Goal: Task Accomplishment & Management: Use online tool/utility

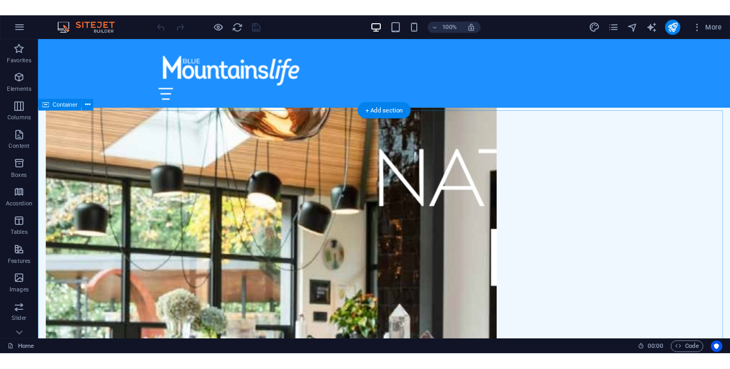
scroll to position [1425, 0]
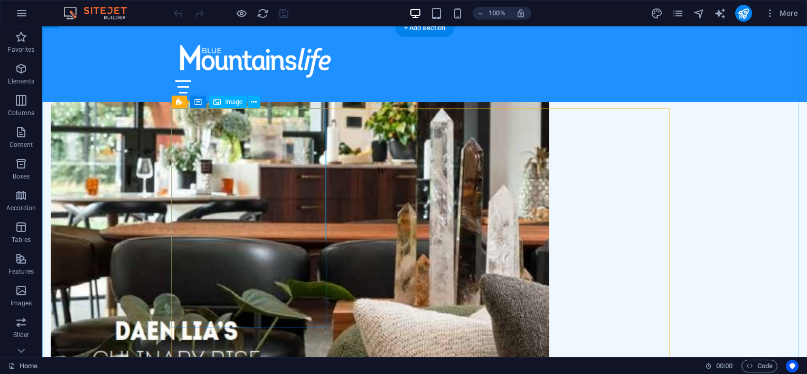
select select "vw"
select select "px"
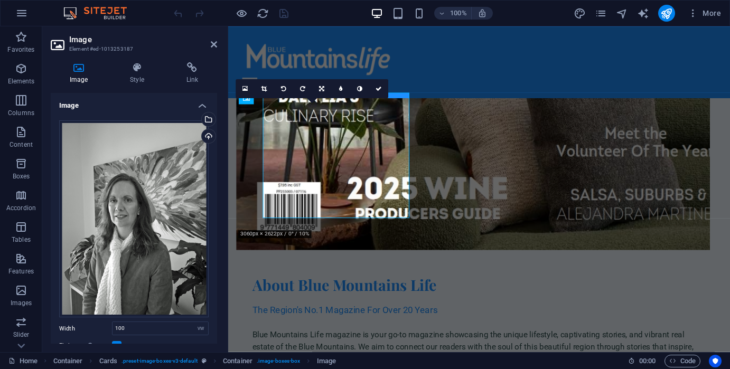
scroll to position [1438, 0]
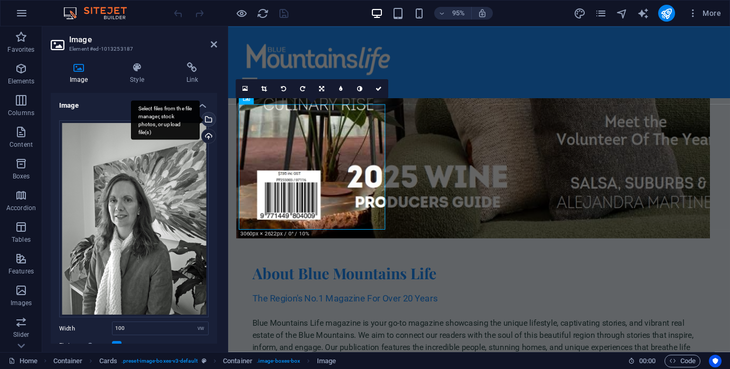
click at [210, 121] on div "Select files from the file manager, stock photos, or upload file(s)" at bounding box center [208, 120] width 16 height 16
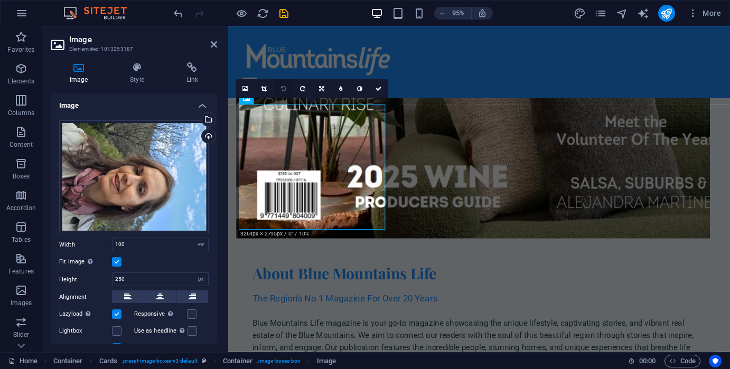
click at [284, 89] on icon at bounding box center [283, 89] width 5 height 6
click at [117, 262] on label at bounding box center [117, 262] width 10 height 10
click at [0, 0] on input "Fit image Automatically fit image to a fixed width and height" at bounding box center [0, 0] width 0 height 0
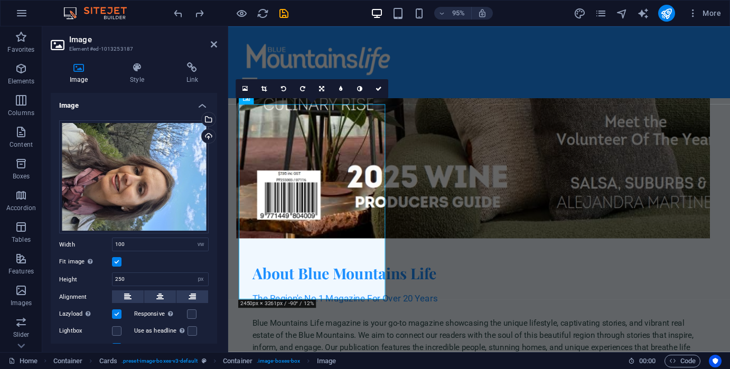
click at [117, 262] on label at bounding box center [117, 262] width 10 height 10
click at [0, 0] on input "Fit image Automatically fit image to a fixed width and height" at bounding box center [0, 0] width 0 height 0
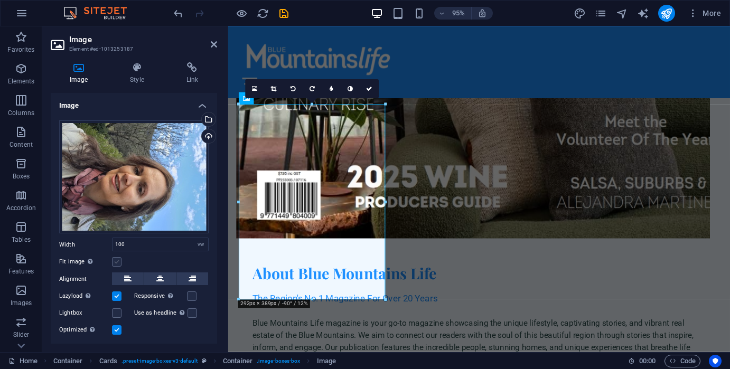
click at [117, 262] on label at bounding box center [117, 262] width 10 height 10
click at [0, 0] on input "Fit image Automatically fit image to a fixed width and height" at bounding box center [0, 0] width 0 height 0
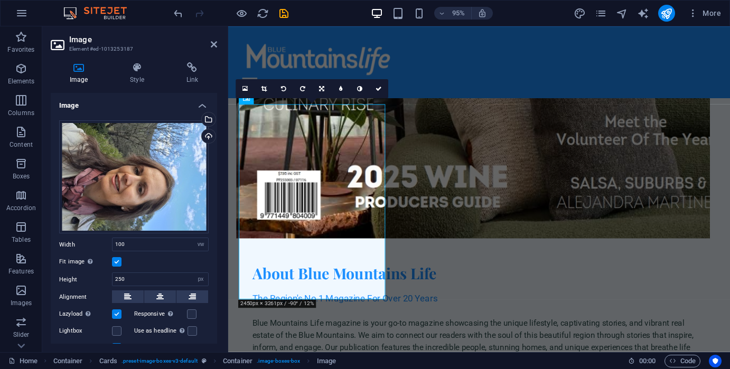
click at [117, 262] on label at bounding box center [117, 262] width 10 height 10
click at [0, 0] on input "Fit image Automatically fit image to a fixed width and height" at bounding box center [0, 0] width 0 height 0
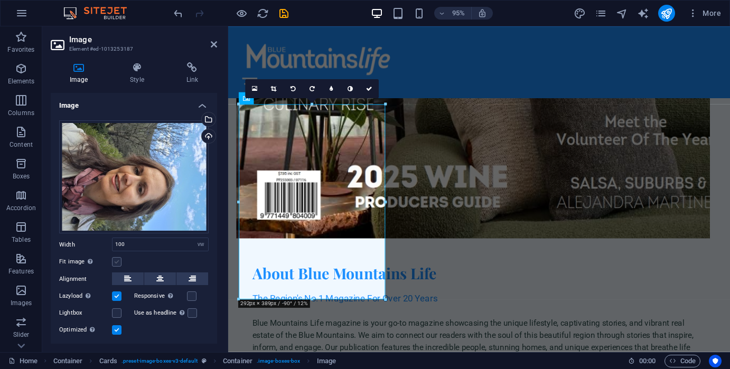
click at [117, 262] on label at bounding box center [117, 262] width 10 height 10
click at [0, 0] on input "Fit image Automatically fit image to a fixed width and height" at bounding box center [0, 0] width 0 height 0
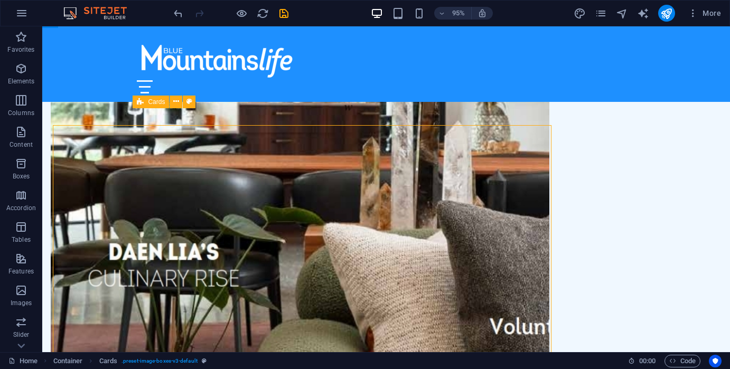
scroll to position [1421, 0]
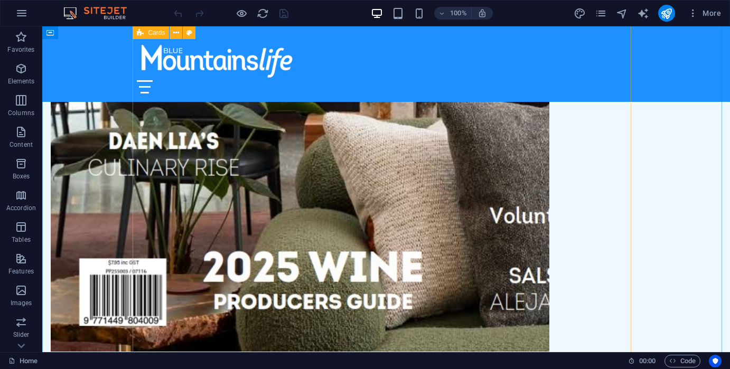
scroll to position [1637, 0]
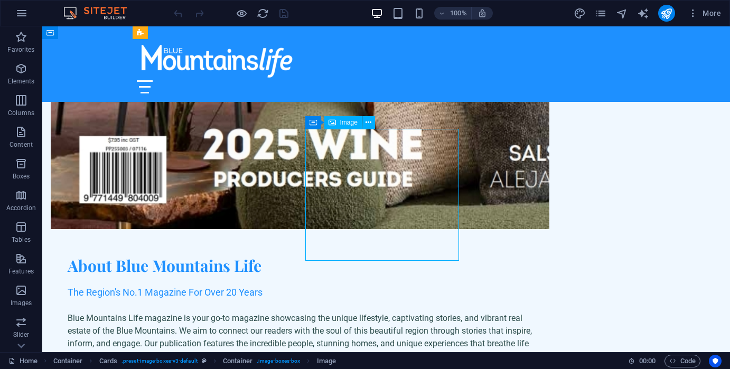
select select "vw"
select select "px"
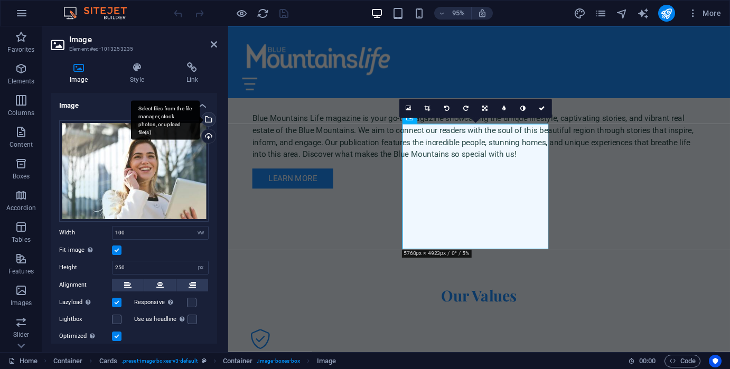
click at [200, 121] on div "Select files from the file manager, stock photos, or upload file(s)" at bounding box center [165, 120] width 69 height 40
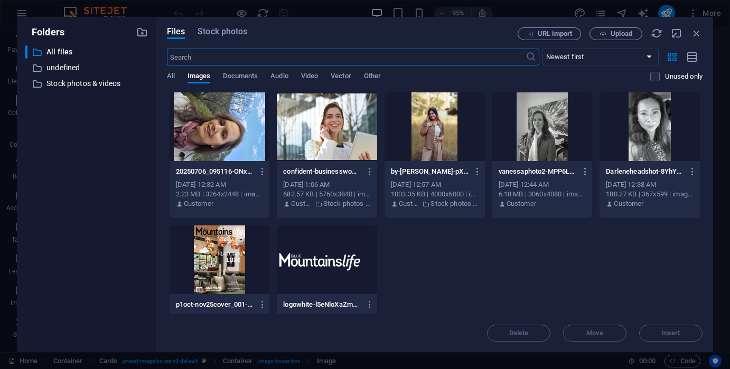
scroll to position [2035, 0]
click at [368, 173] on icon "button" at bounding box center [370, 172] width 10 height 10
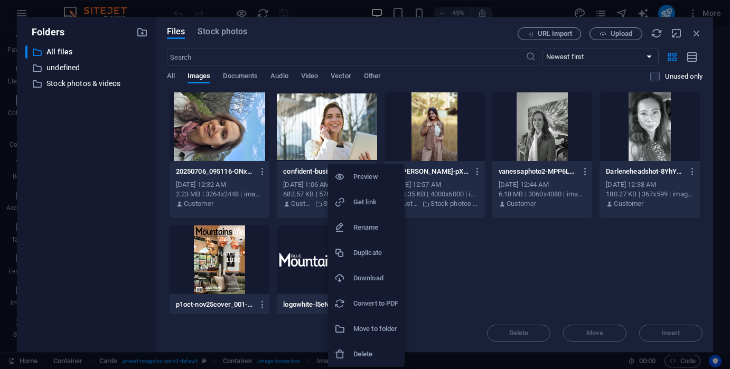
click at [368, 279] on h6 "Download" at bounding box center [375, 278] width 45 height 13
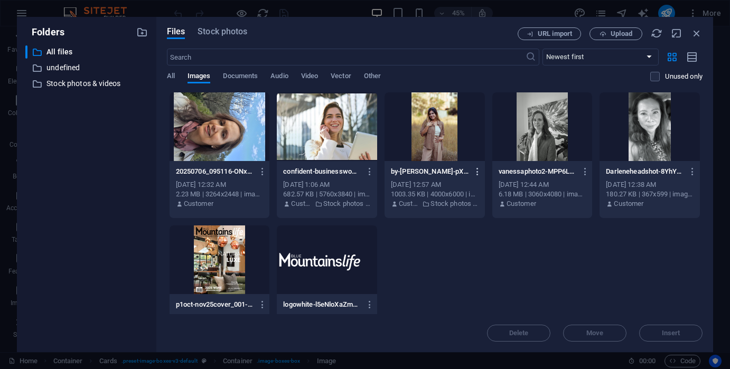
click at [477, 176] on icon "button" at bounding box center [478, 172] width 10 height 10
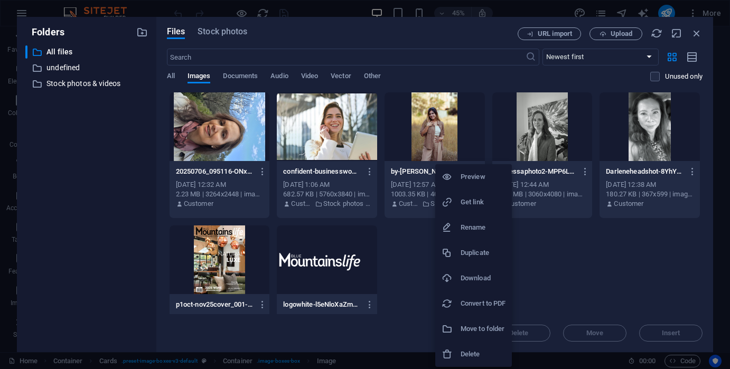
click at [473, 277] on h6 "Download" at bounding box center [482, 278] width 45 height 13
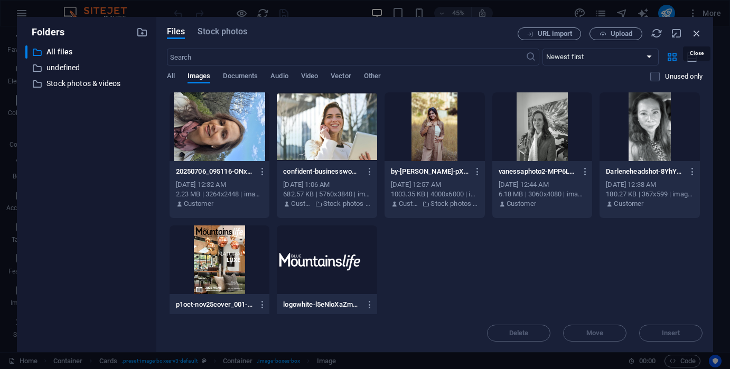
click at [696, 37] on icon "button" at bounding box center [697, 33] width 12 height 12
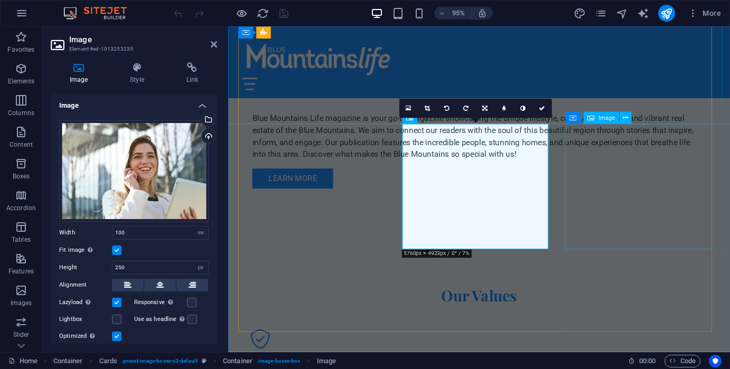
select select "vw"
select select "px"
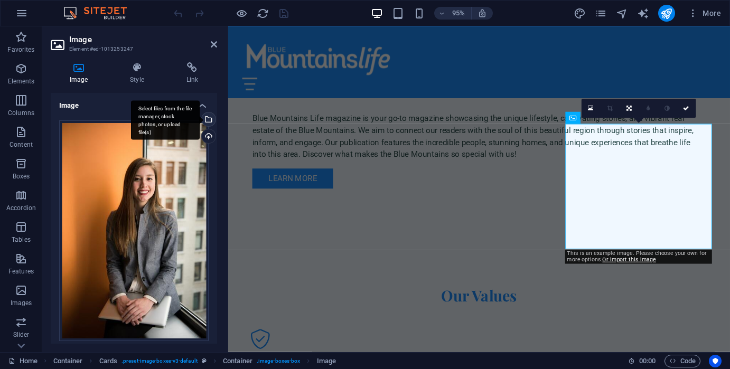
click at [200, 118] on div "Select files from the file manager, stock photos, or upload file(s)" at bounding box center [165, 120] width 69 height 40
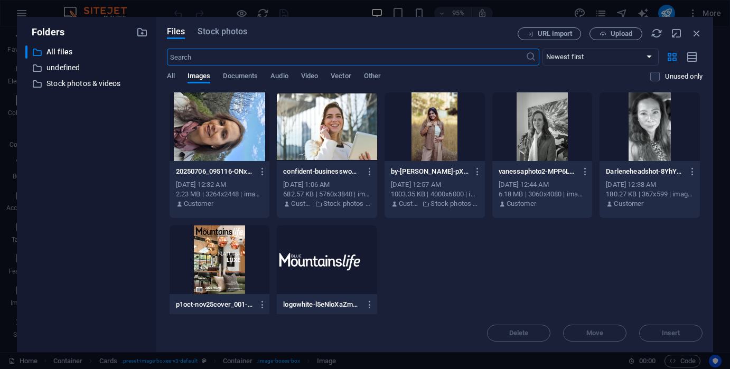
scroll to position [2035, 0]
click at [696, 31] on icon "button" at bounding box center [697, 33] width 12 height 12
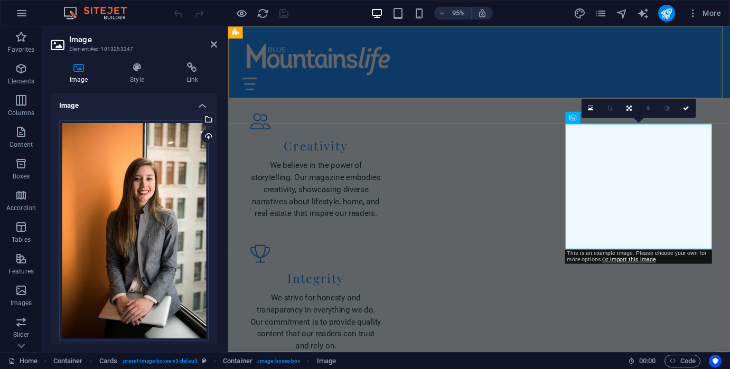
scroll to position [1654, 0]
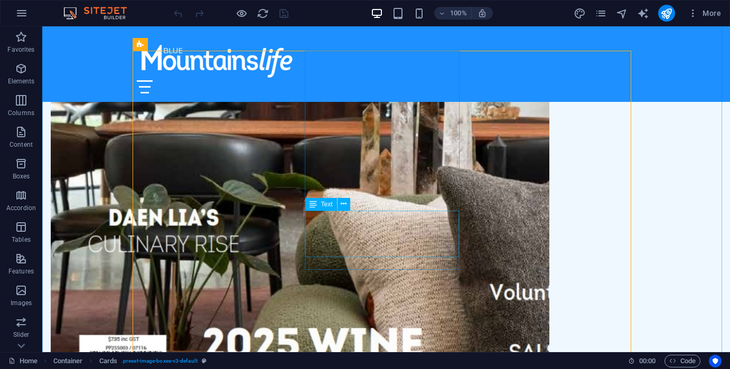
scroll to position [1478, 0]
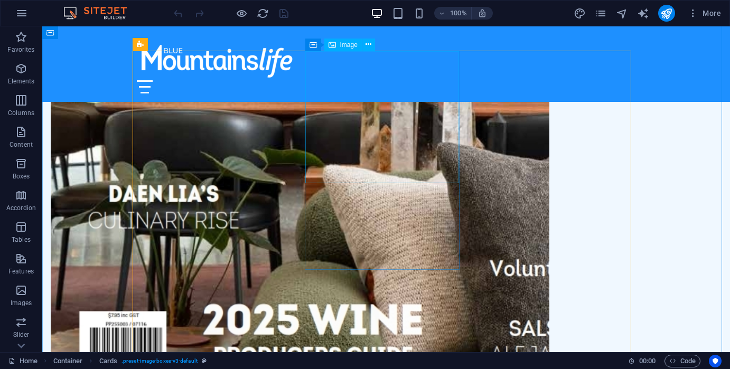
select select "vw"
select select "px"
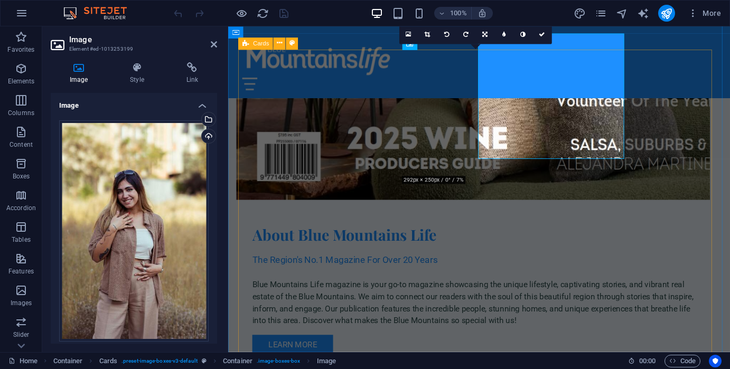
scroll to position [1495, 0]
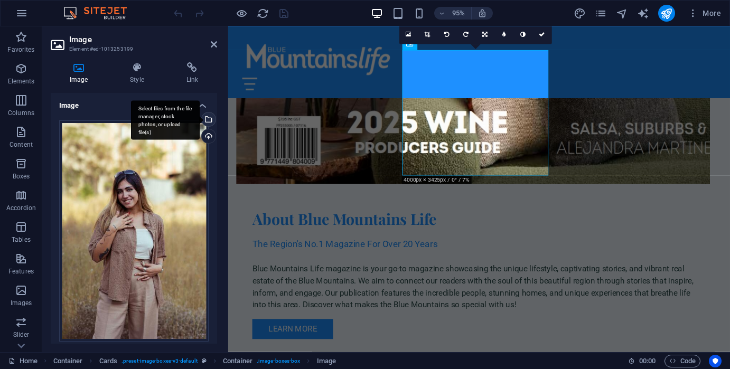
click at [200, 120] on div "Select files from the file manager, stock photos, or upload file(s)" at bounding box center [165, 120] width 69 height 40
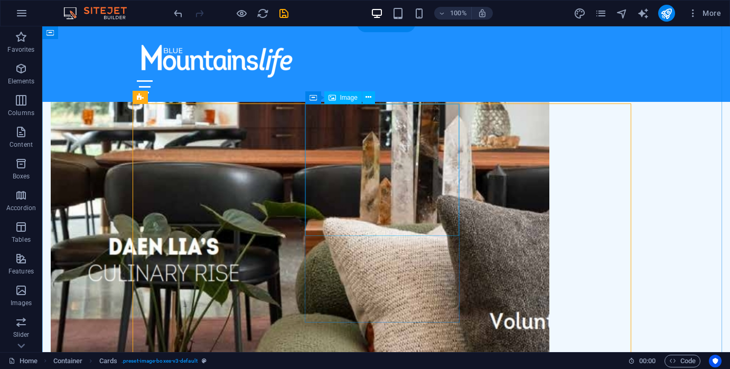
scroll to position [1689, 0]
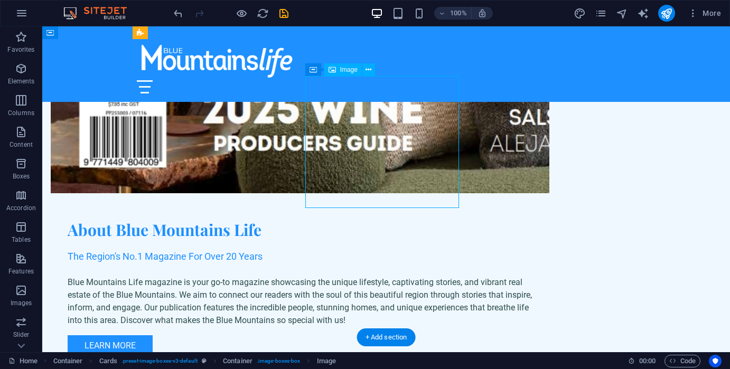
select select "vw"
select select "px"
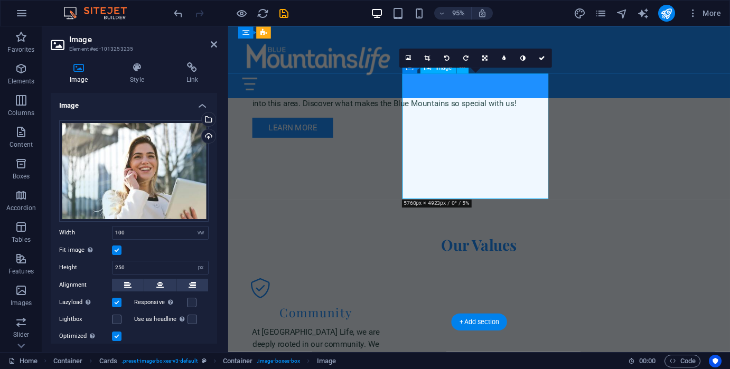
scroll to position [1706, 0]
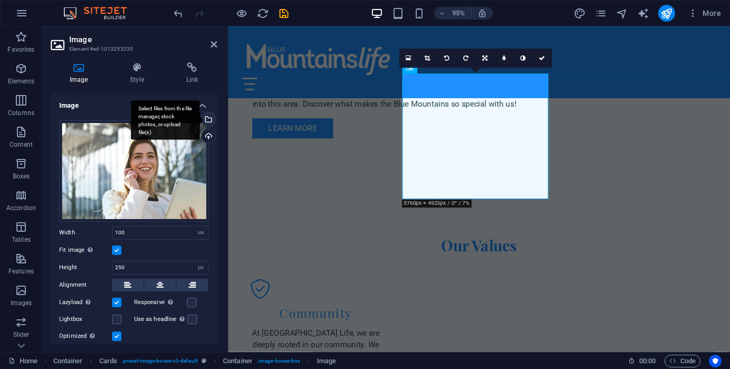
click at [206, 116] on div "Select files from the file manager, stock photos, or upload file(s)" at bounding box center [208, 120] width 16 height 16
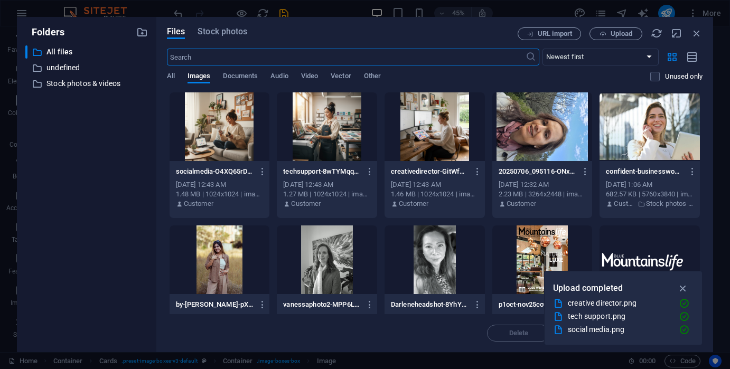
scroll to position [2088, 0]
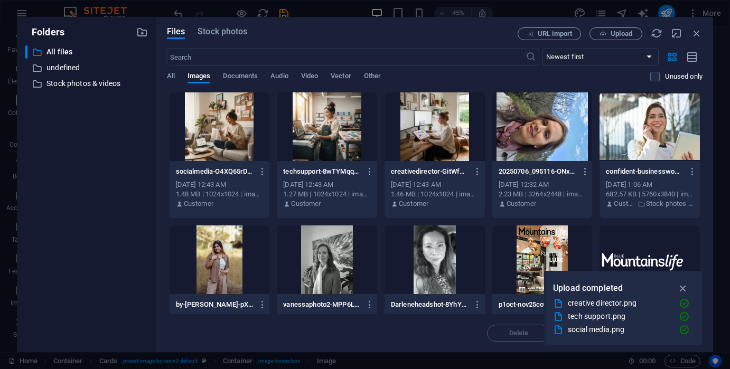
click at [222, 136] on div at bounding box center [219, 126] width 100 height 69
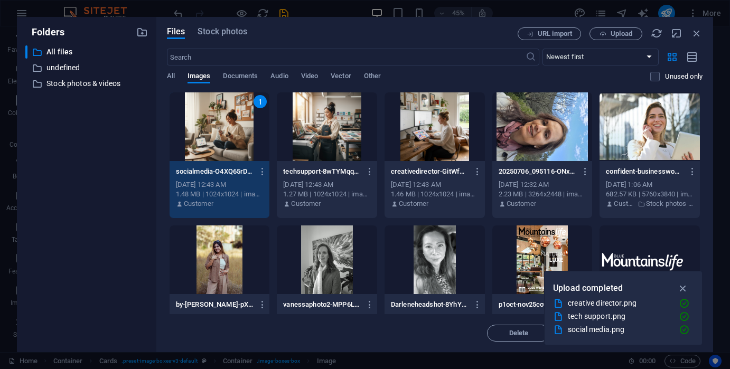
click at [220, 143] on div "1" at bounding box center [219, 126] width 100 height 69
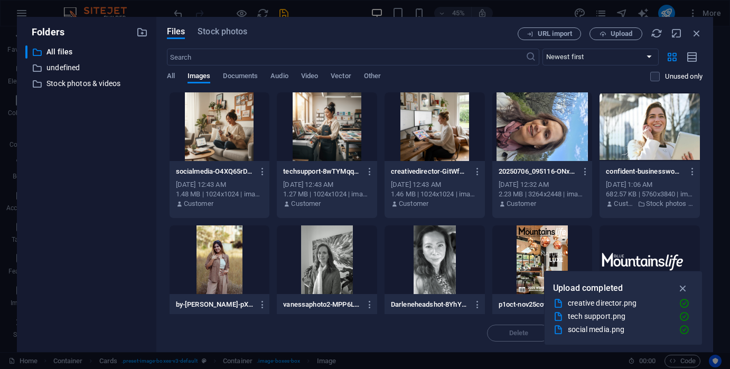
click at [220, 143] on div at bounding box center [219, 126] width 100 height 69
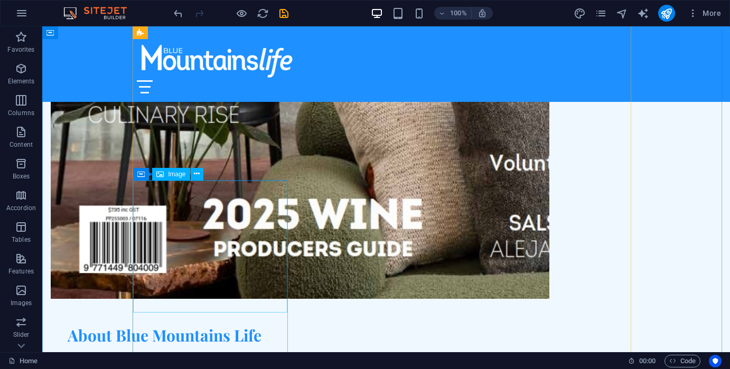
scroll to position [1637, 0]
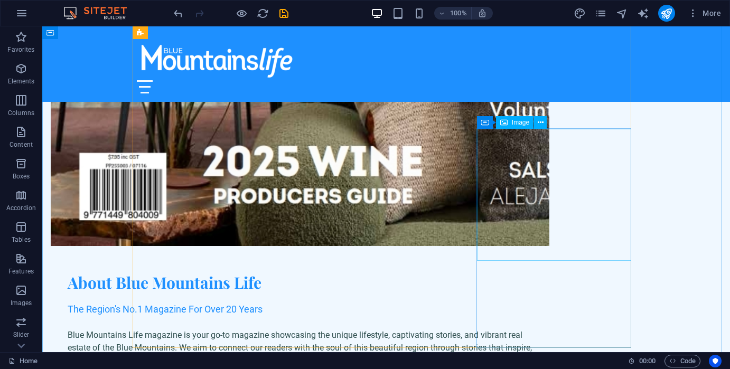
select select "vw"
select select "px"
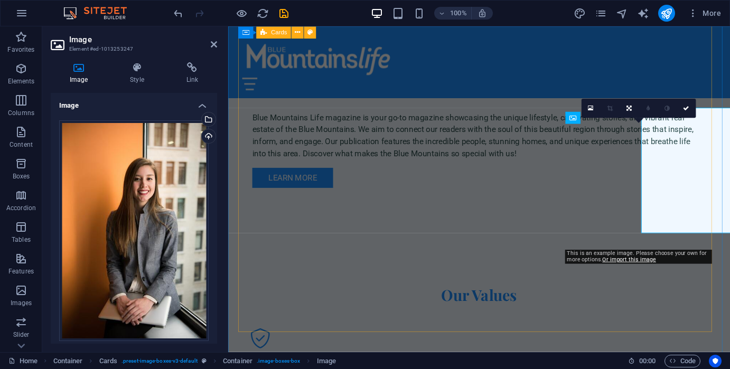
scroll to position [1654, 0]
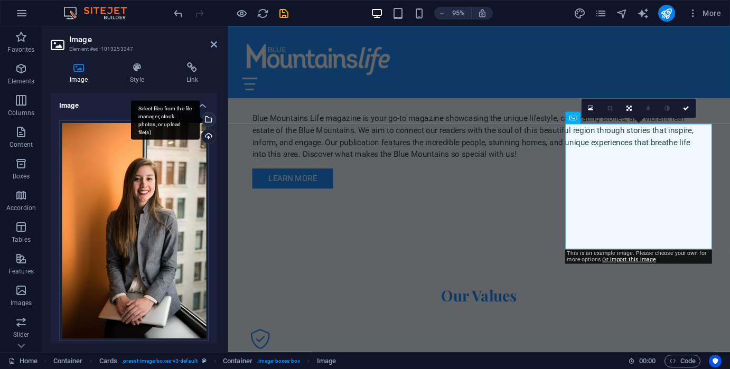
click at [207, 117] on div "Select files from the file manager, stock photos, or upload file(s)" at bounding box center [208, 120] width 16 height 16
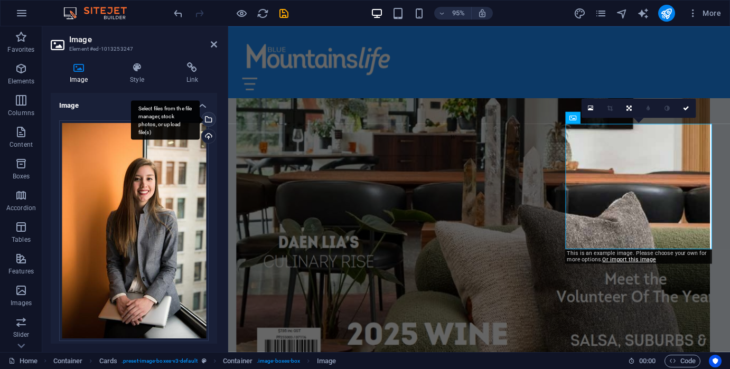
scroll to position [2035, 0]
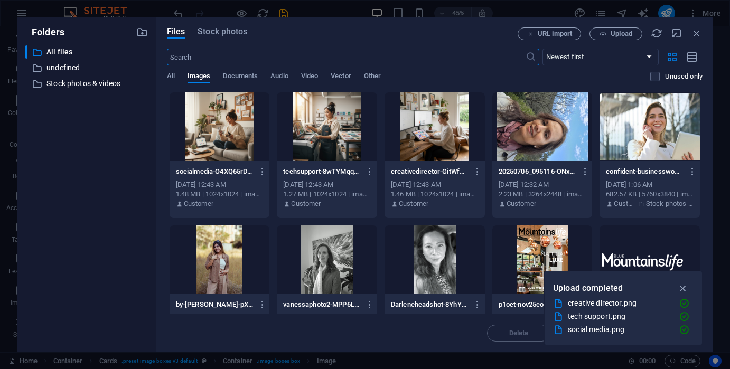
click at [322, 146] on div at bounding box center [327, 126] width 100 height 69
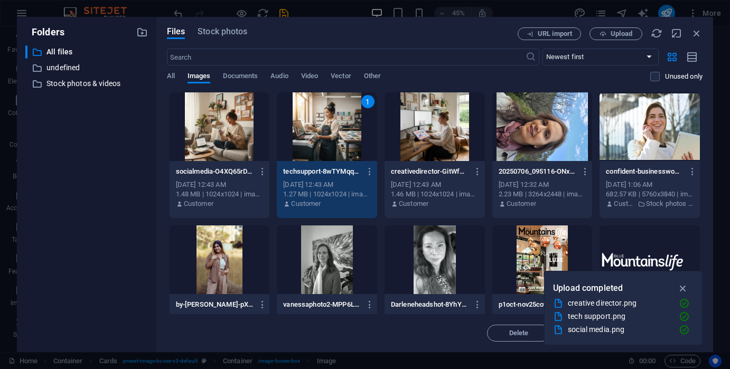
click at [322, 146] on div "1" at bounding box center [327, 126] width 100 height 69
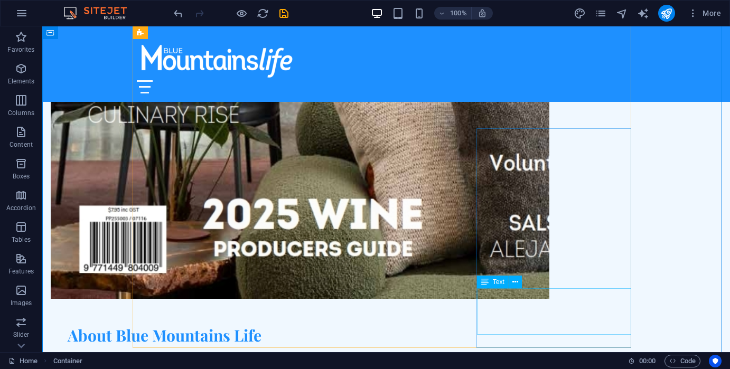
scroll to position [1637, 0]
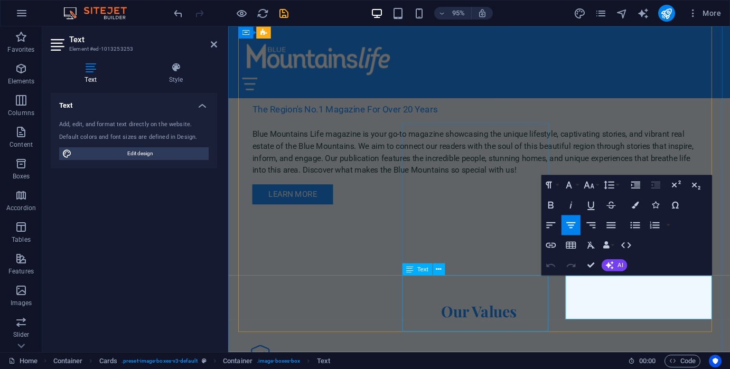
scroll to position [1654, 0]
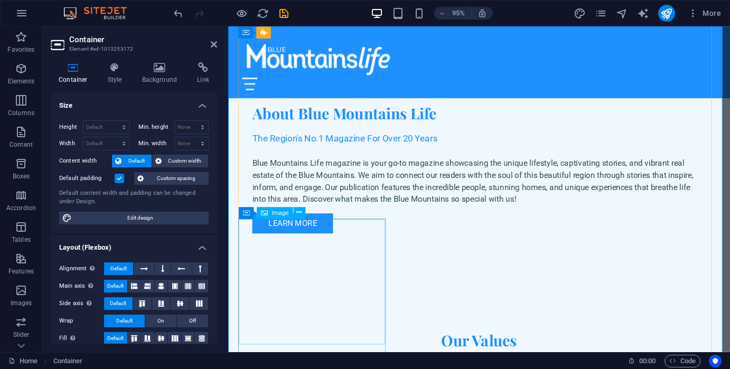
scroll to position [1548, 0]
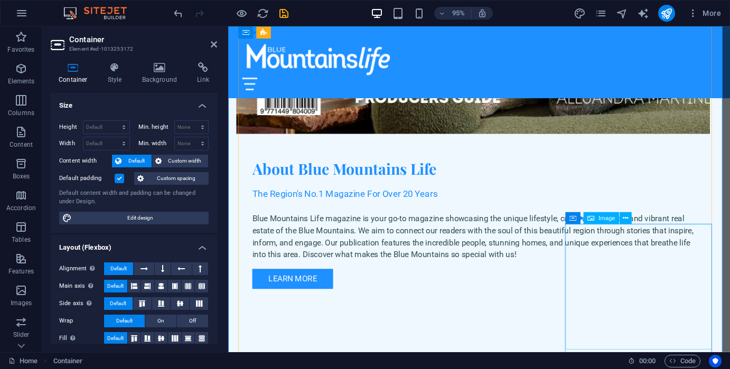
select select "vw"
select select "px"
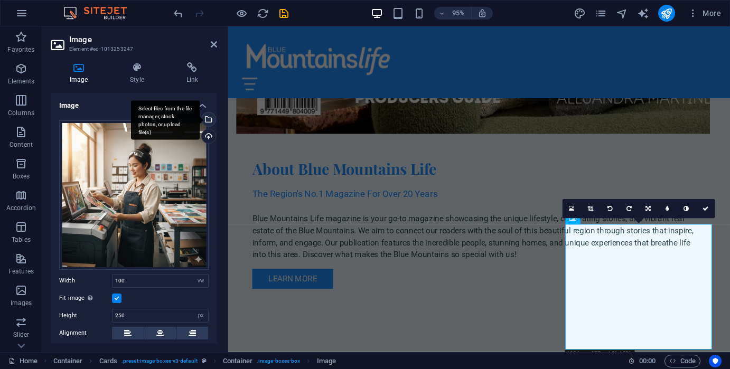
click at [200, 121] on div "Select files from the file manager, stock photos, or upload file(s)" at bounding box center [165, 120] width 69 height 40
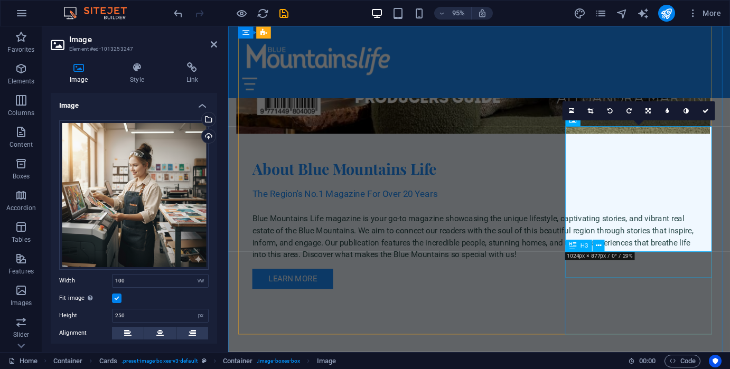
scroll to position [1651, 0]
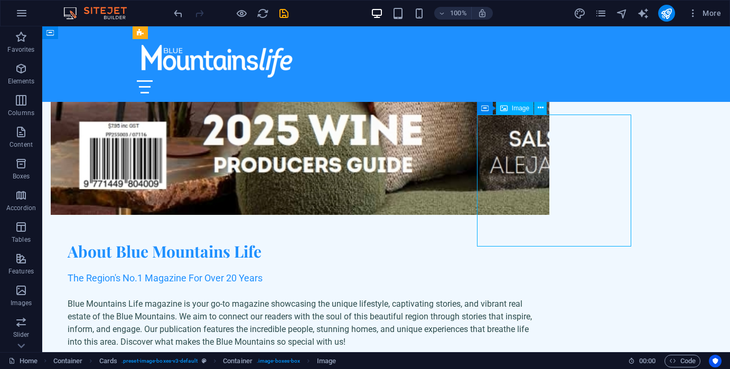
select select "vw"
select select "px"
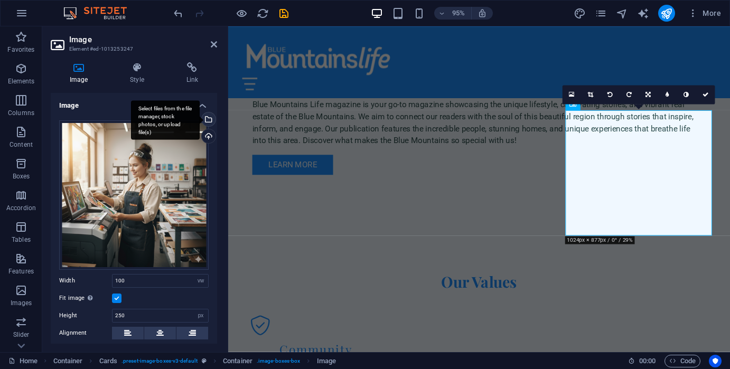
click at [209, 119] on div "Select files from the file manager, stock photos, or upload file(s)" at bounding box center [208, 120] width 16 height 16
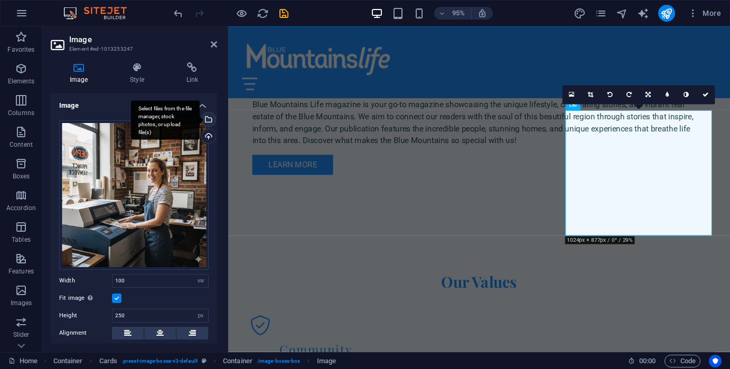
click at [207, 116] on div "Select files from the file manager, stock photos, or upload file(s)" at bounding box center [208, 120] width 16 height 16
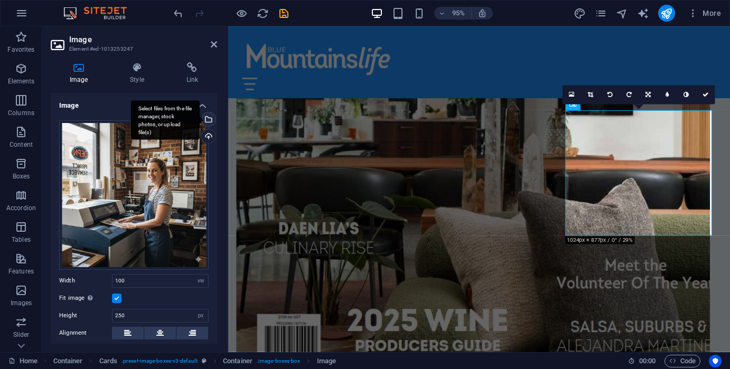
scroll to position [2049, 0]
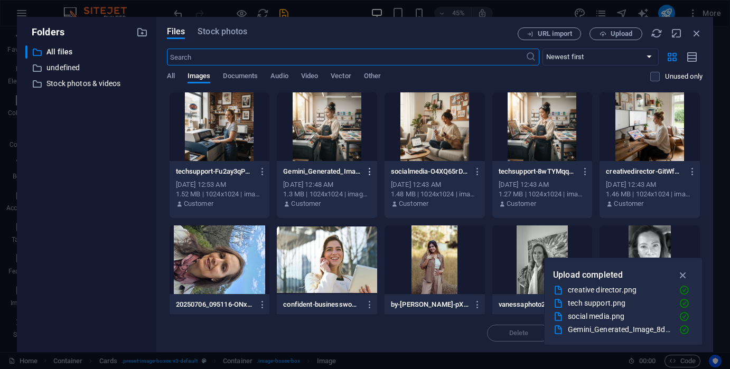
click at [369, 172] on icon "button" at bounding box center [370, 172] width 10 height 10
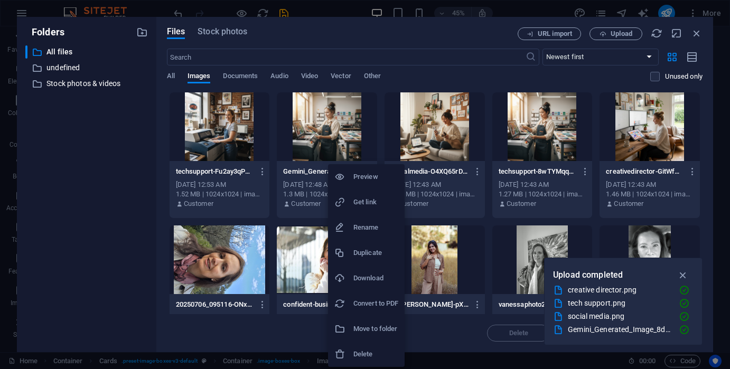
click at [367, 353] on h6 "Delete" at bounding box center [375, 354] width 45 height 13
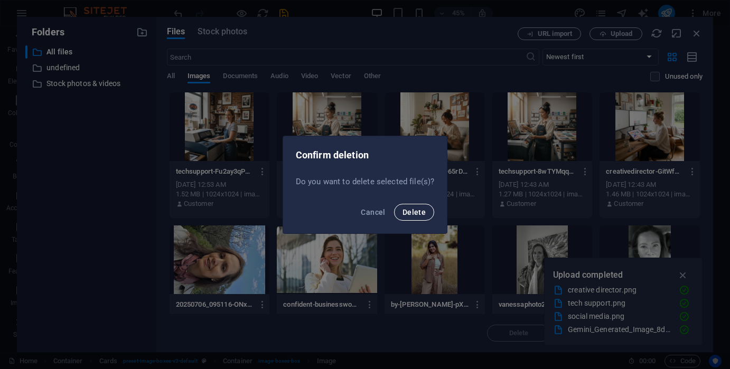
click at [413, 213] on span "Delete" at bounding box center [413, 212] width 23 height 8
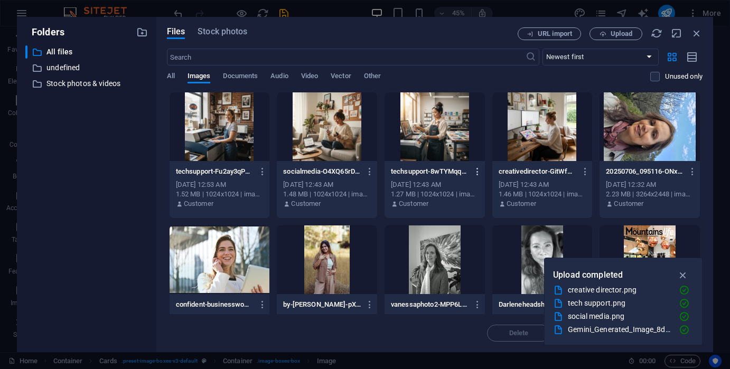
click at [478, 171] on icon "button" at bounding box center [478, 172] width 10 height 10
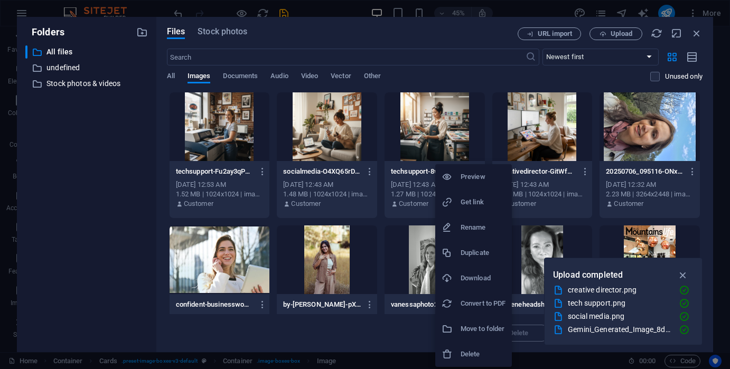
click at [472, 353] on h6 "Delete" at bounding box center [482, 354] width 45 height 13
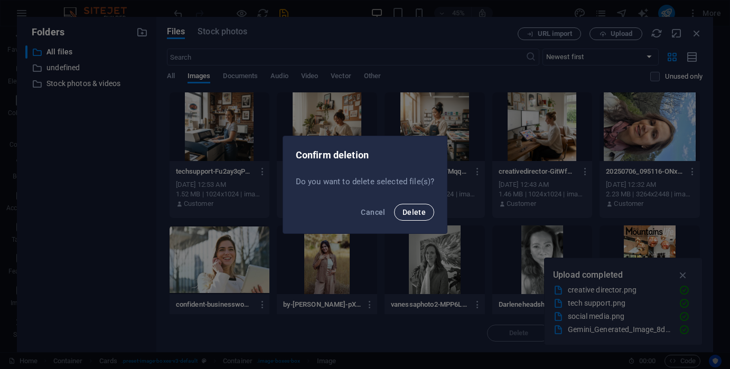
click at [413, 207] on button "Delete" at bounding box center [414, 212] width 40 height 17
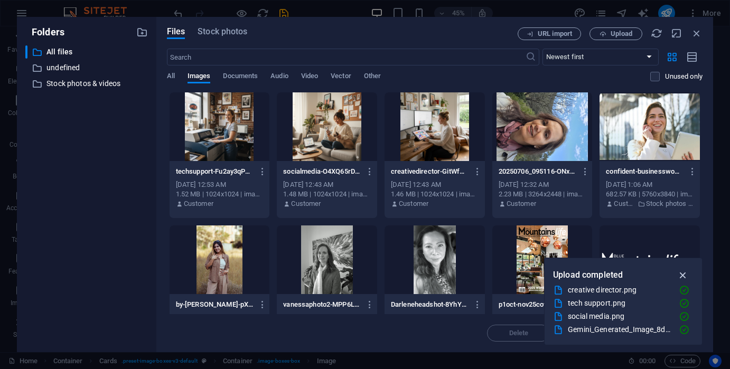
click at [684, 276] on icon "button" at bounding box center [683, 275] width 12 height 12
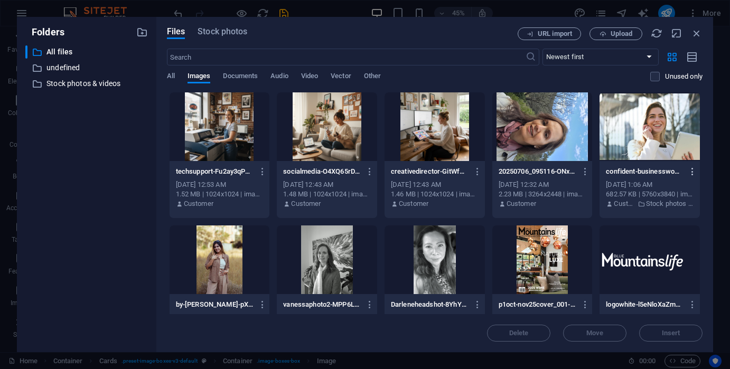
click at [690, 171] on icon "button" at bounding box center [692, 172] width 10 height 10
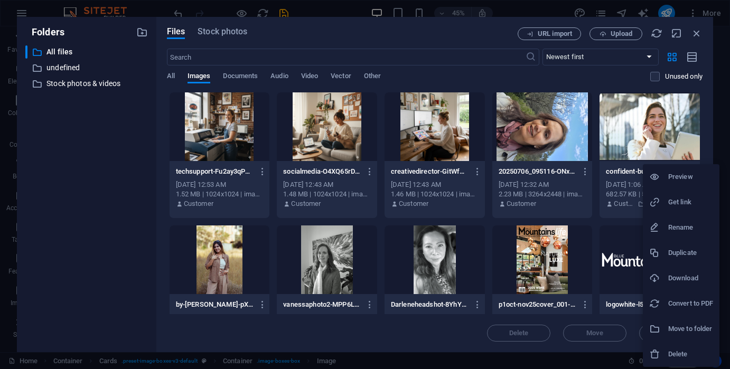
click at [680, 350] on h6 "Delete" at bounding box center [690, 354] width 45 height 13
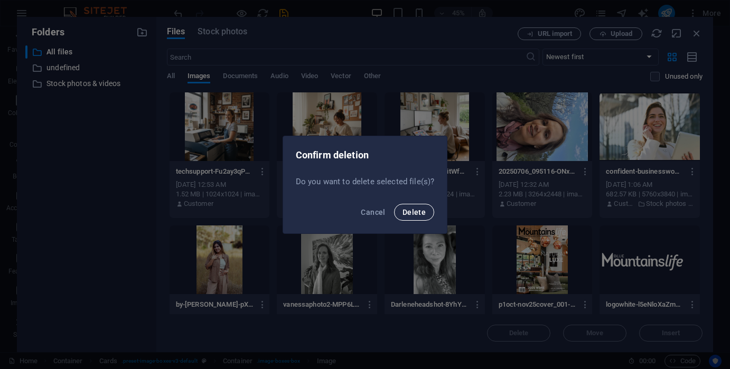
click at [419, 215] on span "Delete" at bounding box center [413, 212] width 23 height 8
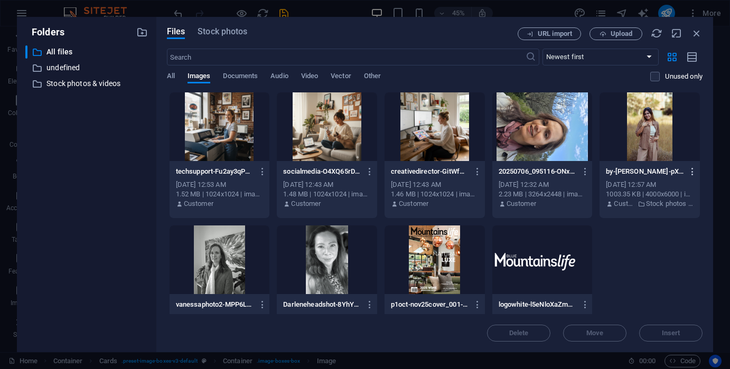
click at [691, 173] on icon "button" at bounding box center [692, 172] width 10 height 10
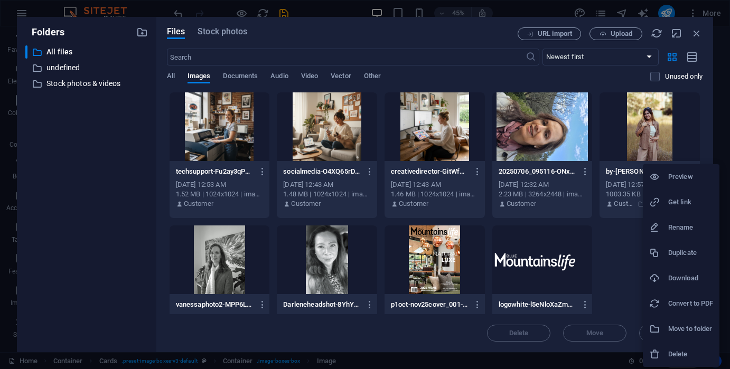
click at [673, 352] on h6 "Delete" at bounding box center [690, 354] width 45 height 13
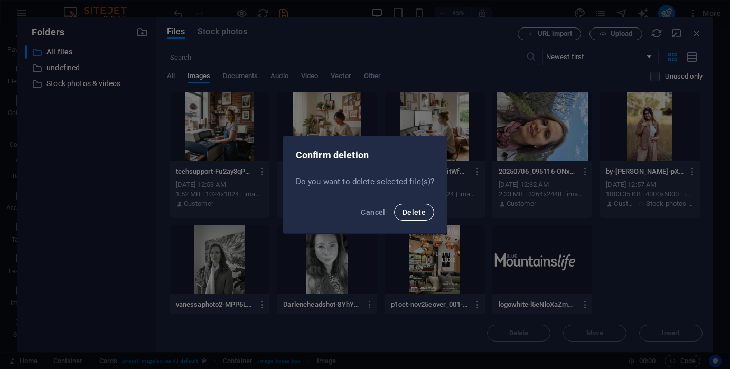
click at [415, 211] on span "Delete" at bounding box center [413, 212] width 23 height 8
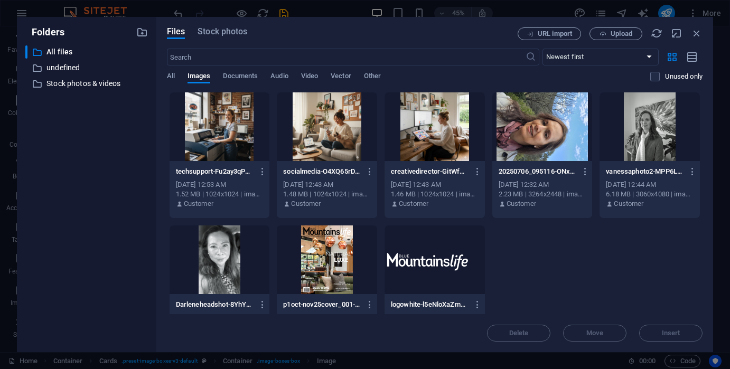
click at [535, 268] on div "techsupport-Fu2ay3qPnQ-mK485TBCtXw.png techsupport-Fu2ay3qPnQ-mK485TBCtXw.png […" at bounding box center [434, 222] width 535 height 260
click at [582, 173] on icon "button" at bounding box center [585, 172] width 10 height 10
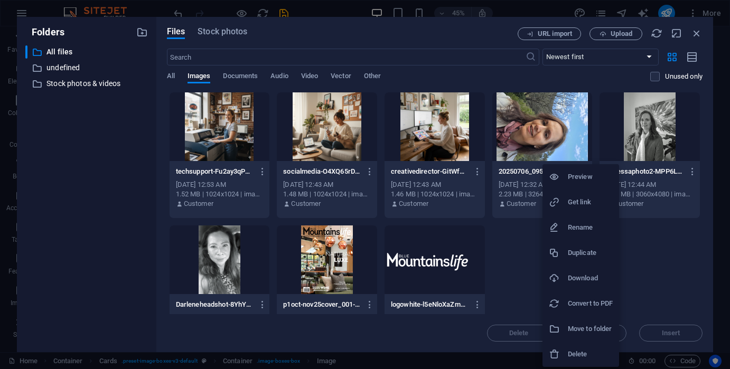
click at [586, 352] on h6 "Delete" at bounding box center [590, 354] width 45 height 13
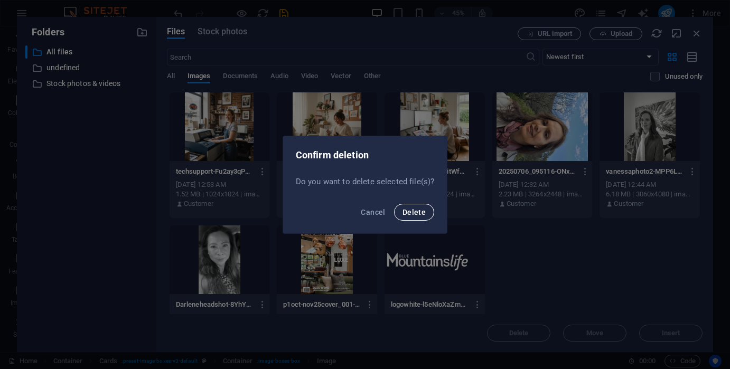
click at [417, 209] on span "Delete" at bounding box center [413, 212] width 23 height 8
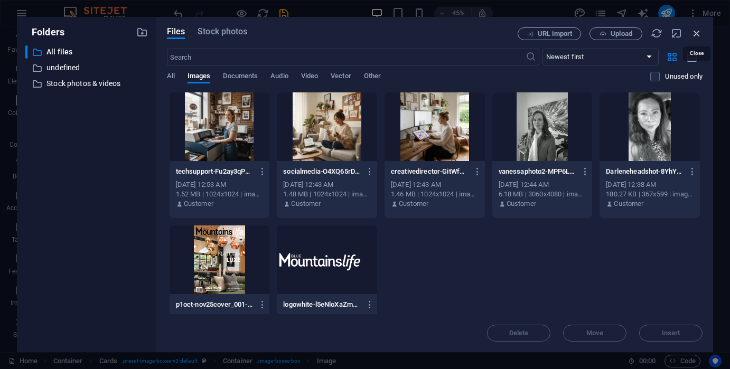
click at [695, 34] on icon "button" at bounding box center [697, 33] width 12 height 12
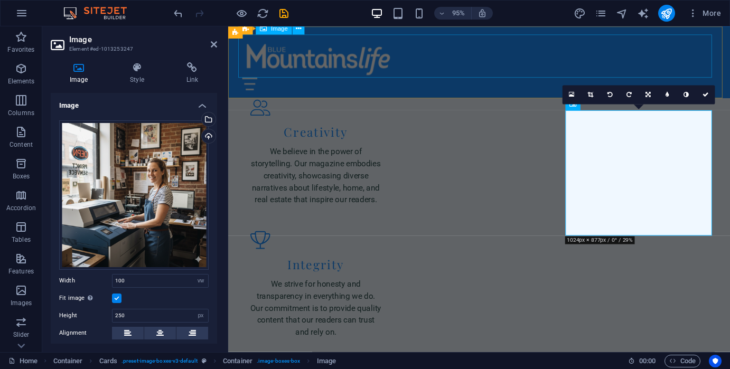
scroll to position [1668, 0]
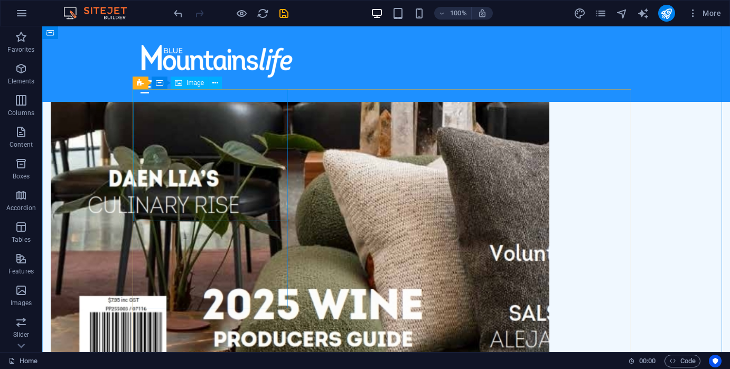
scroll to position [1387, 0]
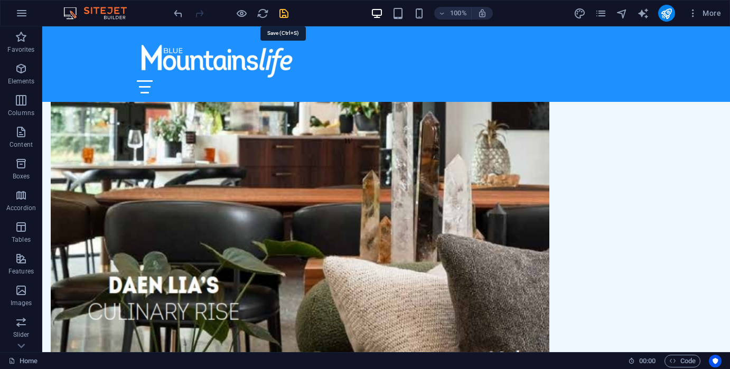
click at [282, 12] on icon "save" at bounding box center [284, 13] width 12 height 12
checkbox input "false"
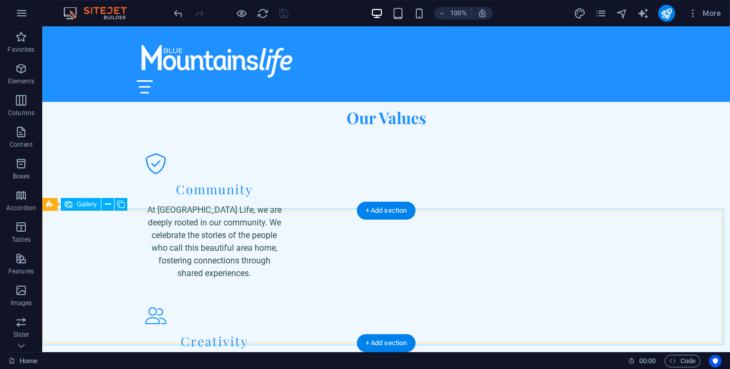
scroll to position [2073, 0]
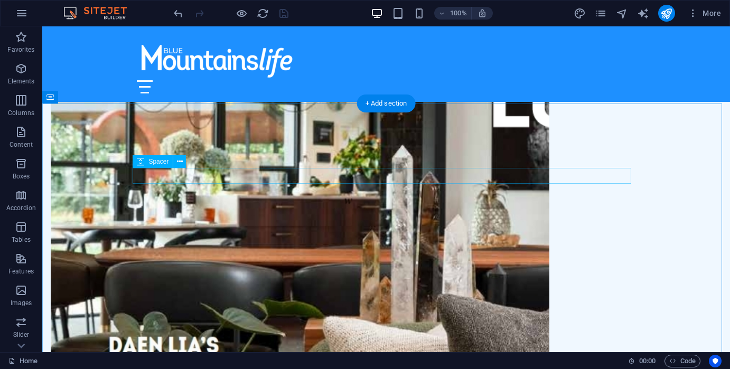
scroll to position [1387, 0]
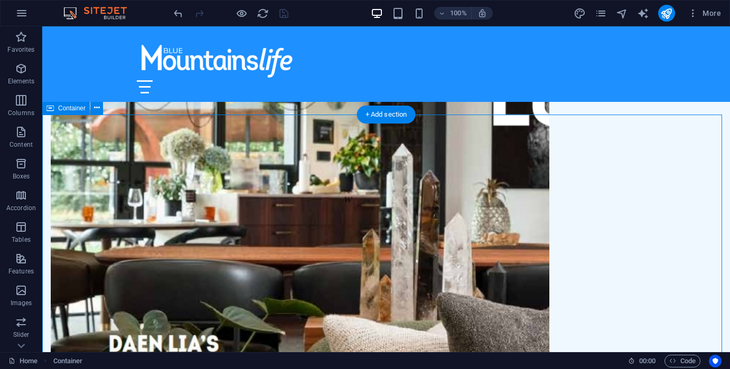
scroll to position [1334, 0]
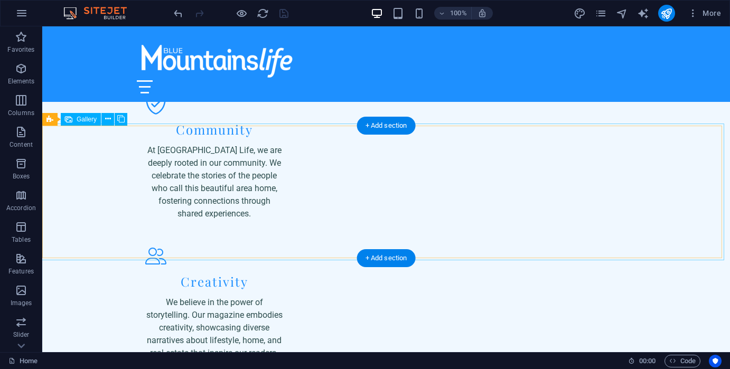
scroll to position [2126, 0]
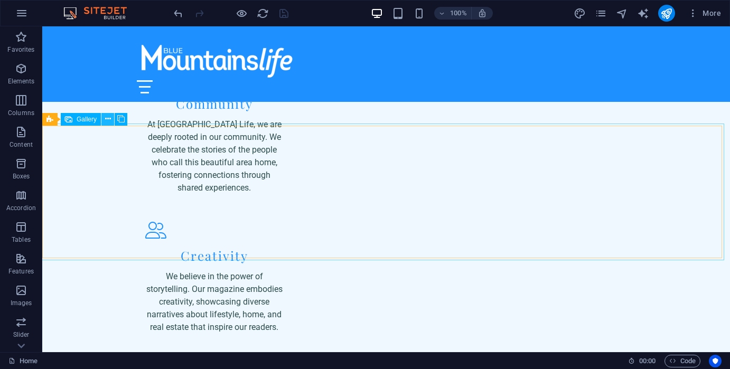
click at [111, 119] on button at bounding box center [107, 119] width 13 height 13
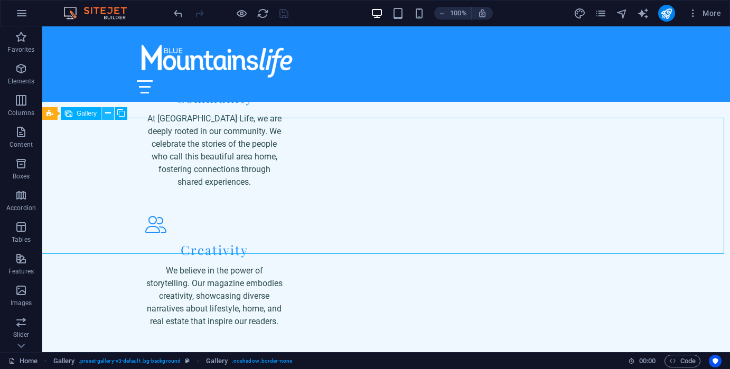
scroll to position [2132, 0]
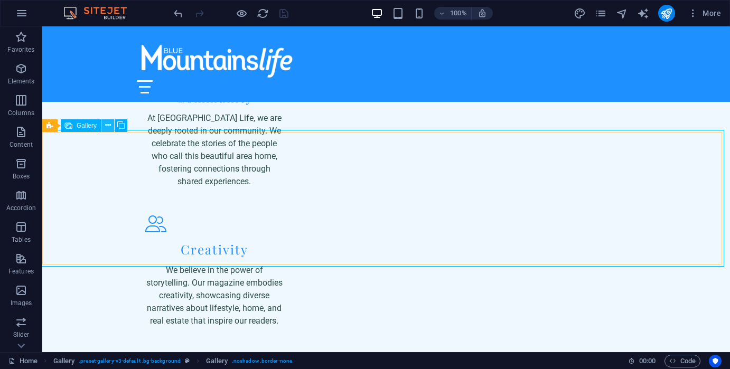
click at [106, 125] on icon at bounding box center [108, 125] width 6 height 11
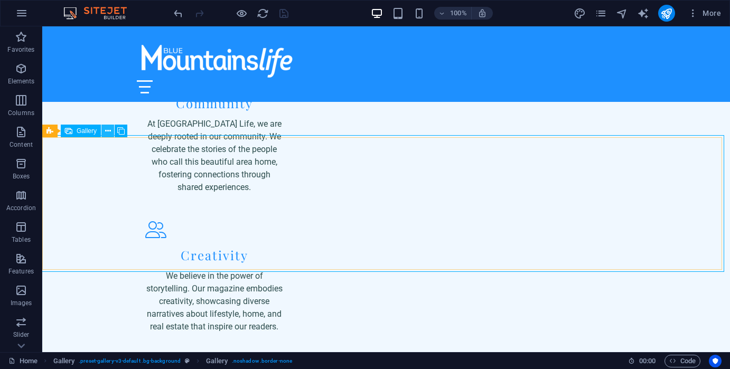
scroll to position [2126, 0]
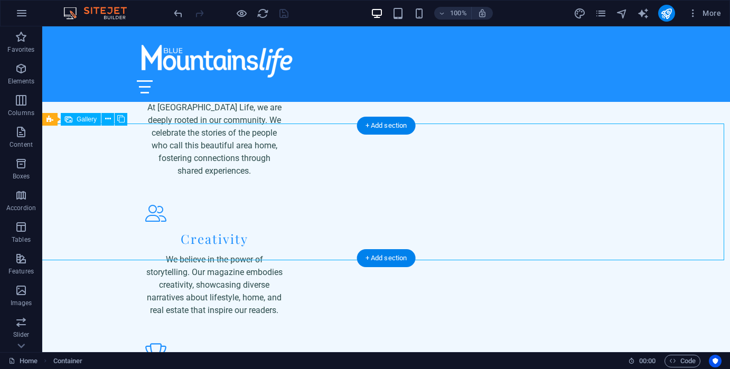
select select "px"
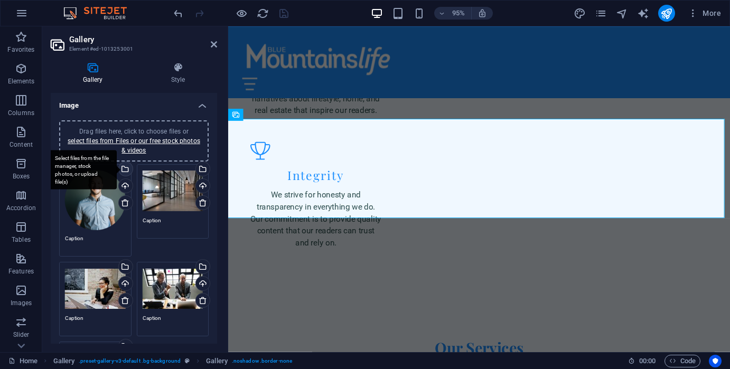
click at [126, 172] on div "Select files from the file manager, stock photos, or upload file(s)" at bounding box center [125, 170] width 16 height 16
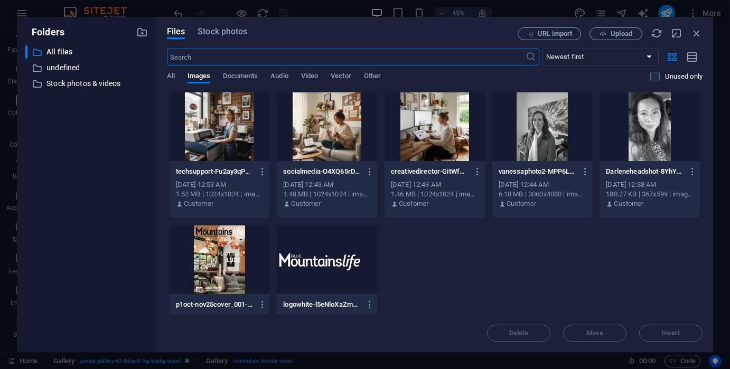
scroll to position [2524, 0]
click at [697, 33] on icon "button" at bounding box center [697, 33] width 12 height 12
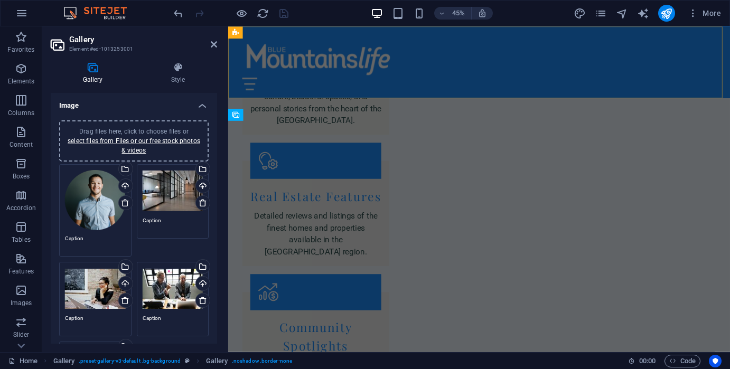
scroll to position [2143, 0]
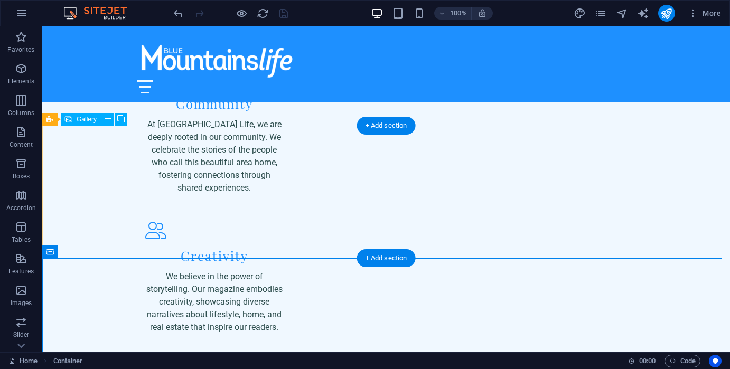
scroll to position [2126, 0]
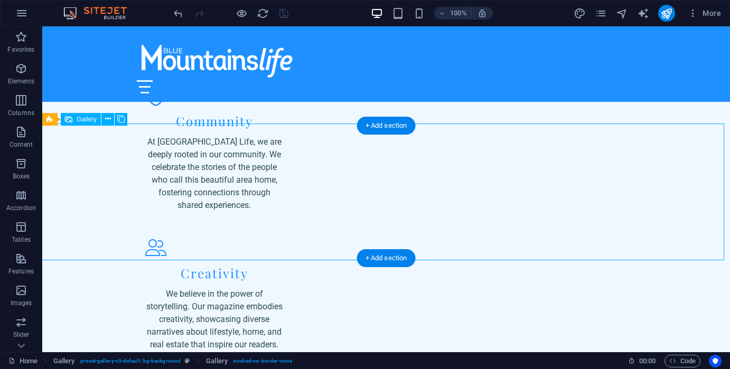
scroll to position [2143, 0]
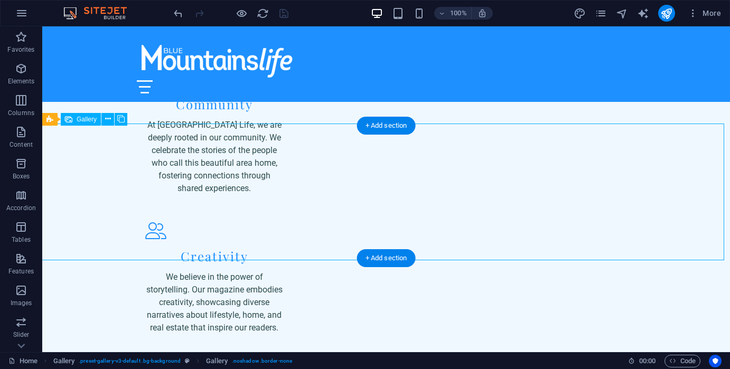
select select "px"
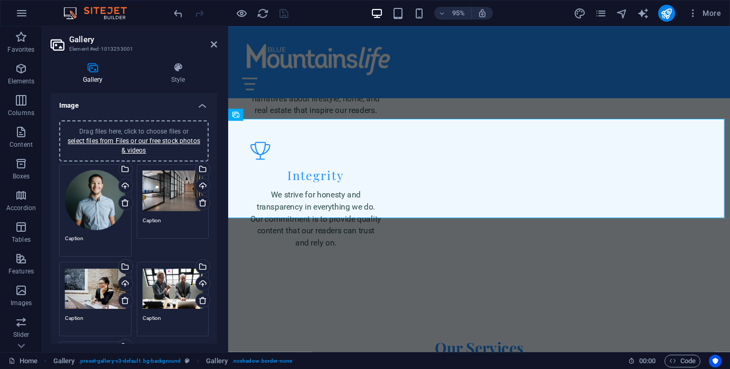
click at [100, 213] on div "Drag files here, click to choose files or select files from Files or our free s…" at bounding box center [95, 200] width 61 height 61
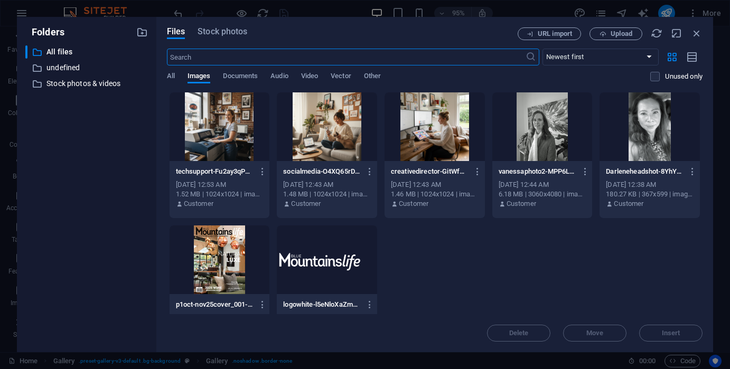
scroll to position [2524, 0]
click at [697, 32] on icon "button" at bounding box center [697, 33] width 12 height 12
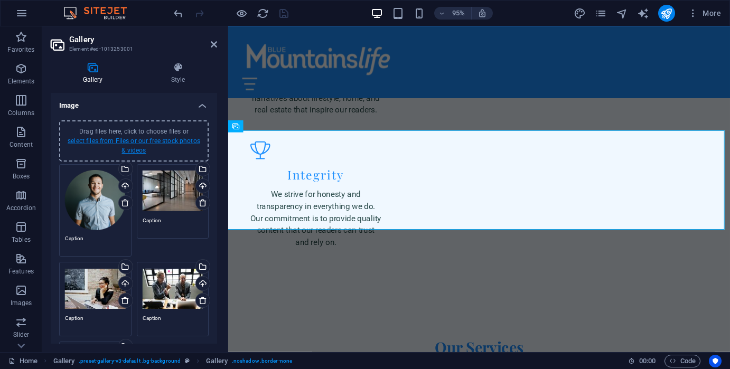
scroll to position [2143, 0]
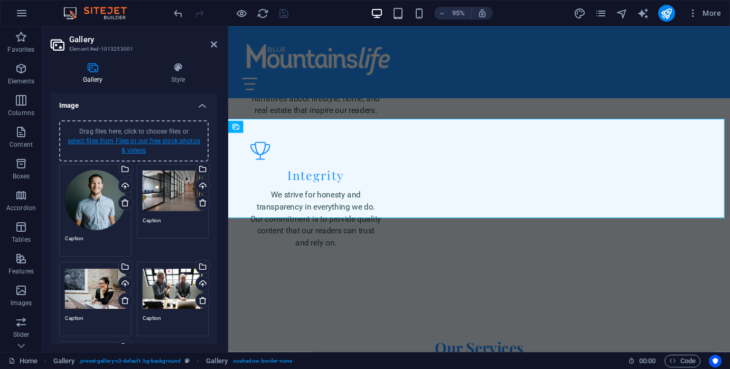
click at [136, 150] on link "select files from Files or our free stock photos & videos" at bounding box center [134, 145] width 133 height 17
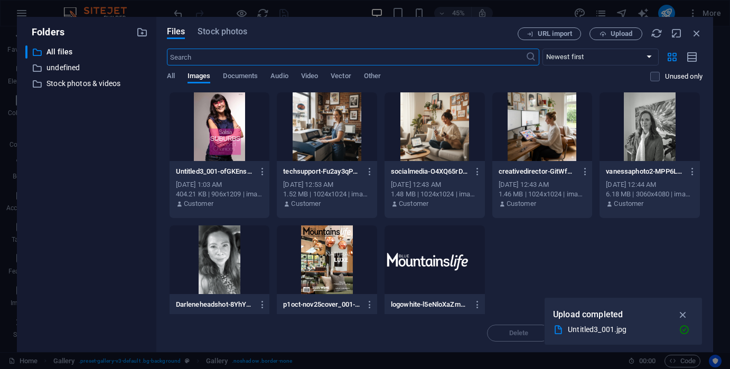
scroll to position [2531, 0]
click at [223, 148] on div at bounding box center [219, 126] width 100 height 69
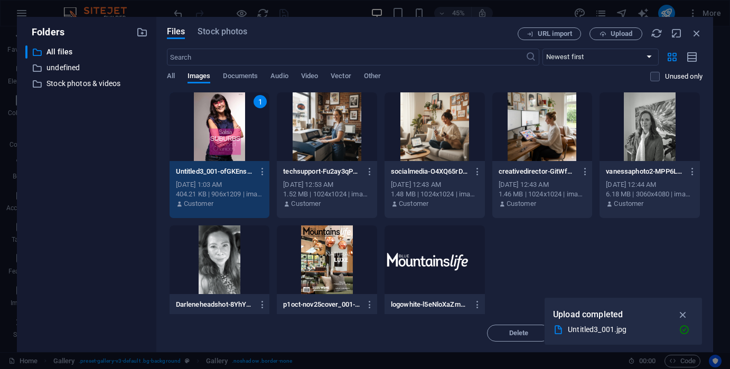
click at [223, 148] on div "1" at bounding box center [219, 126] width 100 height 69
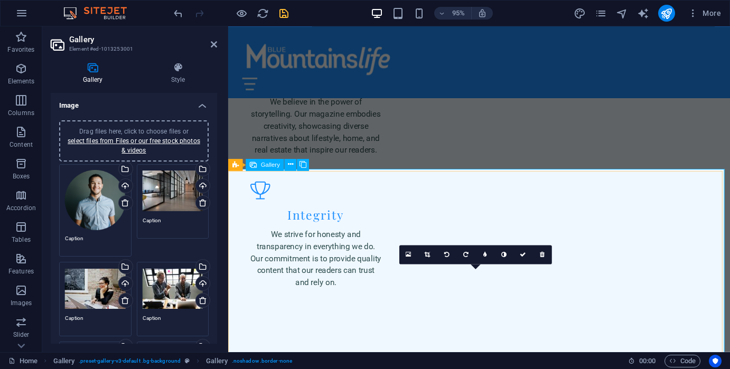
scroll to position [2090, 0]
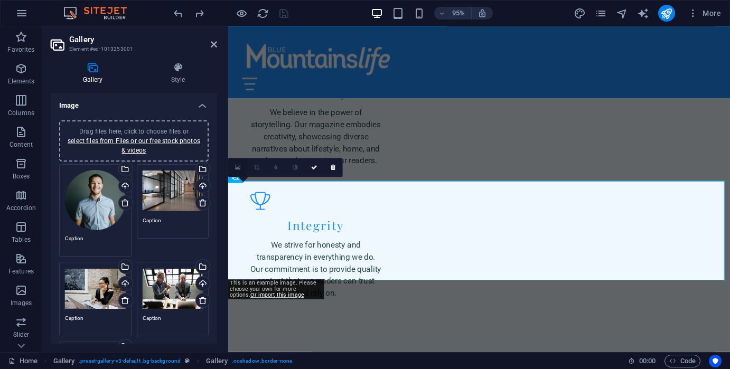
click at [239, 169] on icon at bounding box center [238, 167] width 6 height 7
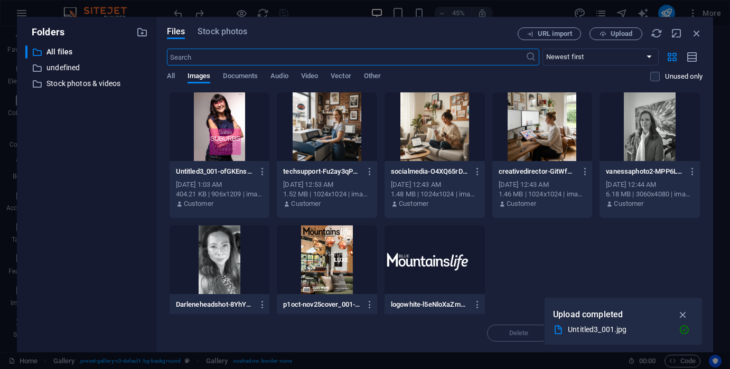
click at [228, 131] on div at bounding box center [219, 126] width 100 height 69
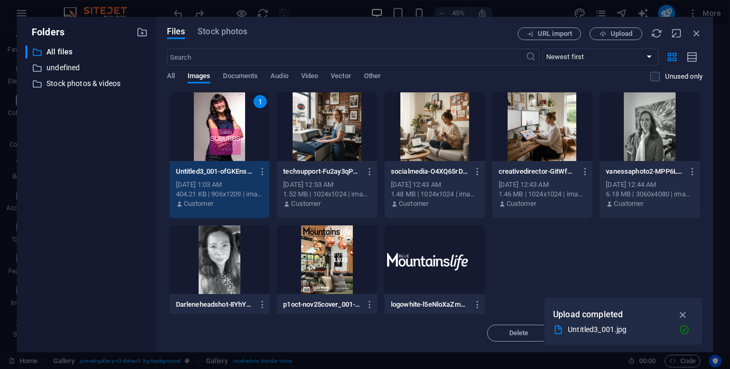
click at [334, 148] on div at bounding box center [327, 126] width 100 height 69
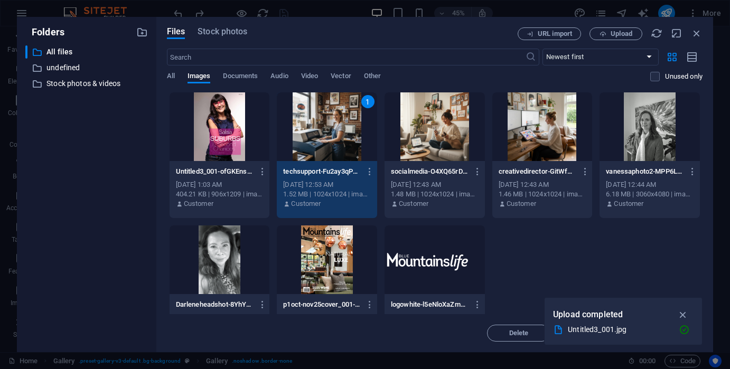
click at [248, 143] on div at bounding box center [219, 126] width 100 height 69
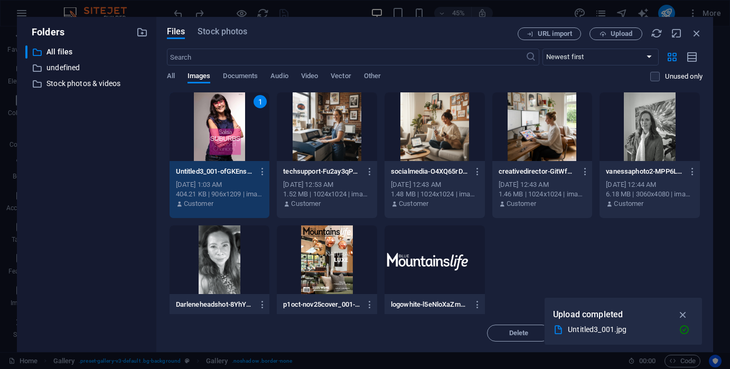
click at [318, 144] on div at bounding box center [327, 126] width 100 height 69
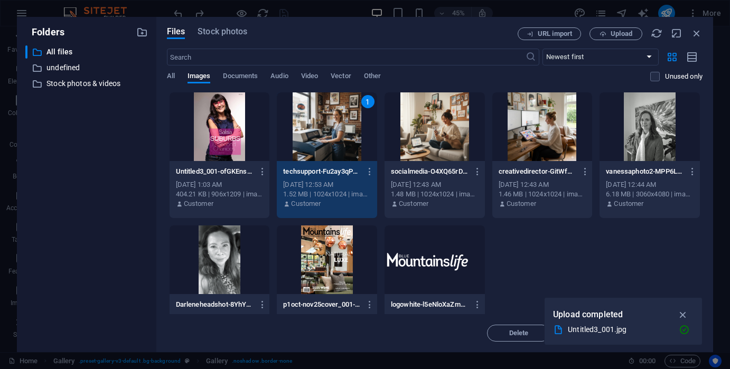
click at [258, 142] on div at bounding box center [219, 126] width 100 height 69
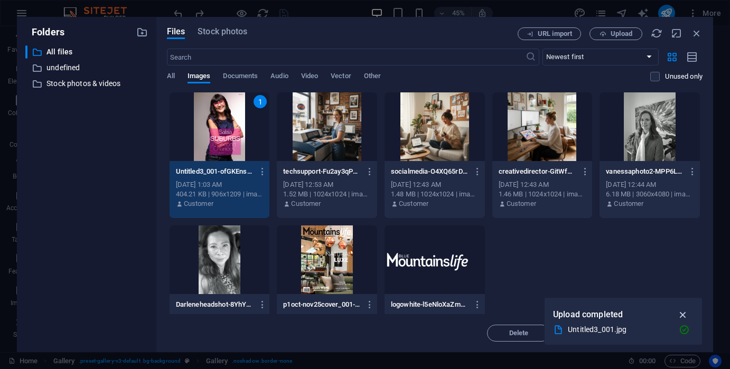
click at [685, 310] on icon "button" at bounding box center [683, 315] width 12 height 12
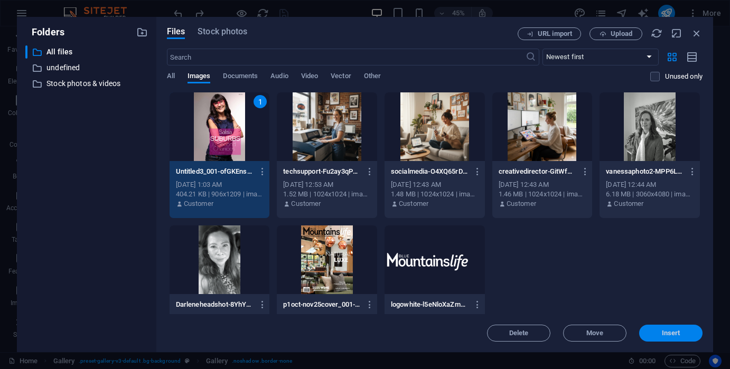
click at [669, 332] on span "Insert" at bounding box center [671, 333] width 18 height 6
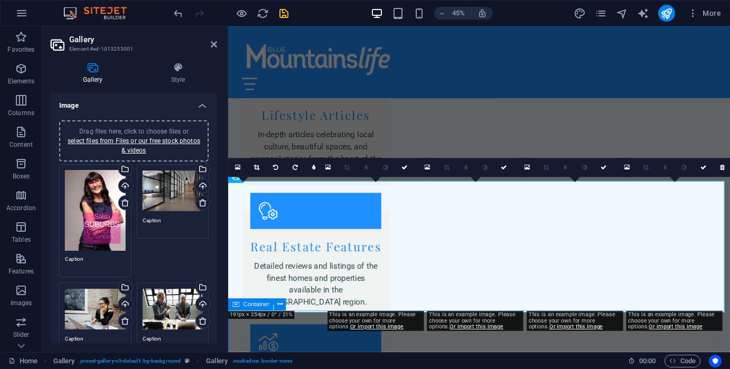
scroll to position [2090, 0]
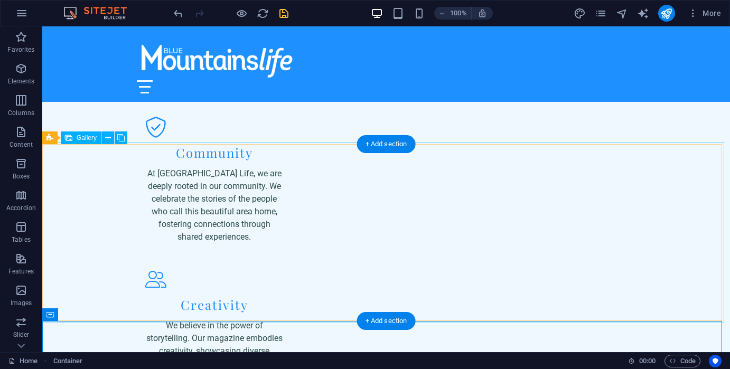
scroll to position [2107, 0]
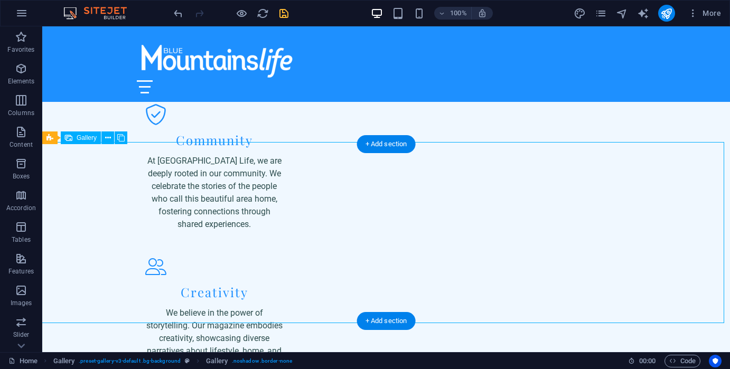
scroll to position [2125, 0]
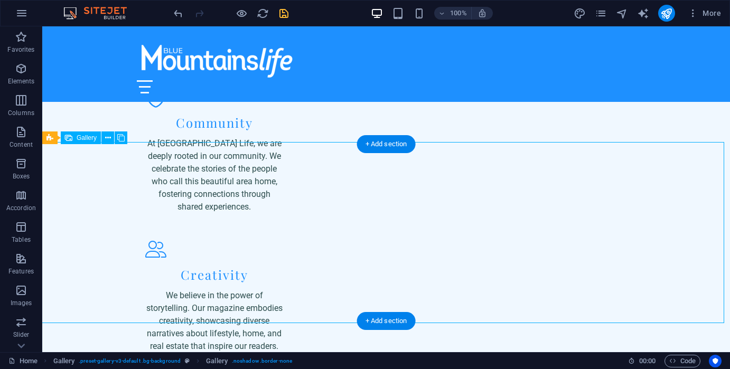
select select "px"
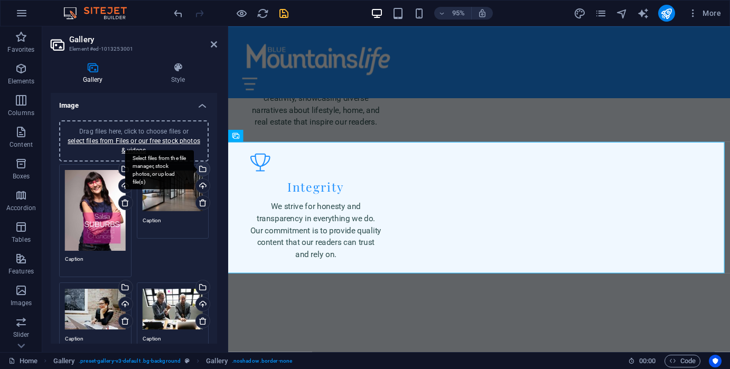
click at [194, 172] on div "Select files from the file manager, stock photos, or upload file(s)" at bounding box center [159, 170] width 69 height 40
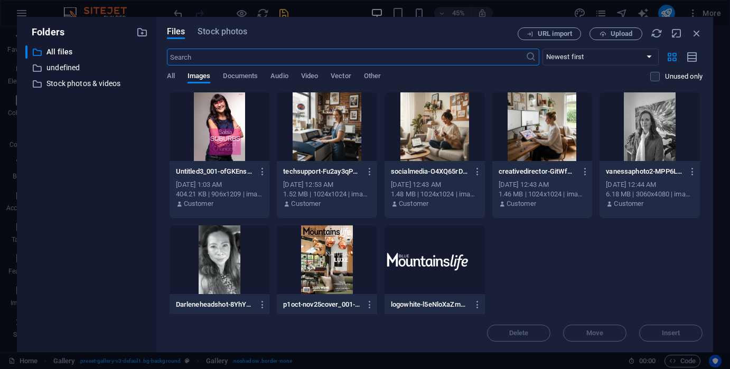
scroll to position [2506, 0]
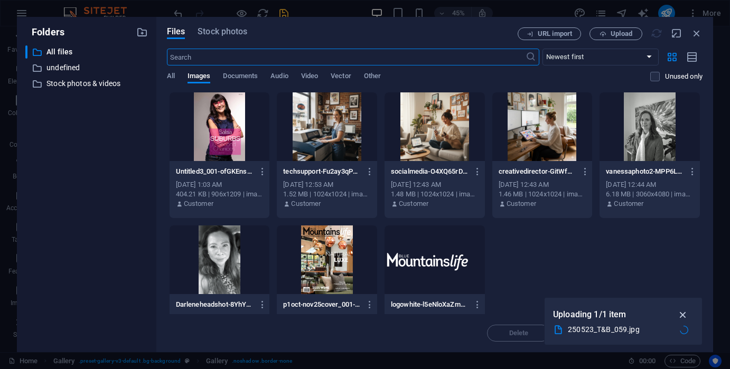
click at [683, 315] on icon "button" at bounding box center [683, 315] width 12 height 12
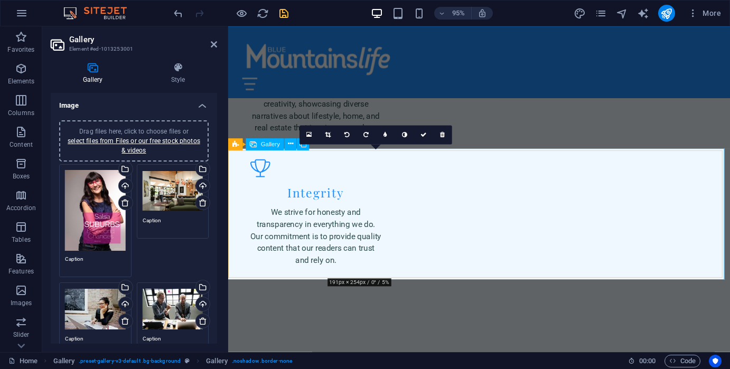
scroll to position [2125, 0]
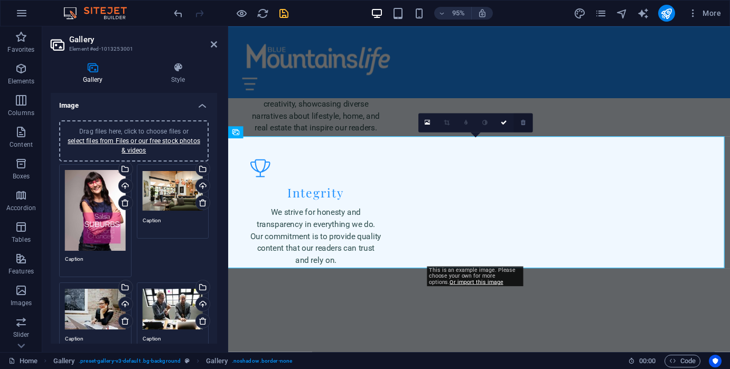
click at [522, 124] on icon at bounding box center [523, 123] width 5 height 6
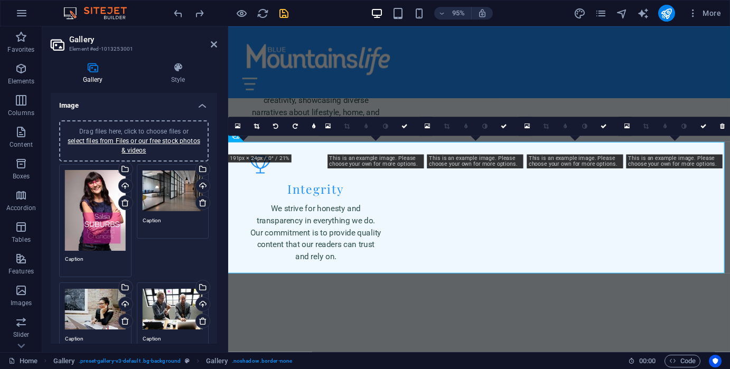
scroll to position [2131, 0]
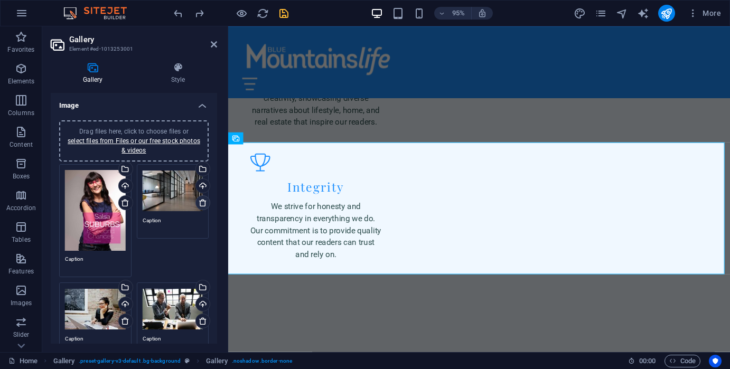
click at [200, 201] on icon at bounding box center [203, 203] width 8 height 8
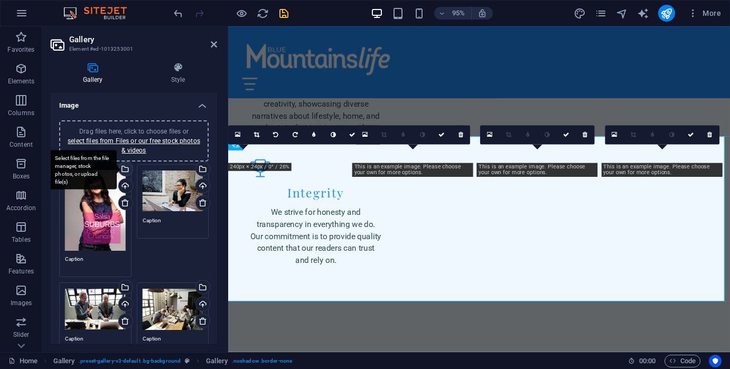
click at [127, 171] on div "Select files from the file manager, stock photos, or upload file(s)" at bounding box center [125, 170] width 16 height 16
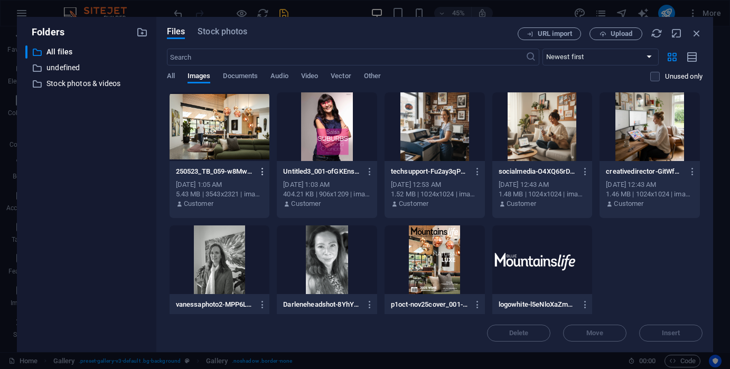
click at [260, 172] on icon "button" at bounding box center [263, 172] width 10 height 10
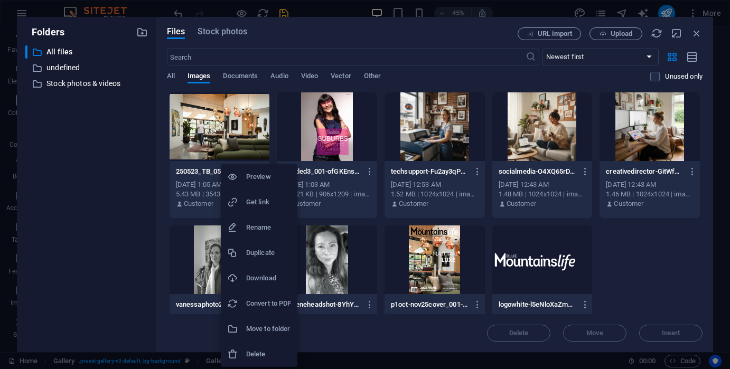
click at [260, 356] on h6 "Delete" at bounding box center [268, 354] width 45 height 13
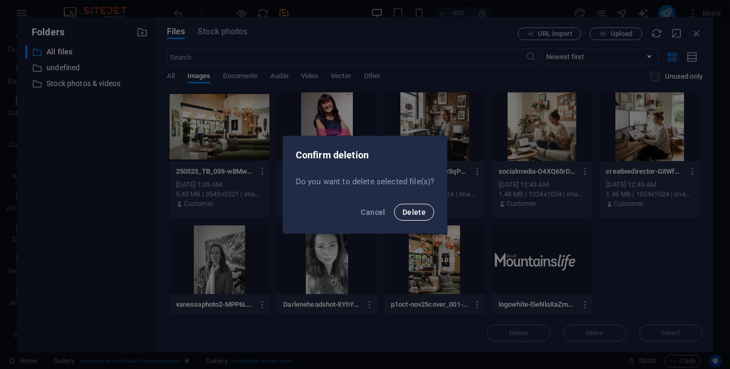
click at [403, 213] on span "Delete" at bounding box center [413, 212] width 23 height 8
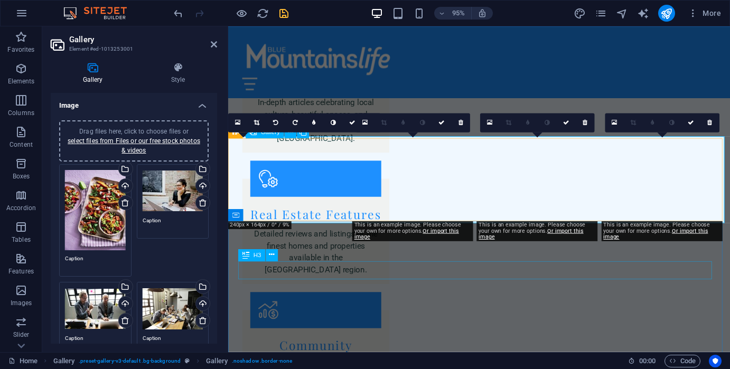
scroll to position [2125, 0]
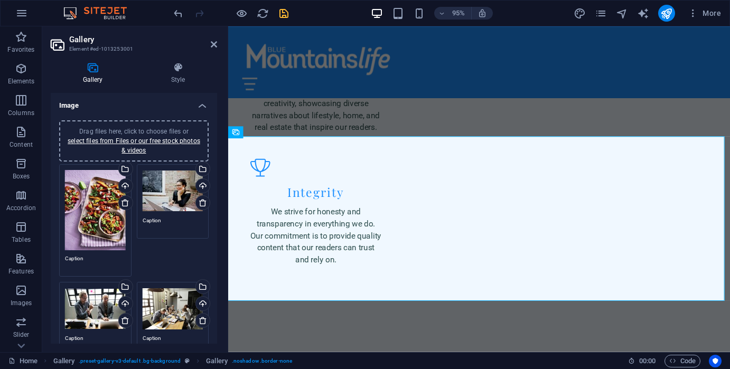
click at [185, 195] on div "Drag files here, click to choose files or select files from Files or our free s…" at bounding box center [173, 191] width 61 height 42
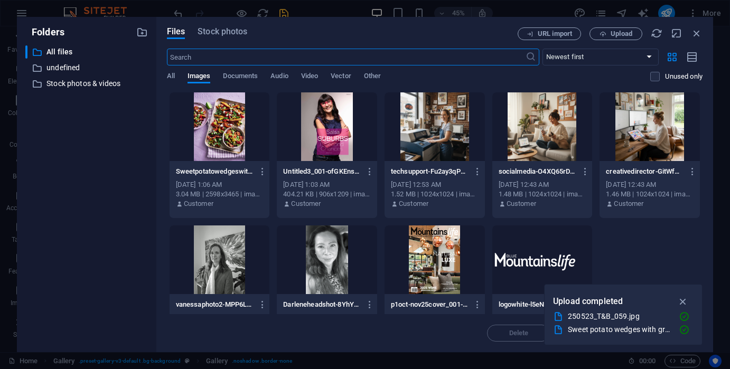
scroll to position [2512, 0]
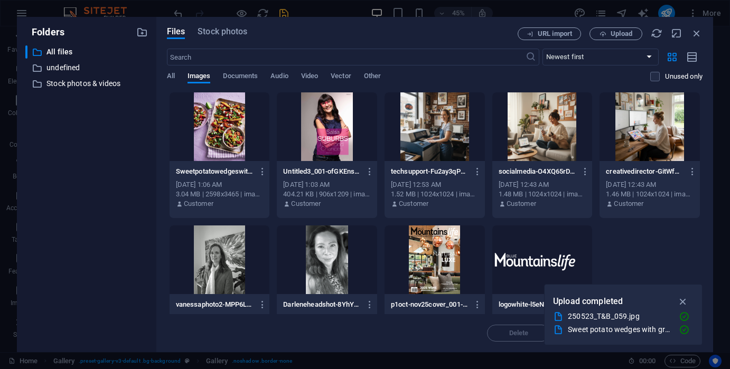
click at [327, 137] on div at bounding box center [327, 126] width 100 height 69
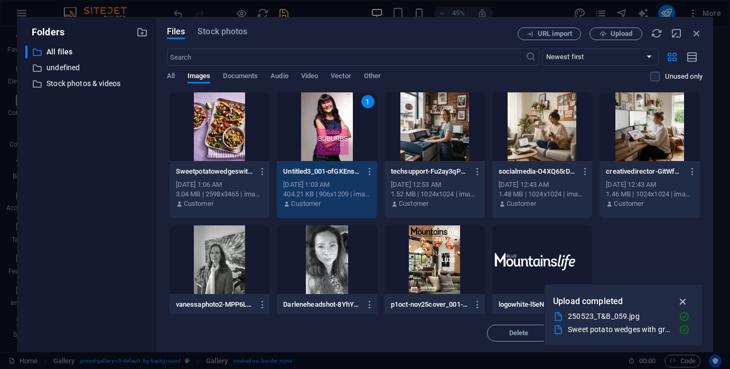
click at [682, 304] on icon "button" at bounding box center [683, 302] width 12 height 12
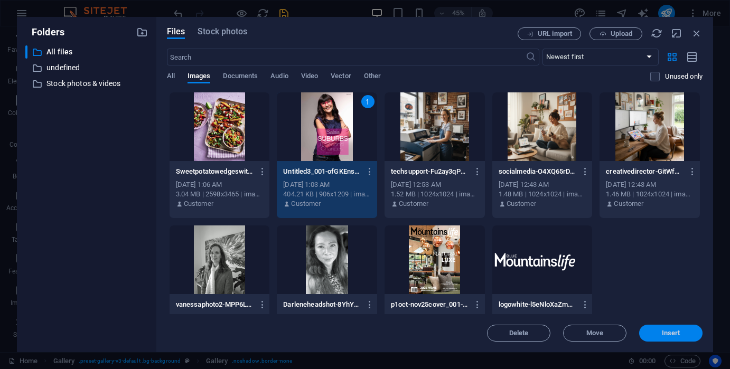
click at [668, 332] on span "Insert" at bounding box center [671, 333] width 18 height 6
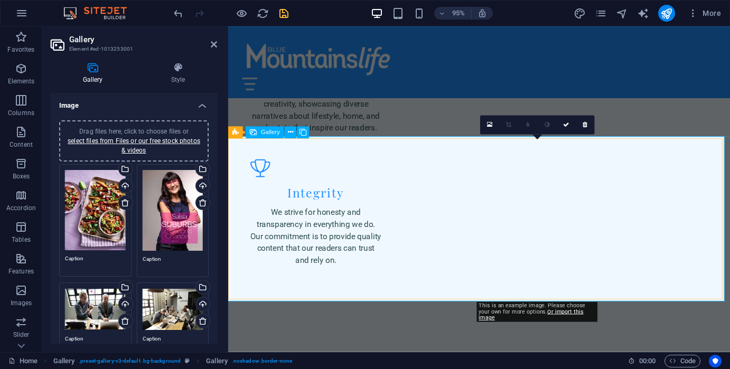
scroll to position [2125, 0]
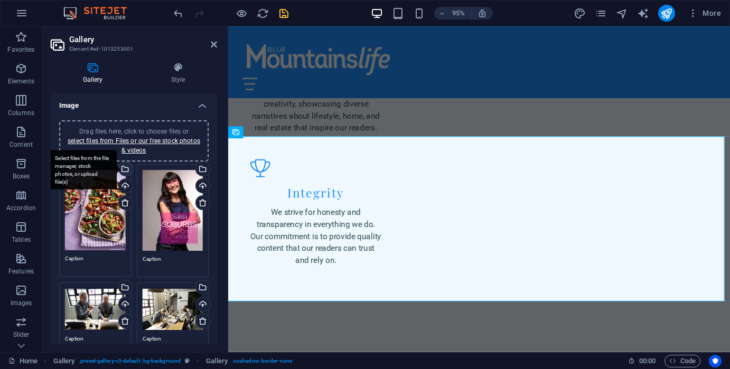
click at [127, 170] on div "Select files from the file manager, stock photos, or upload file(s)" at bounding box center [125, 170] width 16 height 16
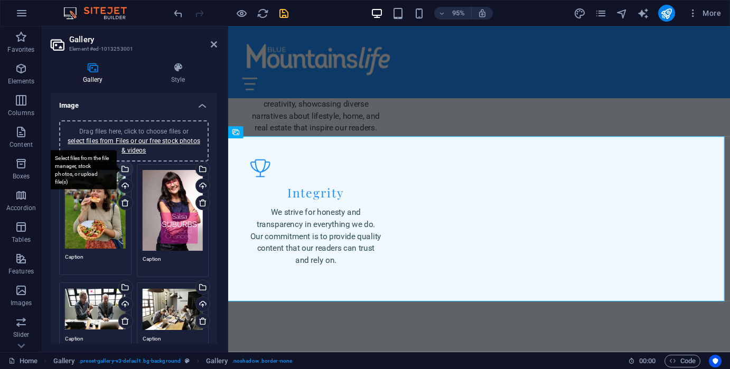
click at [117, 167] on div "Select files from the file manager, stock photos, or upload file(s)" at bounding box center [82, 170] width 69 height 40
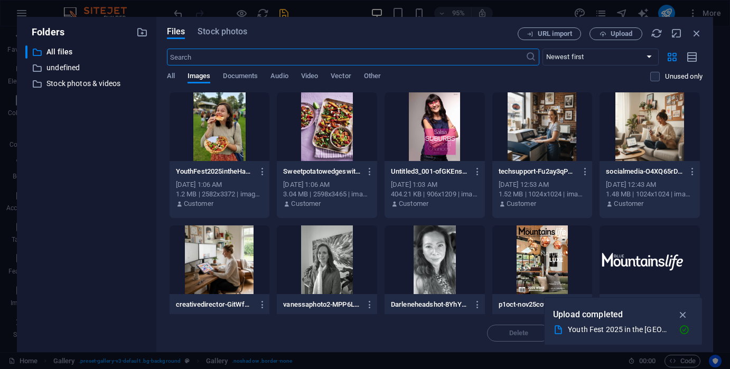
scroll to position [2506, 0]
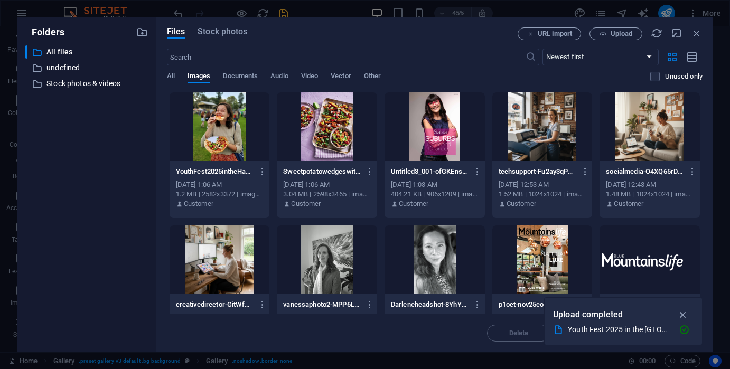
click at [320, 148] on div at bounding box center [327, 126] width 100 height 69
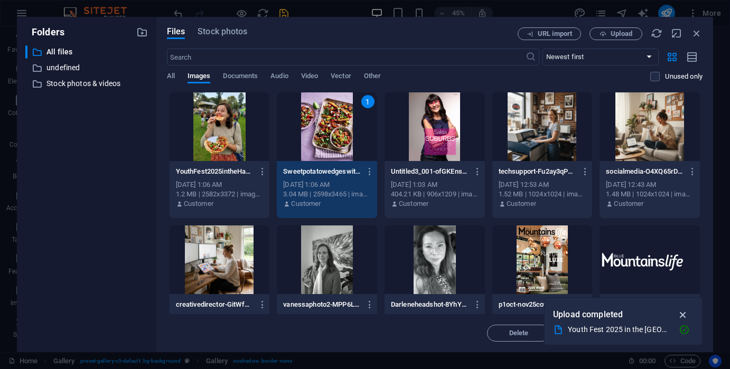
click at [686, 317] on icon "button" at bounding box center [683, 315] width 12 height 12
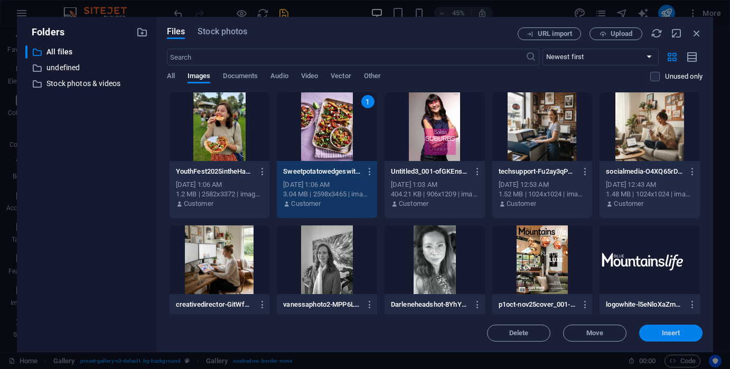
click at [661, 336] on span "Insert" at bounding box center [670, 333] width 55 height 6
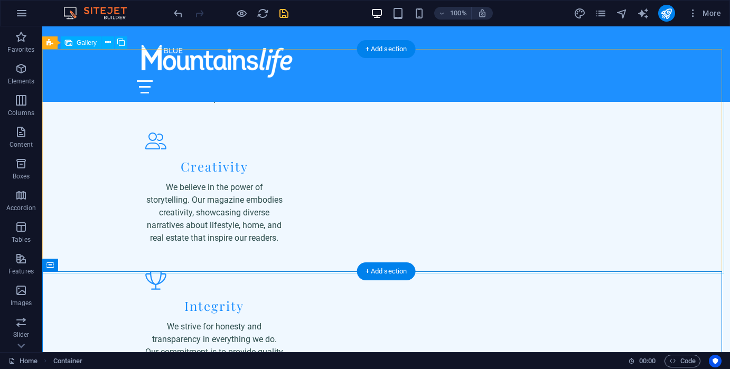
scroll to position [2166, 0]
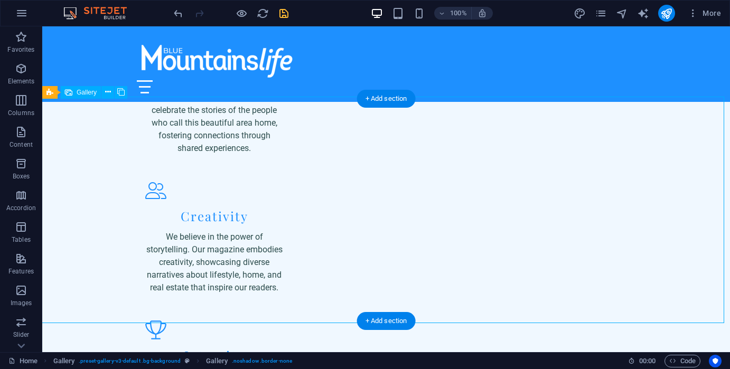
select select "px"
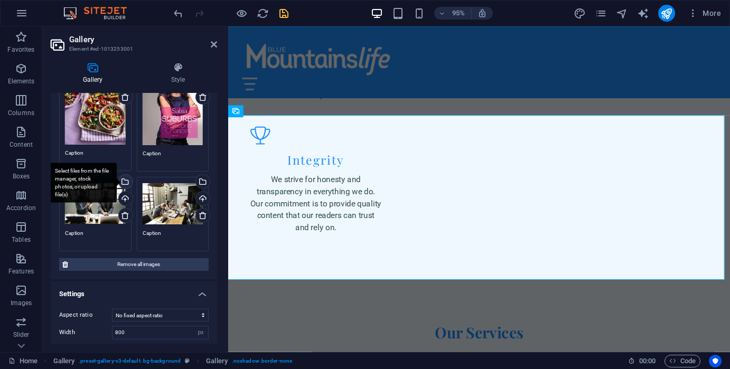
scroll to position [2159, 0]
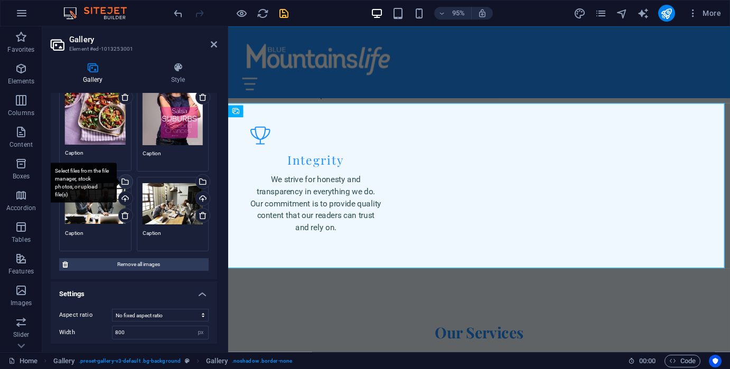
click at [124, 183] on div "Select files from the file manager, stock photos, or upload file(s)" at bounding box center [125, 183] width 16 height 16
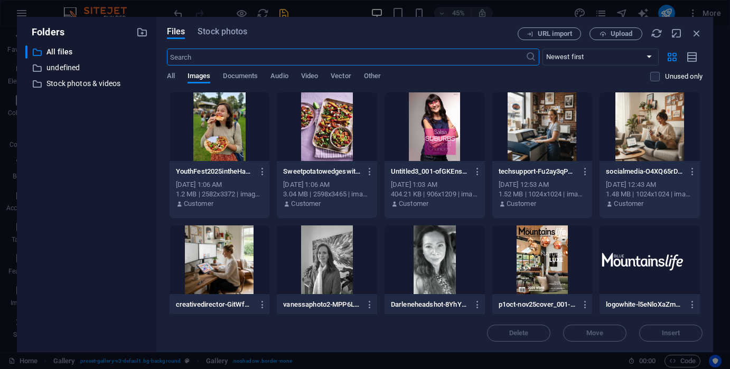
scroll to position [2541, 0]
click at [218, 140] on div at bounding box center [219, 126] width 100 height 69
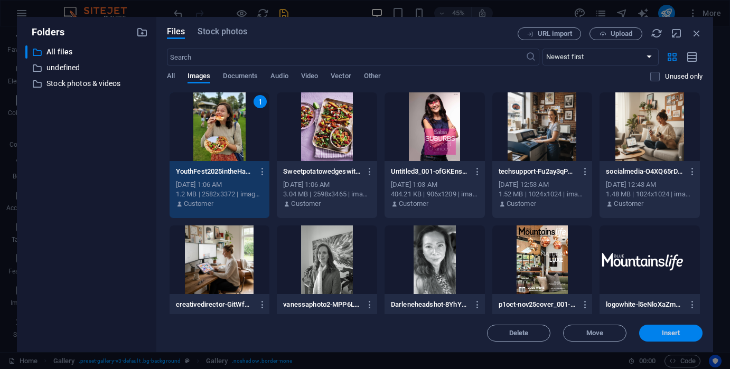
click at [663, 333] on span "Insert" at bounding box center [671, 333] width 18 height 6
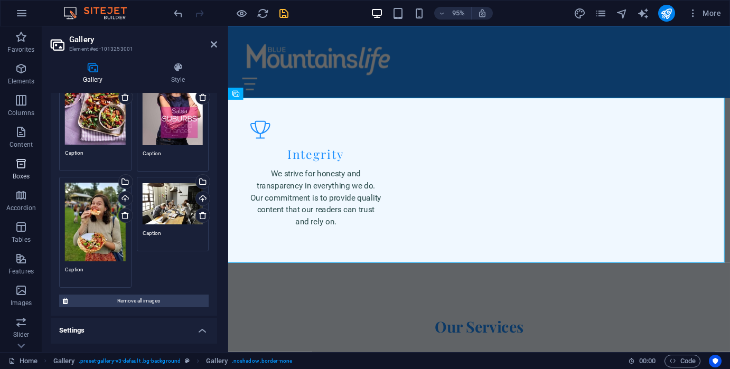
scroll to position [2166, 0]
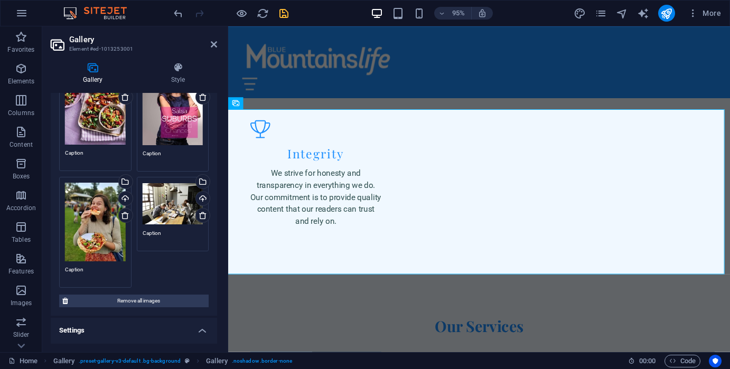
click at [171, 213] on div "Drag files here, click to choose files or select files from Files or our free s…" at bounding box center [173, 204] width 61 height 42
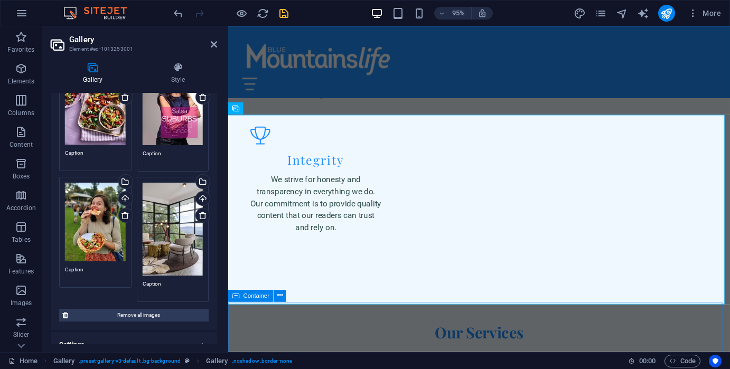
scroll to position [2159, 0]
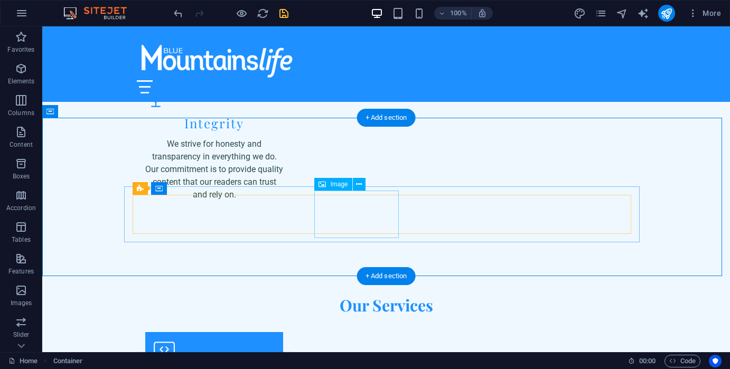
scroll to position [2240, 0]
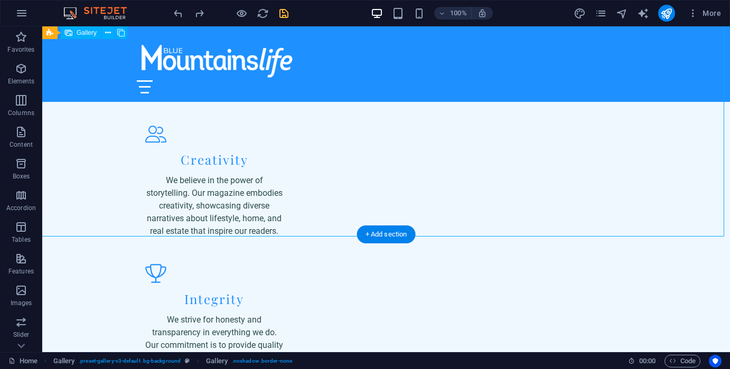
scroll to position [2256, 0]
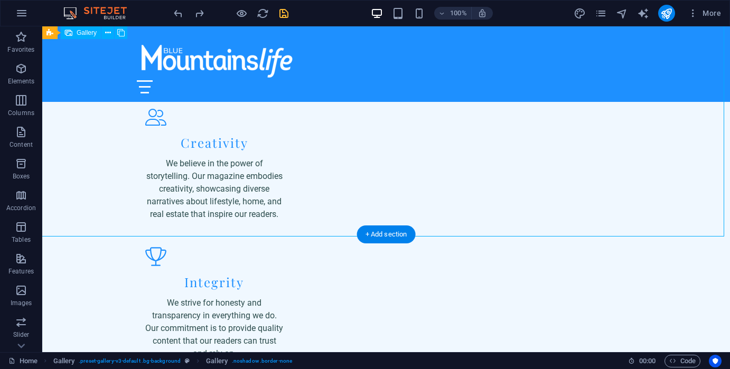
select select "px"
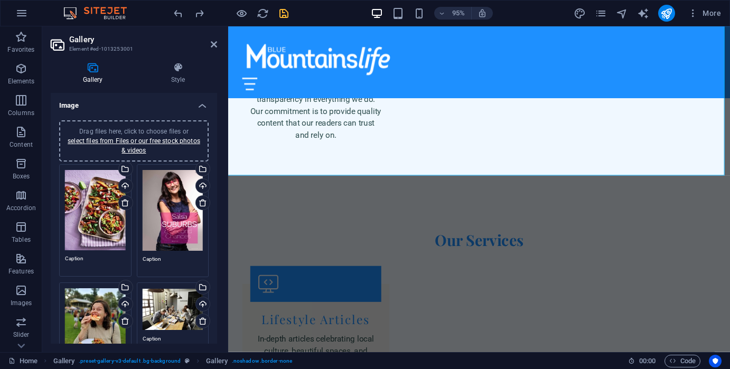
click at [165, 315] on div "Drag files here, click to choose files or select files from Files or our free s…" at bounding box center [173, 309] width 61 height 42
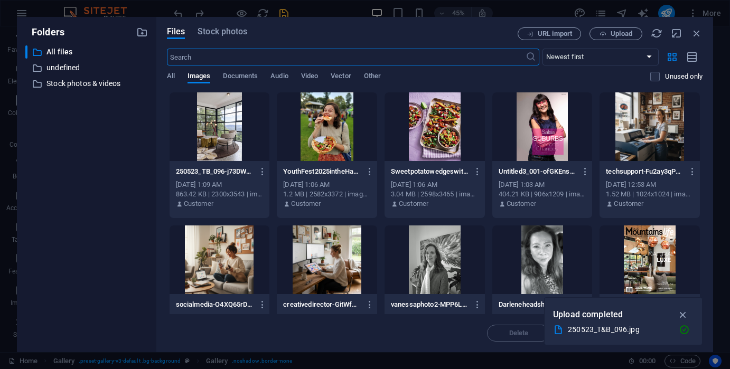
scroll to position [2638, 0]
click at [260, 170] on icon "button" at bounding box center [263, 172] width 10 height 10
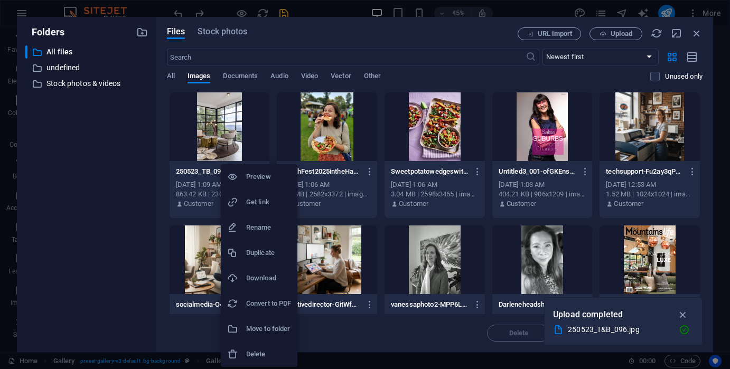
click at [267, 353] on h6 "Delete" at bounding box center [268, 354] width 45 height 13
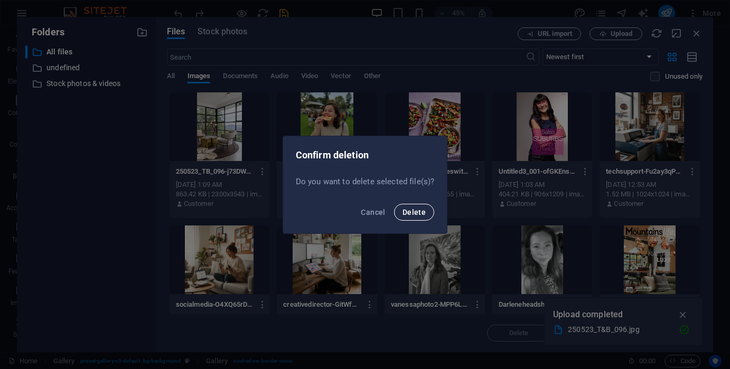
click at [413, 216] on span "Delete" at bounding box center [413, 212] width 23 height 8
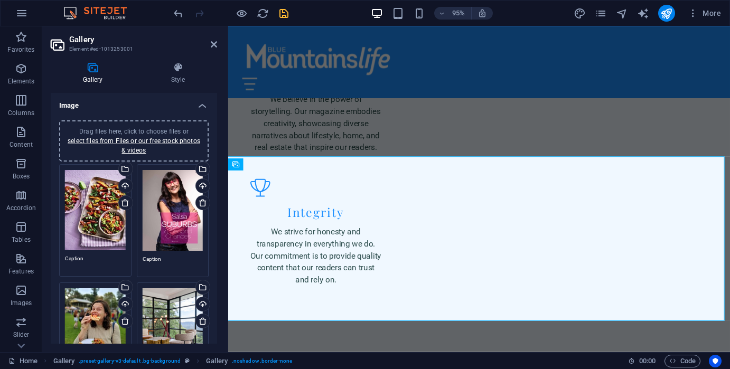
scroll to position [2104, 0]
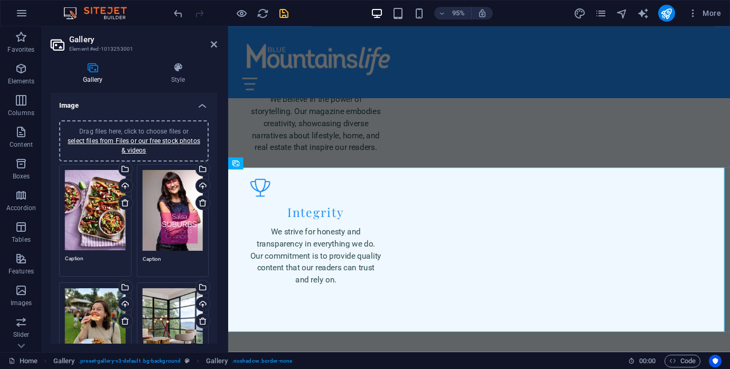
click at [163, 225] on div "Drag files here, click to choose files or select files from Files or our free s…" at bounding box center [173, 210] width 61 height 81
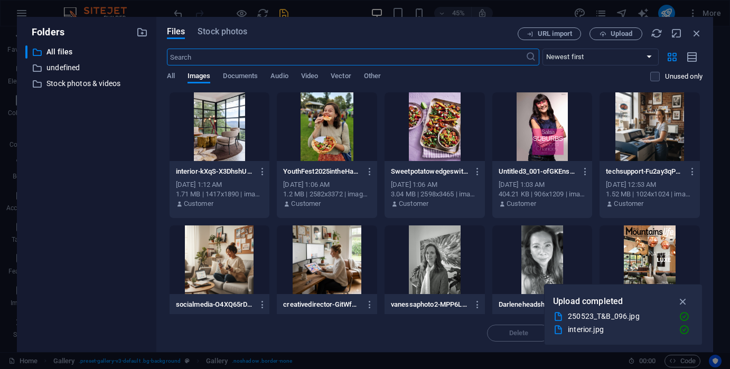
scroll to position [2479, 0]
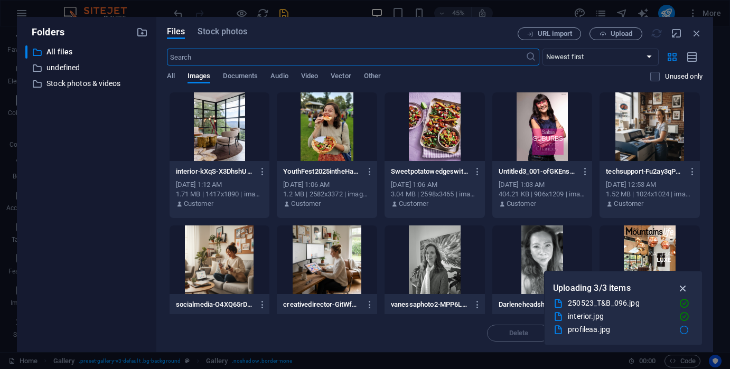
click at [685, 289] on icon "button" at bounding box center [683, 288] width 12 height 12
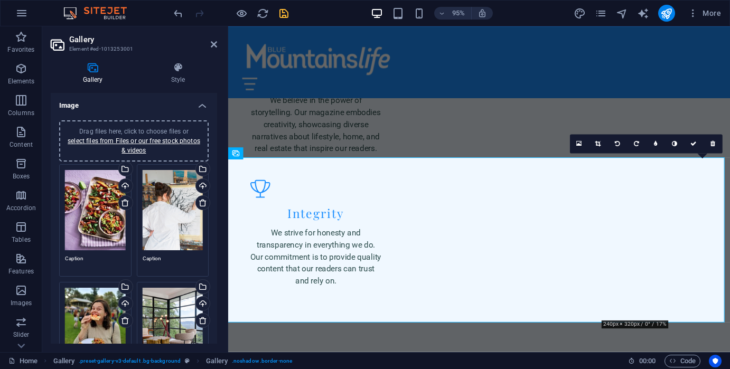
scroll to position [2104, 0]
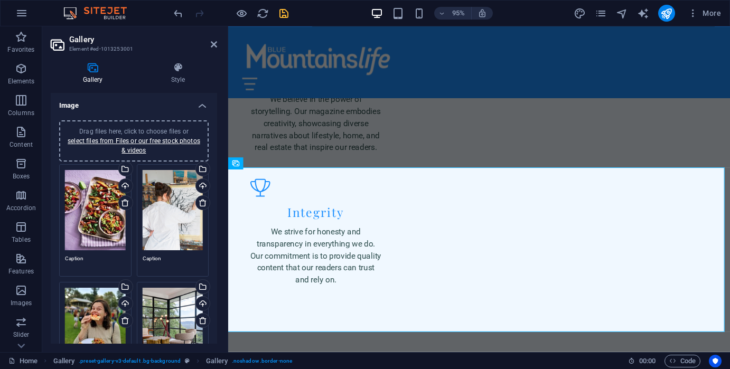
click at [90, 322] on div "Drag files here, click to choose files or select files from Files or our free s…" at bounding box center [95, 327] width 61 height 79
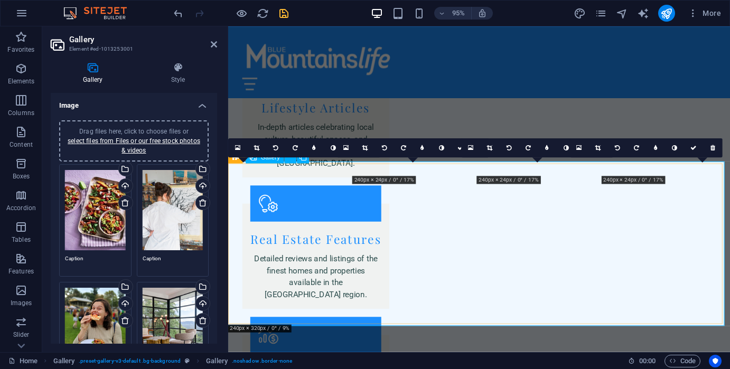
scroll to position [2098, 0]
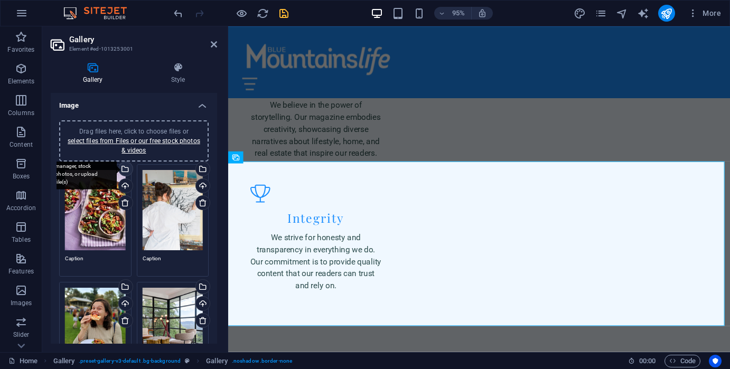
click at [117, 169] on div "Select files from the file manager, stock photos, or upload file(s)" at bounding box center [82, 170] width 69 height 40
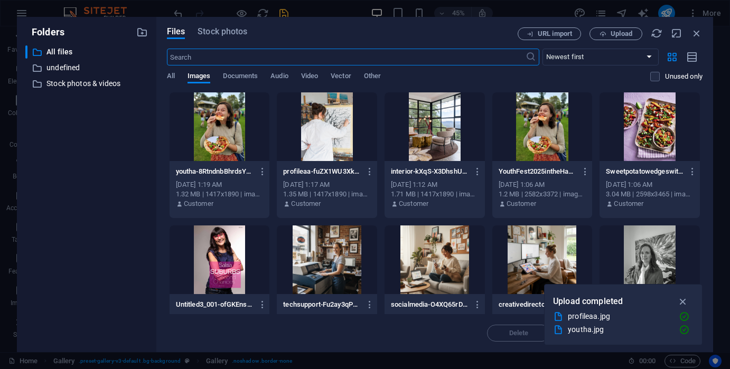
scroll to position [2486, 0]
click at [582, 169] on icon "button" at bounding box center [585, 172] width 10 height 10
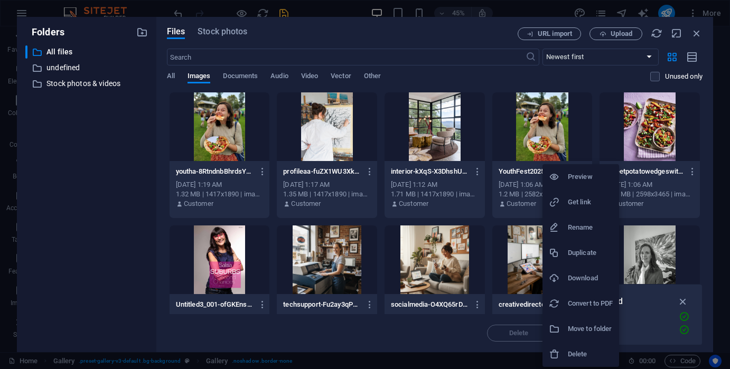
click at [581, 352] on h6 "Delete" at bounding box center [590, 354] width 45 height 13
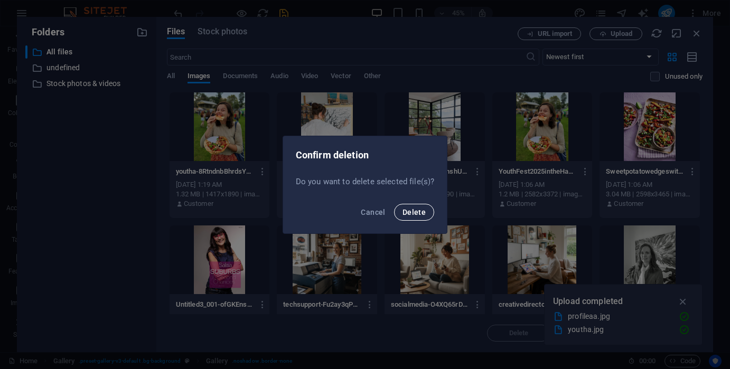
click at [421, 219] on button "Delete" at bounding box center [414, 212] width 40 height 17
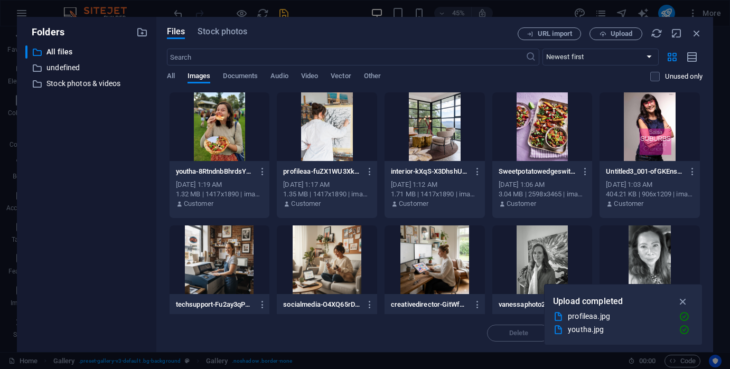
scroll to position [2479, 0]
click at [692, 172] on icon "button" at bounding box center [692, 172] width 10 height 10
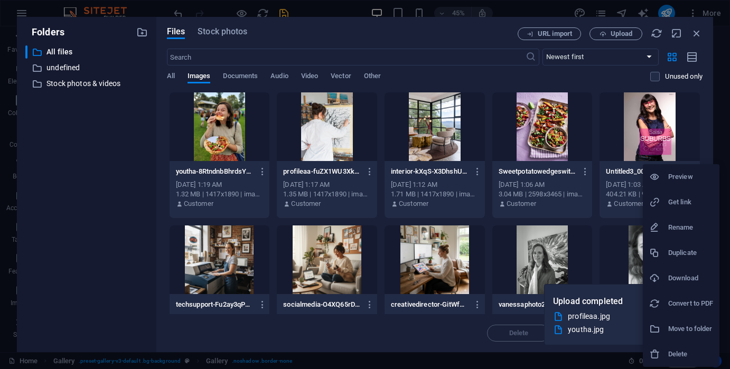
click at [682, 351] on h6 "Delete" at bounding box center [690, 354] width 45 height 13
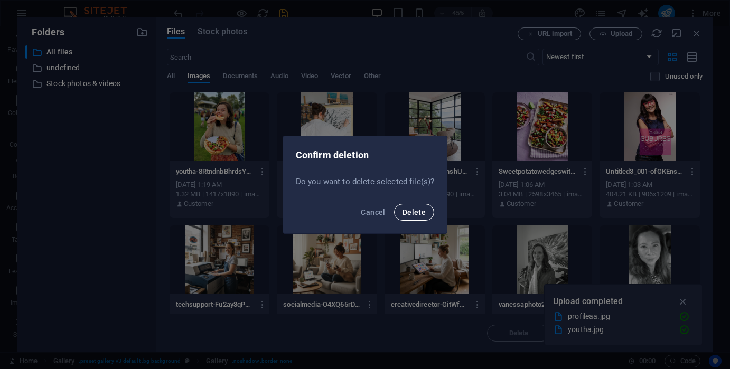
click at [420, 216] on button "Delete" at bounding box center [414, 212] width 40 height 17
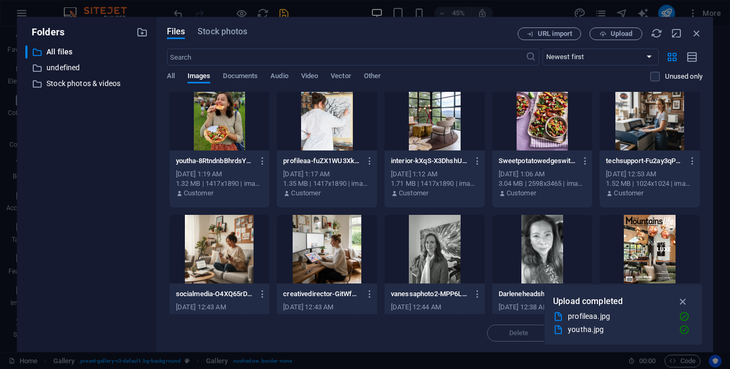
scroll to position [0, 0]
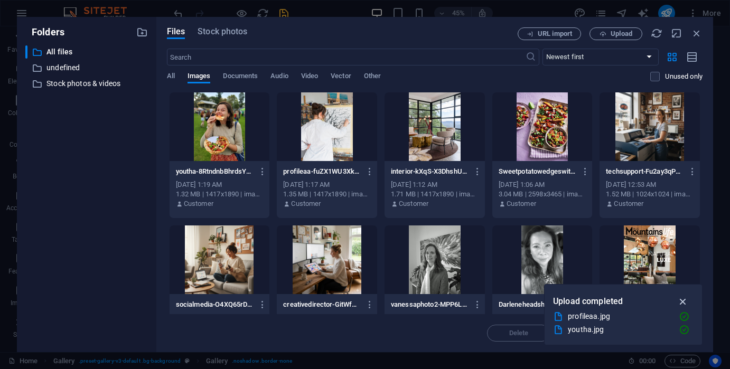
click at [684, 302] on icon "button" at bounding box center [683, 302] width 12 height 12
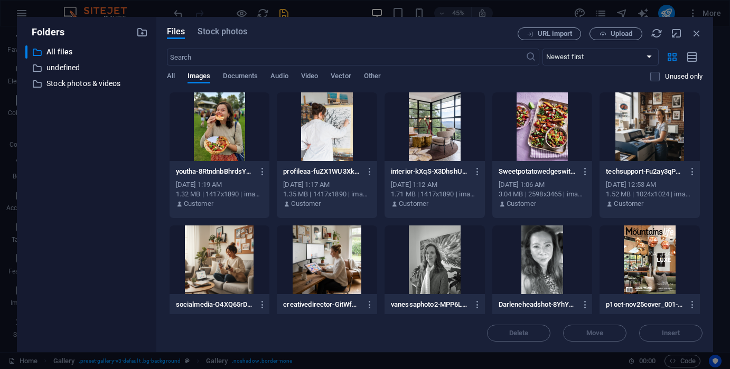
scroll to position [2486, 0]
click at [696, 30] on icon "button" at bounding box center [697, 33] width 12 height 12
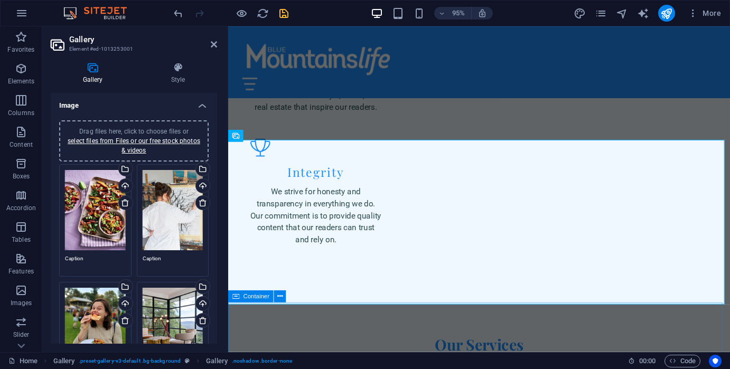
scroll to position [2151, 0]
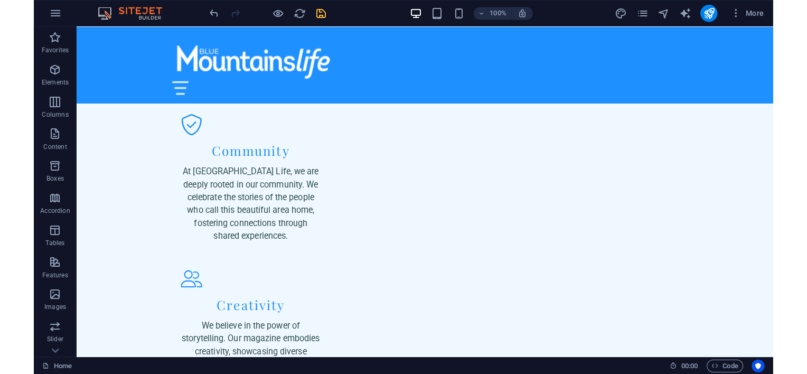
scroll to position [2086, 0]
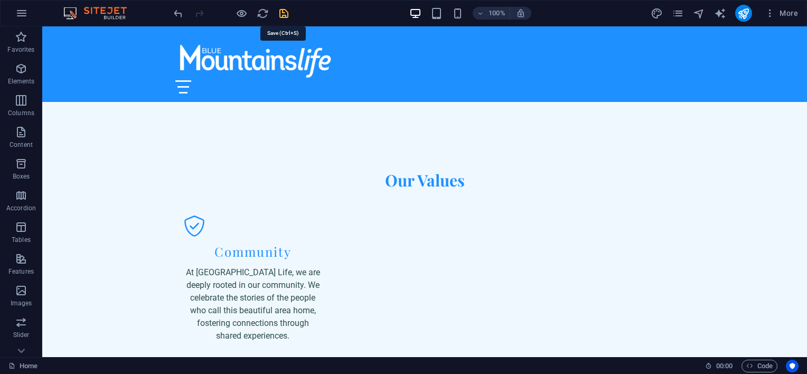
click at [284, 14] on icon "save" at bounding box center [284, 13] width 12 height 12
checkbox input "false"
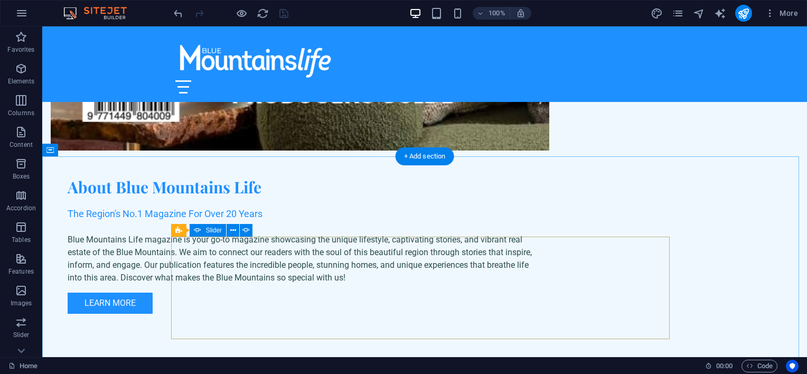
scroll to position [1875, 0]
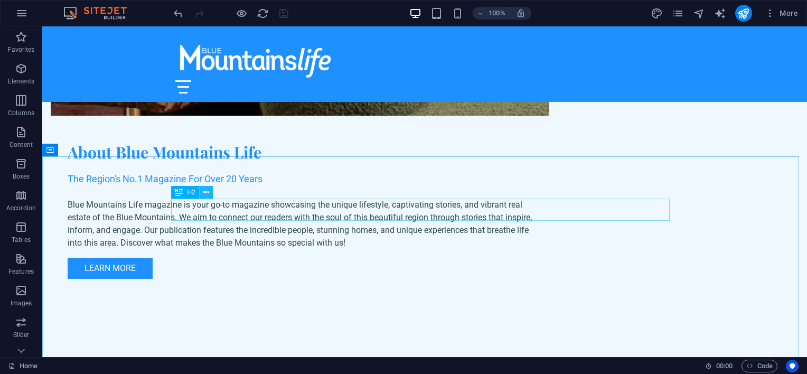
click at [210, 193] on button at bounding box center [206, 192] width 13 height 13
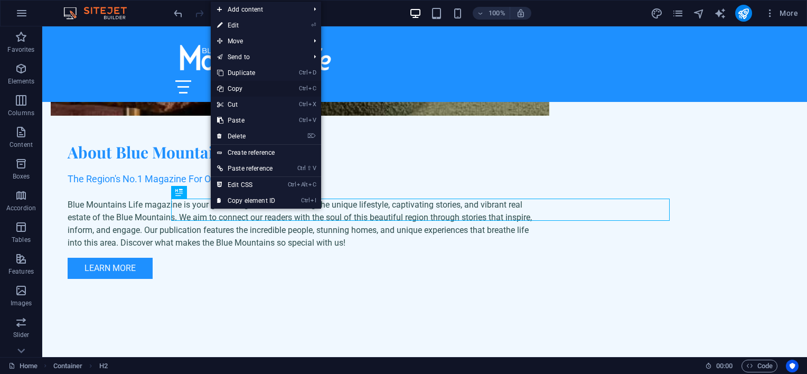
click at [234, 90] on link "Ctrl C Copy" at bounding box center [246, 89] width 71 height 16
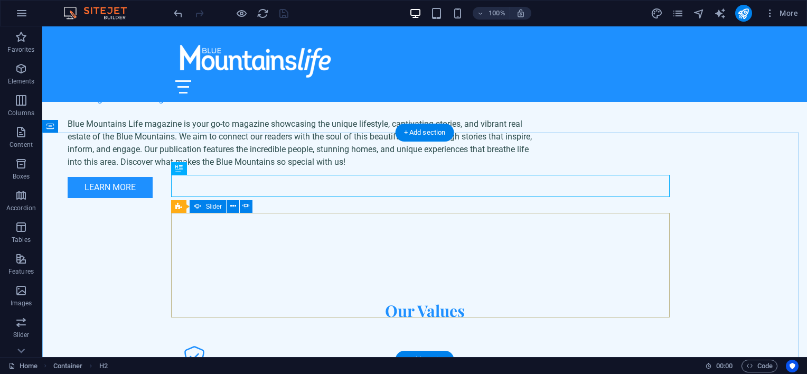
scroll to position [2033, 0]
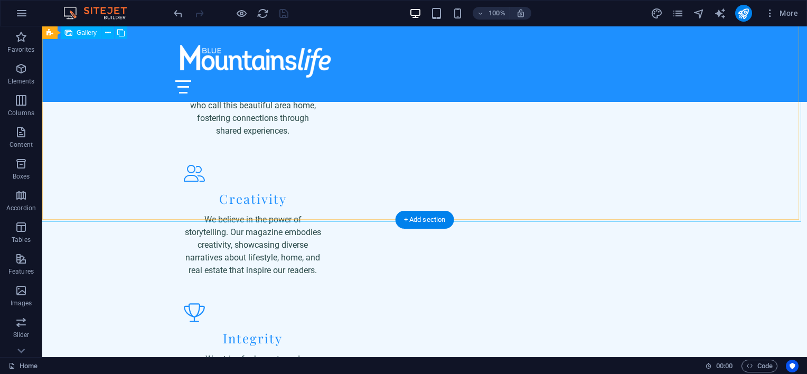
scroll to position [2297, 0]
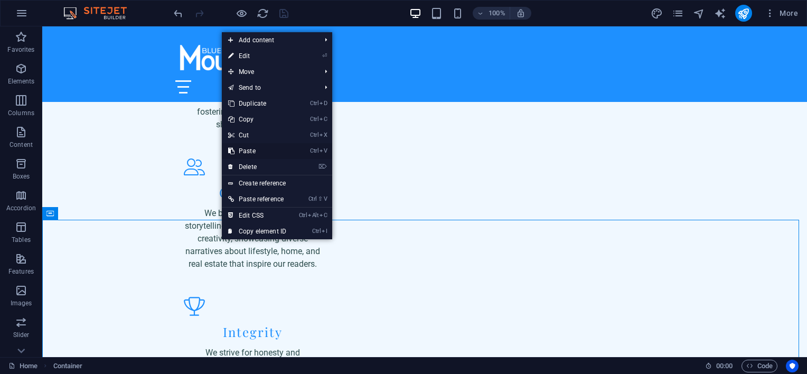
click at [247, 153] on link "Ctrl V Paste" at bounding box center [257, 151] width 71 height 16
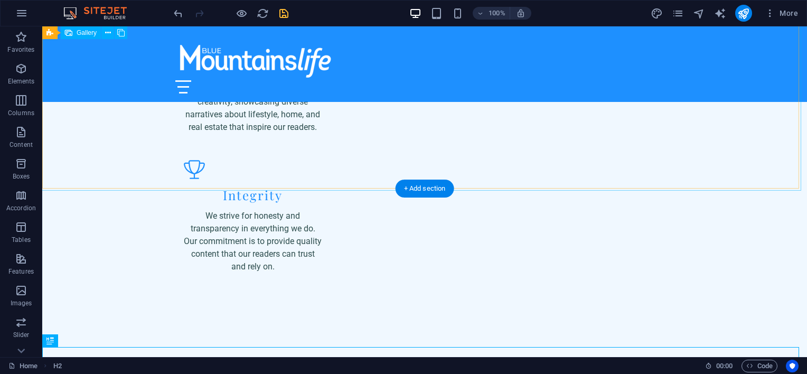
scroll to position [2495, 0]
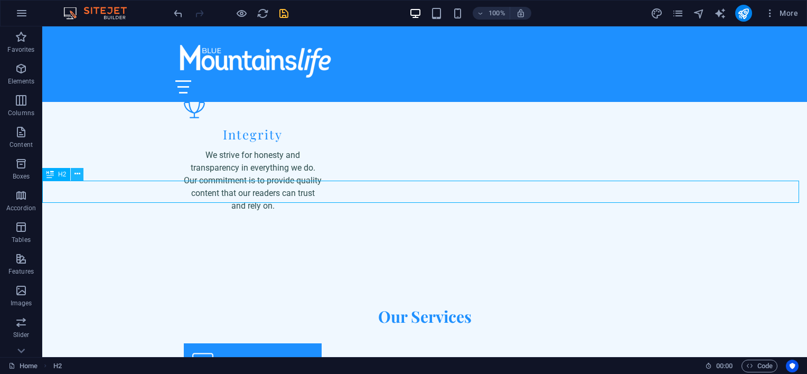
click at [74, 173] on button at bounding box center [77, 174] width 13 height 13
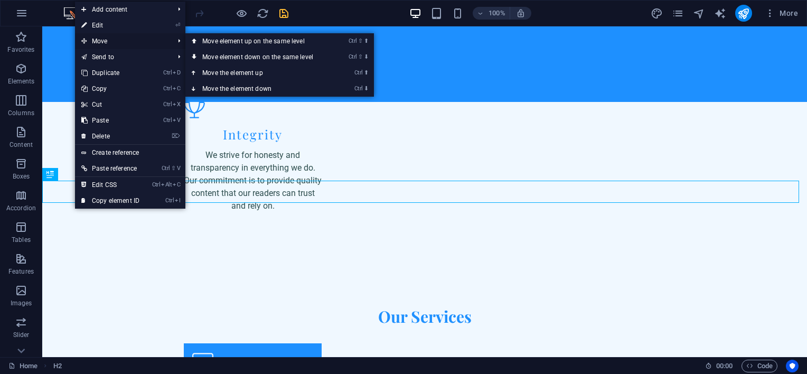
click at [108, 44] on span "Move" at bounding box center [122, 41] width 95 height 16
click at [235, 42] on link "Ctrl ⇧ ⬆ Move element up on the same level" at bounding box center [259, 41] width 149 height 16
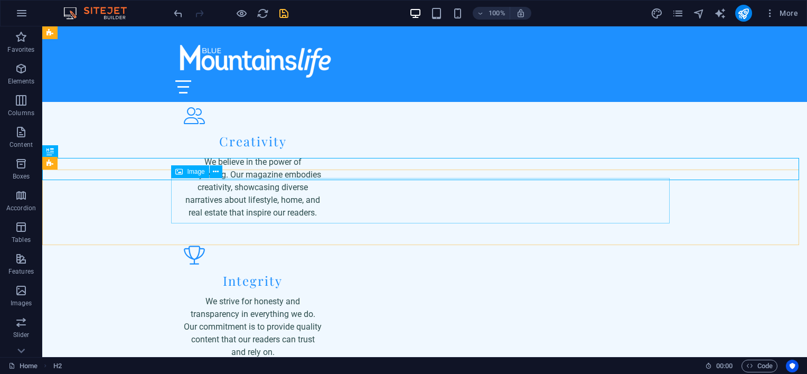
scroll to position [2336, 0]
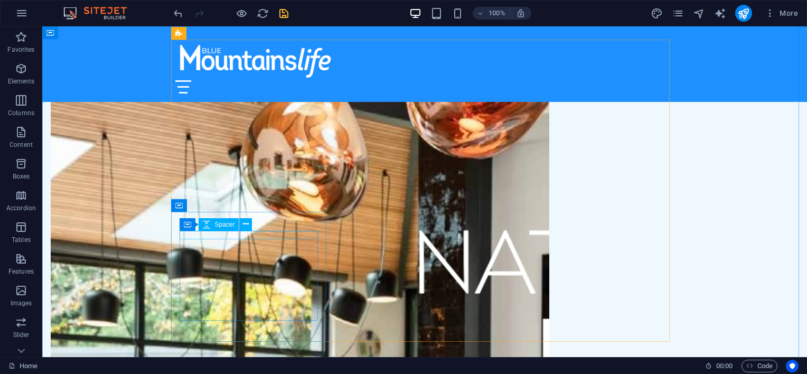
scroll to position [1069, 0]
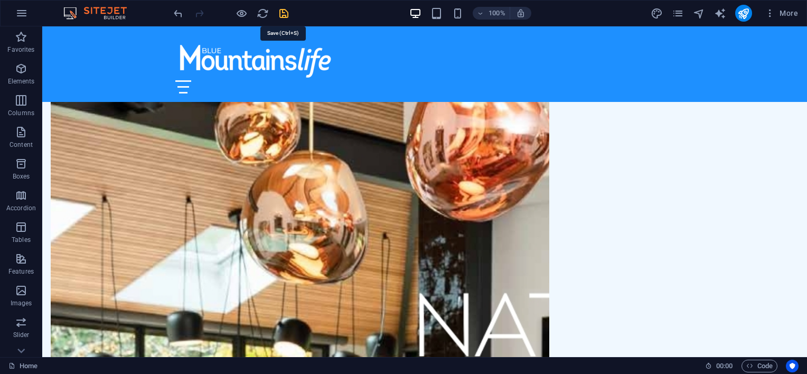
click at [283, 14] on icon "save" at bounding box center [284, 13] width 12 height 12
checkbox input "false"
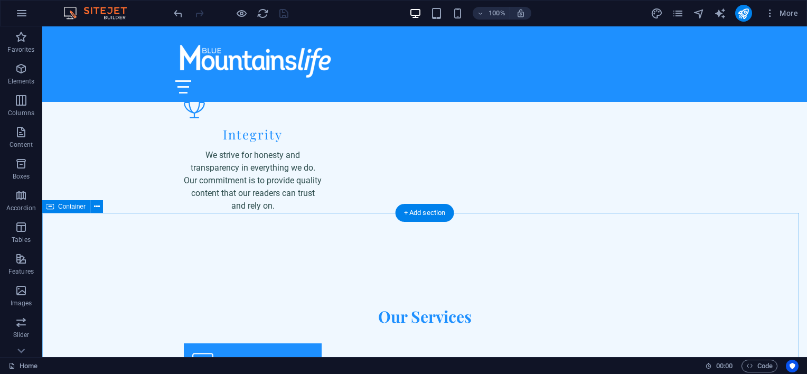
scroll to position [2442, 0]
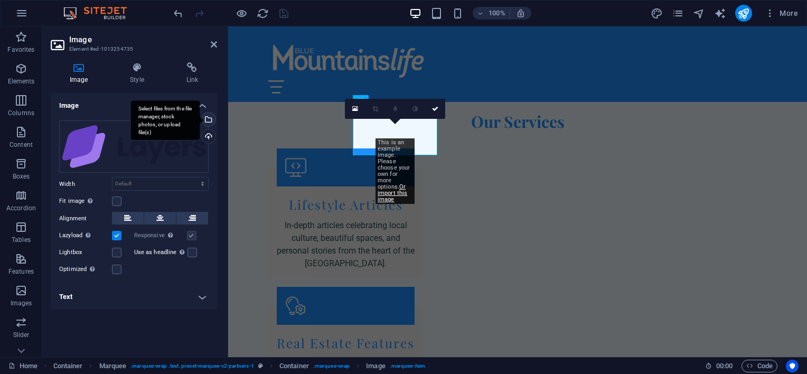
click at [209, 120] on div "Select files from the file manager, stock photos, or upload file(s)" at bounding box center [208, 120] width 16 height 16
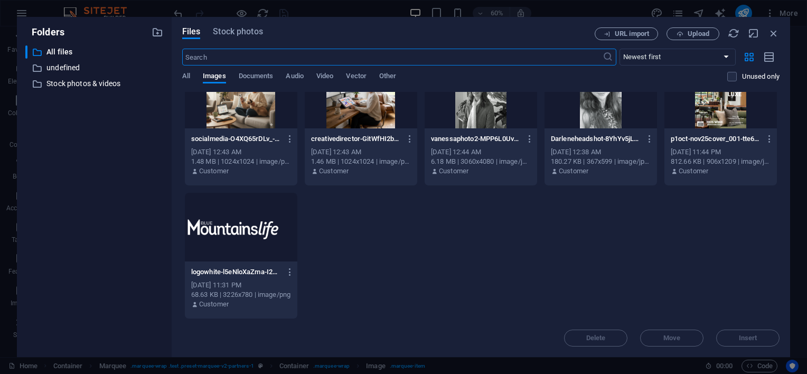
scroll to position [0, 0]
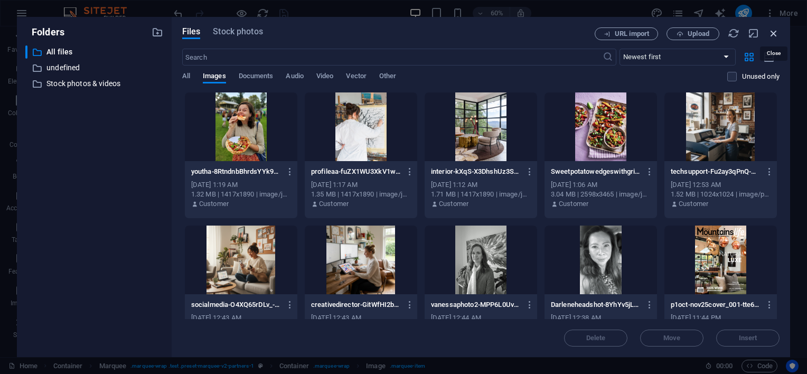
click at [729, 33] on icon "button" at bounding box center [774, 33] width 12 height 12
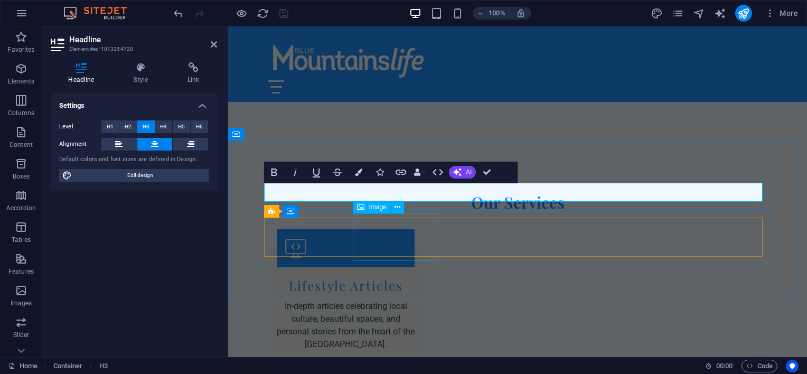
scroll to position [2336, 0]
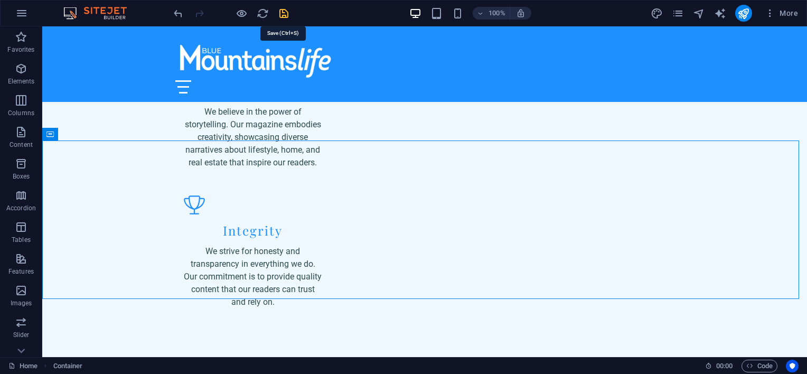
click at [282, 12] on icon "save" at bounding box center [284, 13] width 12 height 12
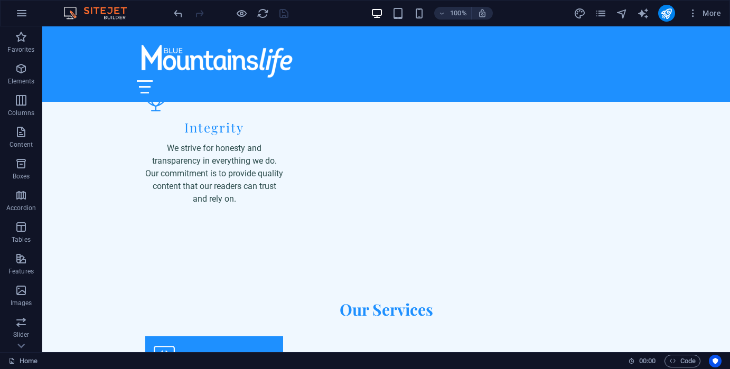
scroll to position [2394, 0]
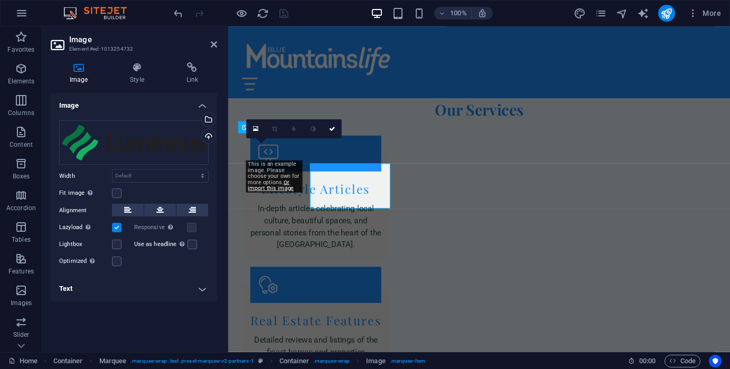
scroll to position [2411, 0]
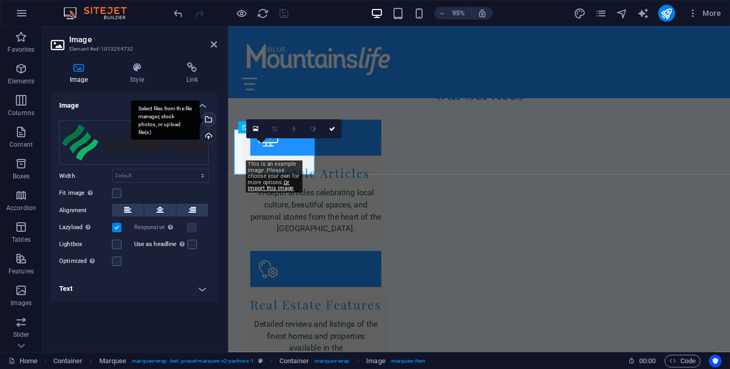
click at [208, 118] on div "Select files from the file manager, stock photos, or upload file(s)" at bounding box center [208, 120] width 16 height 16
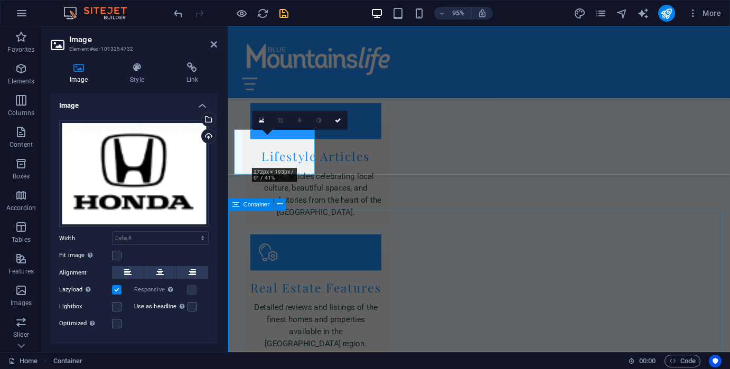
scroll to position [2394, 0]
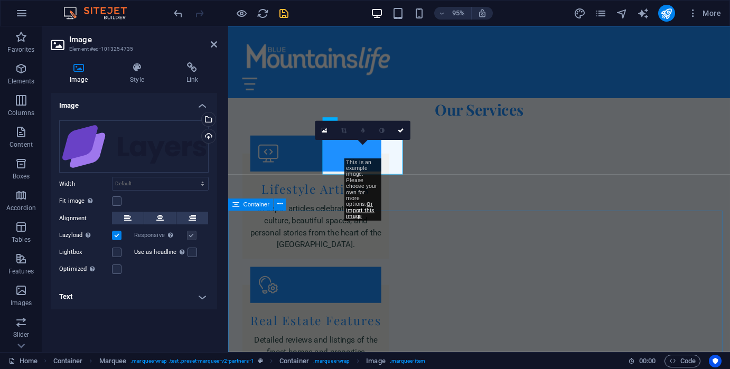
scroll to position [2411, 0]
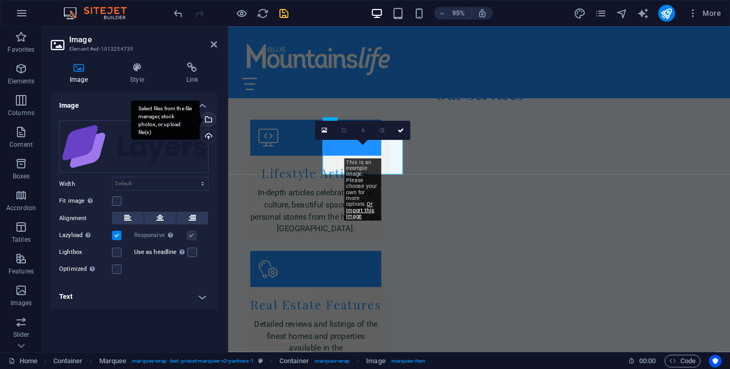
click at [210, 119] on div "Select files from the file manager, stock photos, or upload file(s)" at bounding box center [208, 120] width 16 height 16
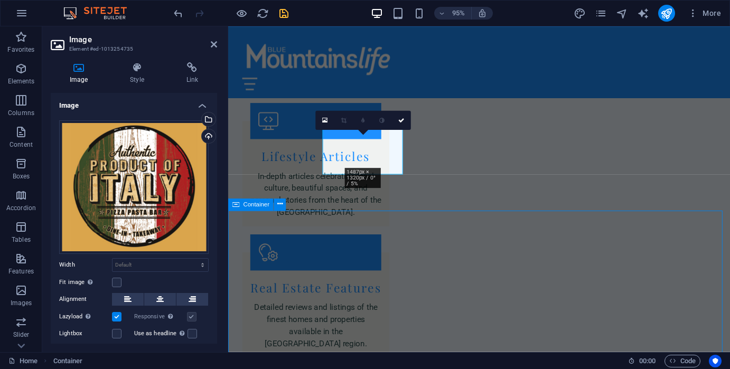
scroll to position [2394, 0]
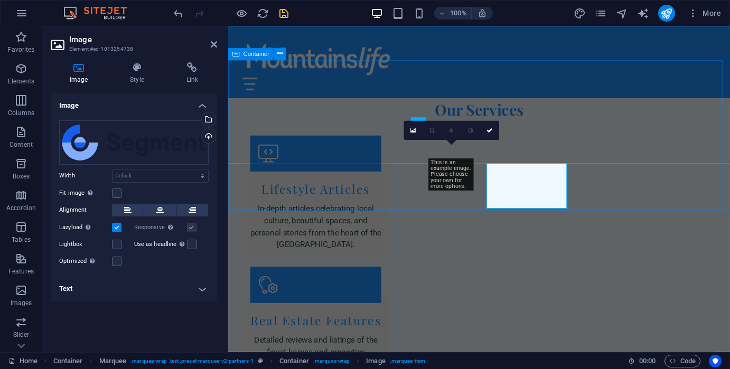
scroll to position [2411, 0]
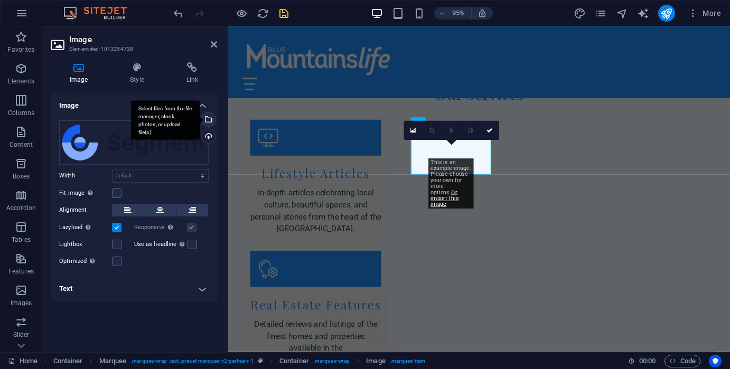
click at [210, 118] on div "Select files from the file manager, stock photos, or upload file(s)" at bounding box center [208, 120] width 16 height 16
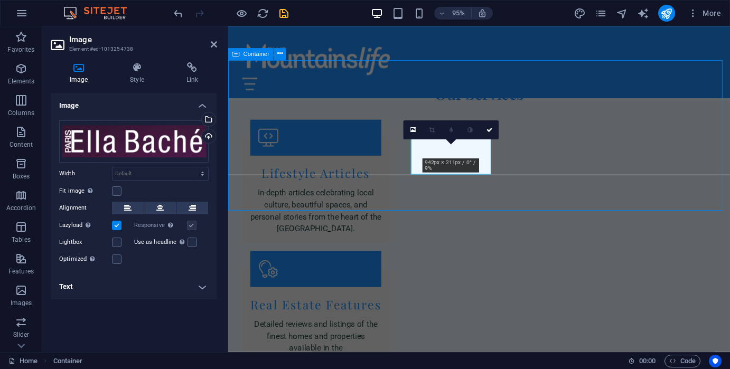
scroll to position [2394, 0]
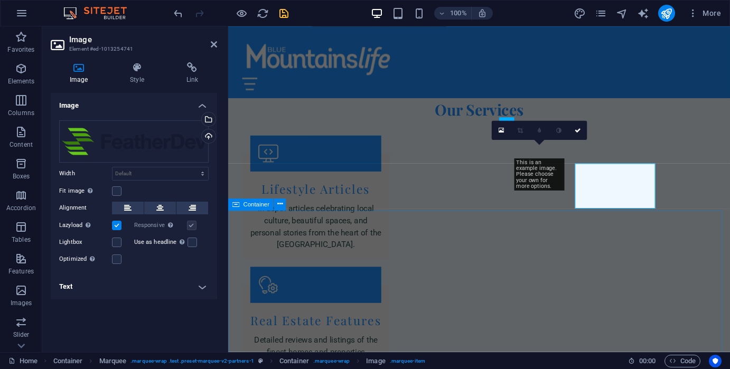
scroll to position [2411, 0]
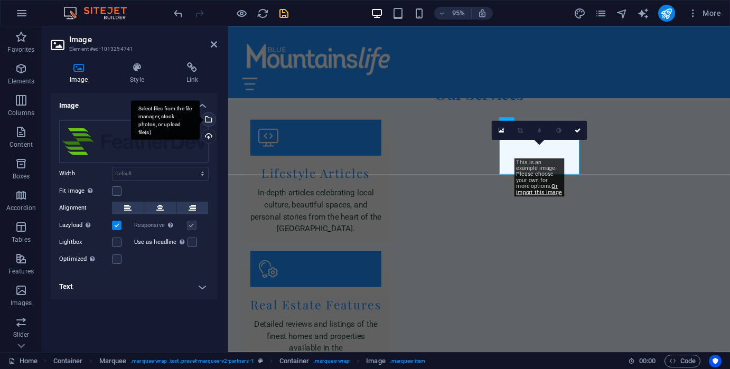
click at [209, 120] on div "Select files from the file manager, stock photos, or upload file(s)" at bounding box center [208, 120] width 16 height 16
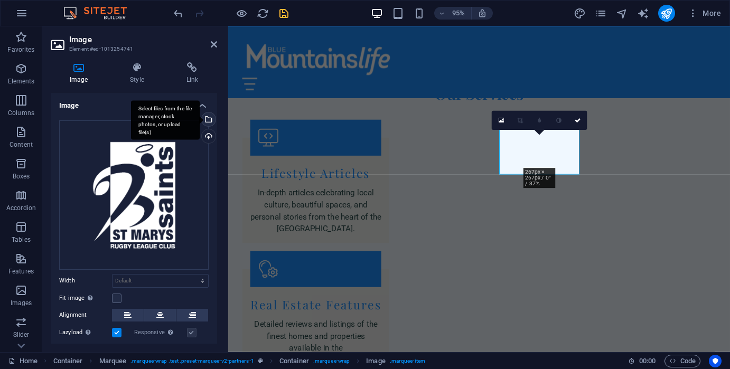
click at [200, 116] on div "Select files from the file manager, stock photos, or upload file(s)" at bounding box center [165, 120] width 69 height 40
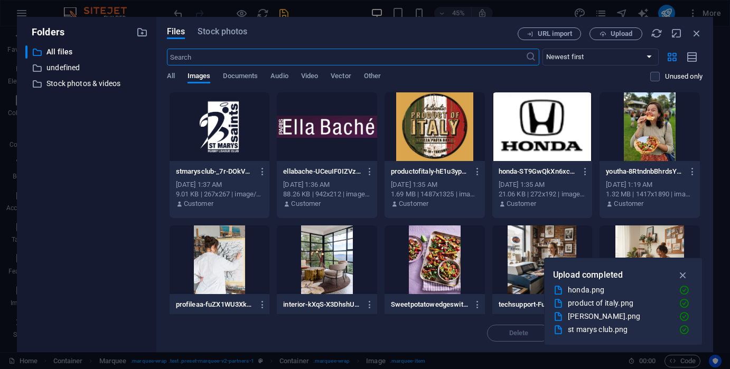
scroll to position [2792, 0]
click at [262, 172] on icon "button" at bounding box center [263, 172] width 10 height 10
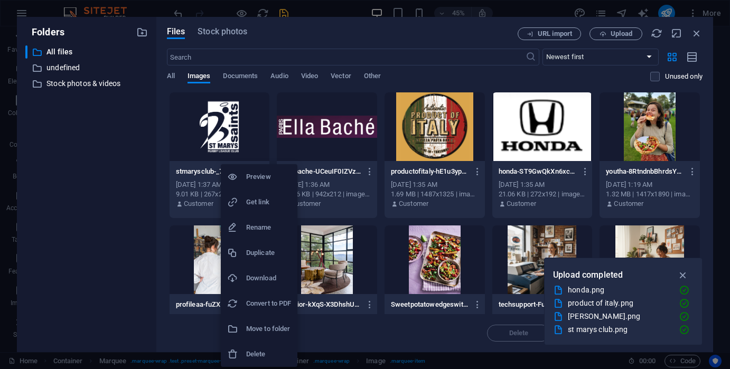
click at [685, 275] on div at bounding box center [365, 184] width 730 height 369
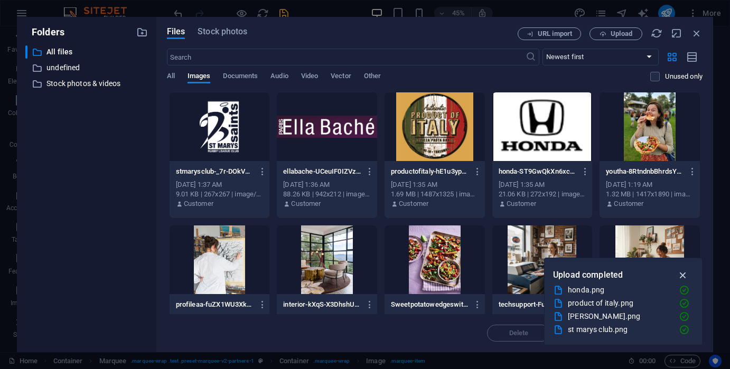
click at [684, 276] on icon "button" at bounding box center [683, 275] width 12 height 12
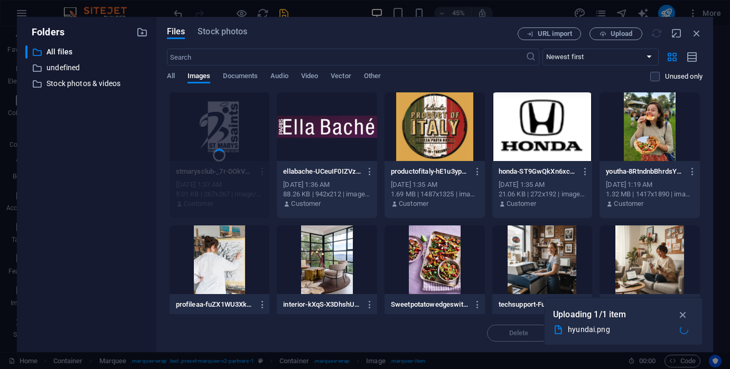
scroll to position [2411, 0]
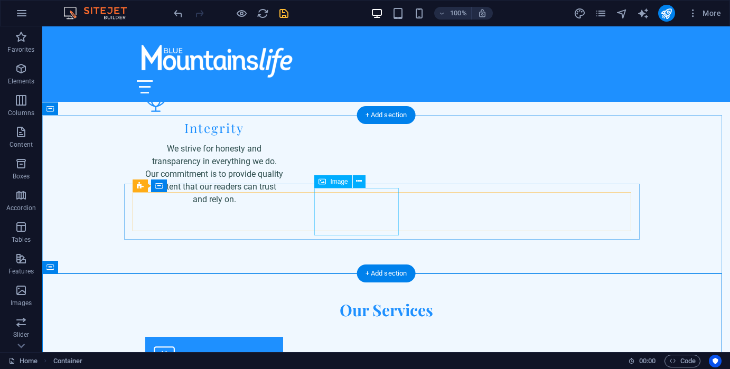
scroll to position [2394, 0]
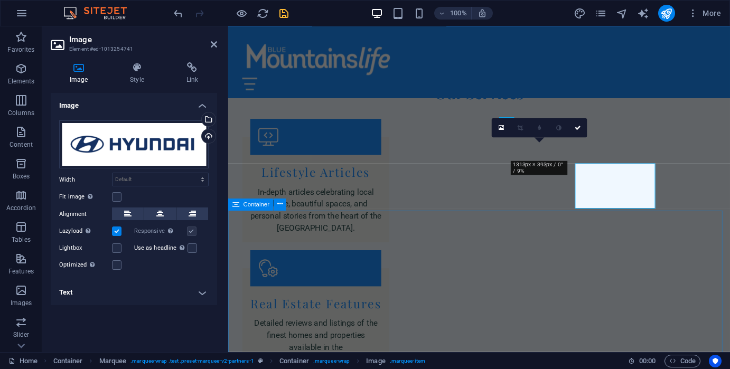
scroll to position [2411, 0]
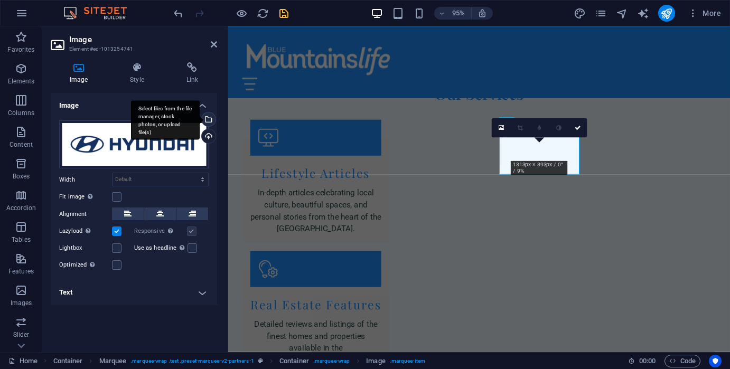
click at [209, 120] on div "Select files from the file manager, stock photos, or upload file(s)" at bounding box center [208, 120] width 16 height 16
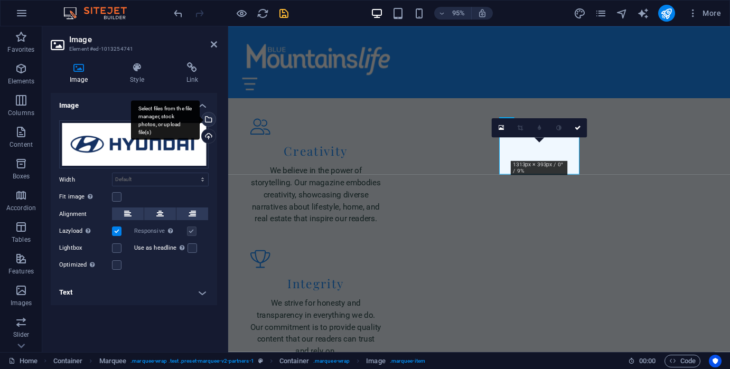
scroll to position [2792, 0]
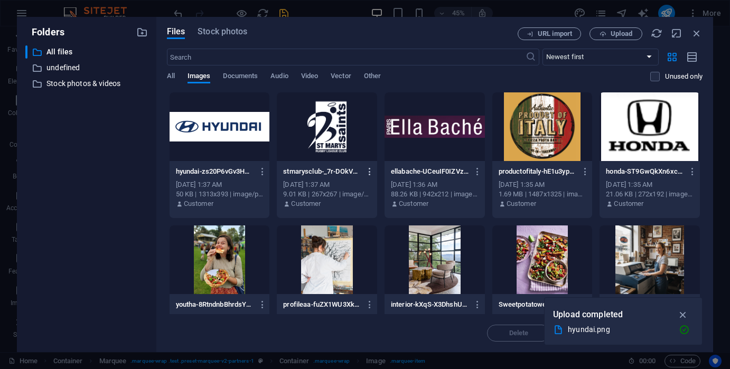
click at [368, 173] on icon "button" at bounding box center [370, 172] width 10 height 10
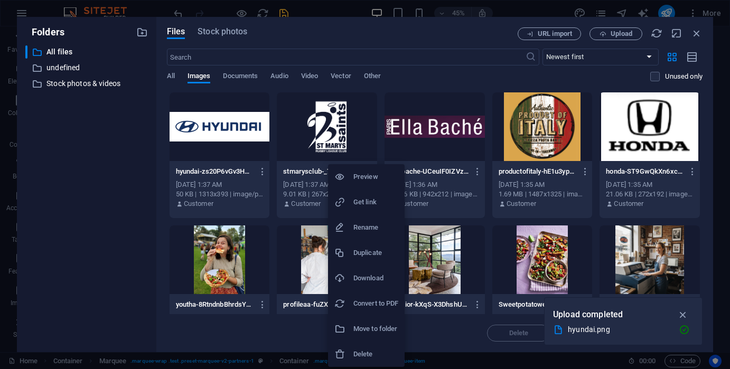
click at [374, 353] on h6 "Delete" at bounding box center [375, 354] width 45 height 13
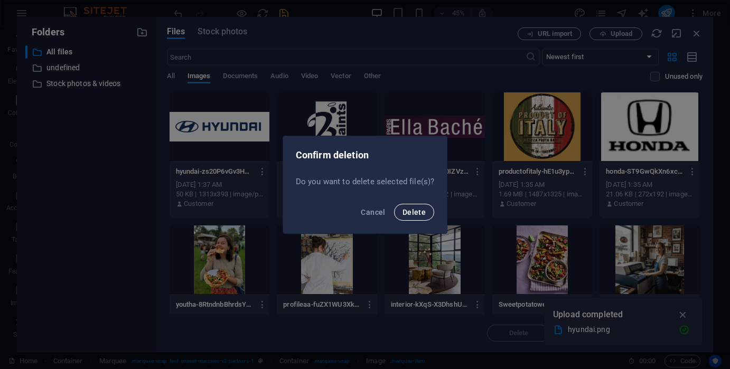
click at [402, 213] on button "Delete" at bounding box center [414, 212] width 40 height 17
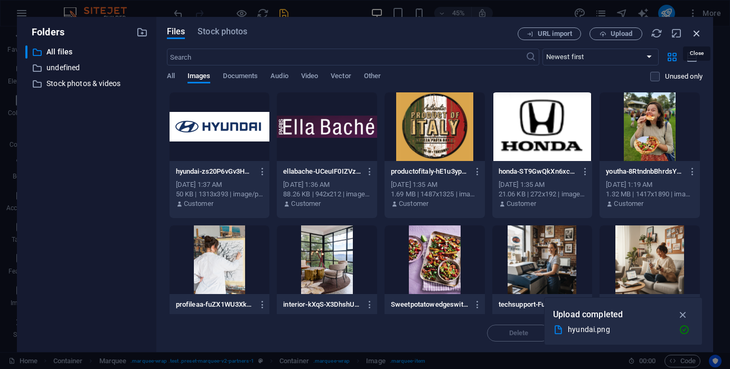
click at [699, 32] on icon "button" at bounding box center [697, 33] width 12 height 12
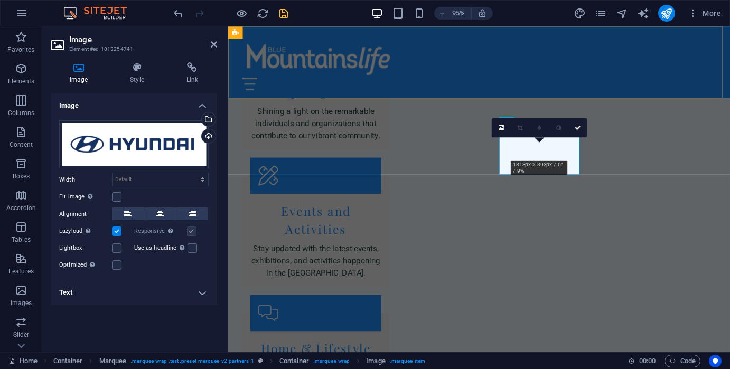
scroll to position [2411, 0]
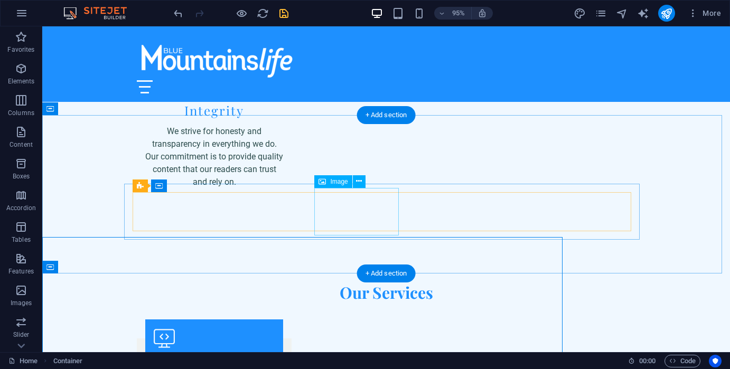
scroll to position [2394, 0]
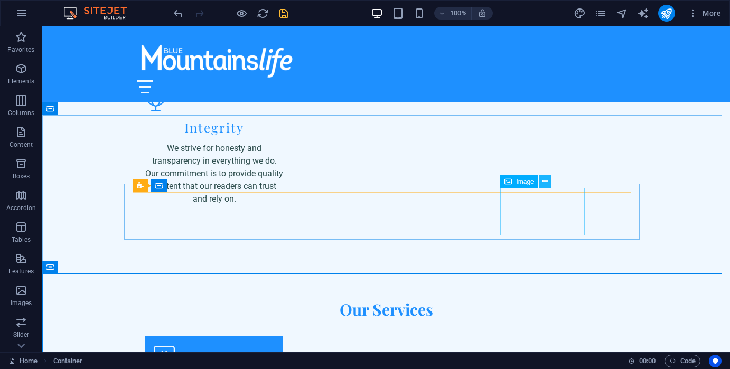
click at [545, 180] on icon at bounding box center [545, 181] width 6 height 11
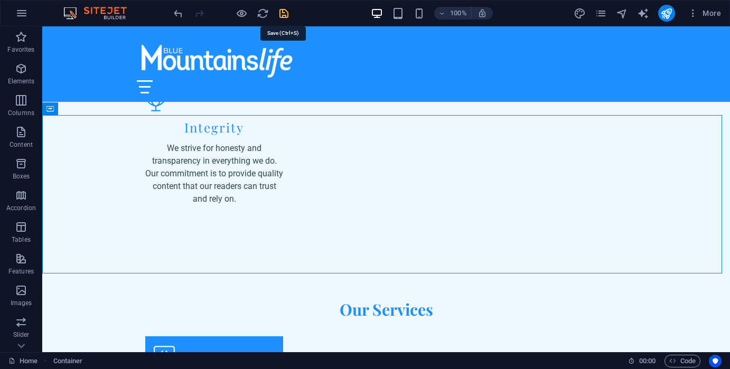
click at [284, 13] on icon "save" at bounding box center [284, 13] width 12 height 12
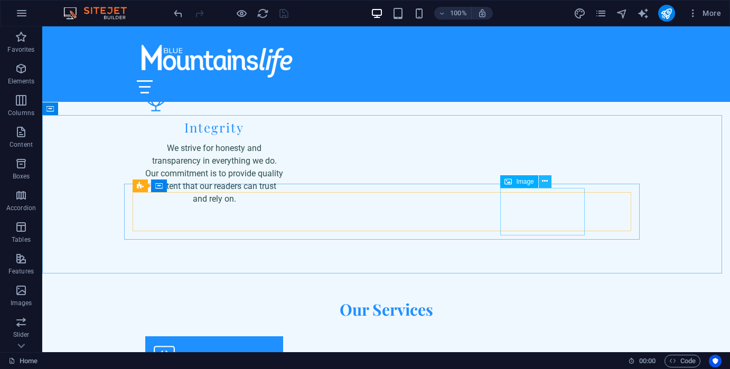
click at [541, 178] on button at bounding box center [545, 181] width 13 height 13
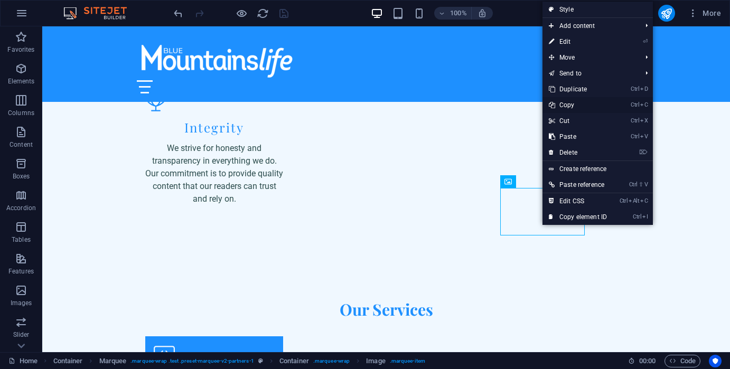
click at [580, 104] on link "Ctrl C Copy" at bounding box center [577, 105] width 71 height 16
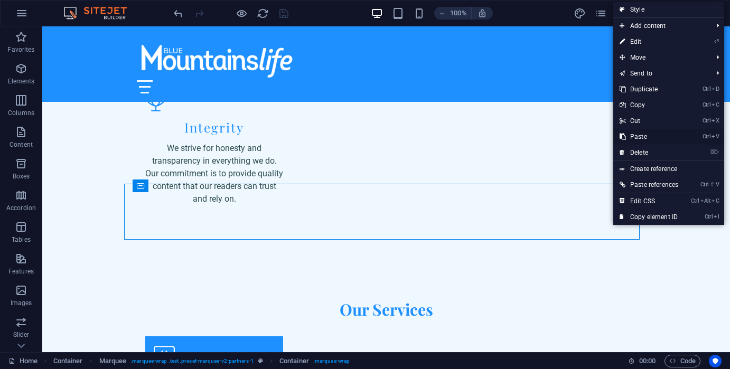
click at [637, 137] on link "Ctrl V Paste" at bounding box center [648, 137] width 71 height 16
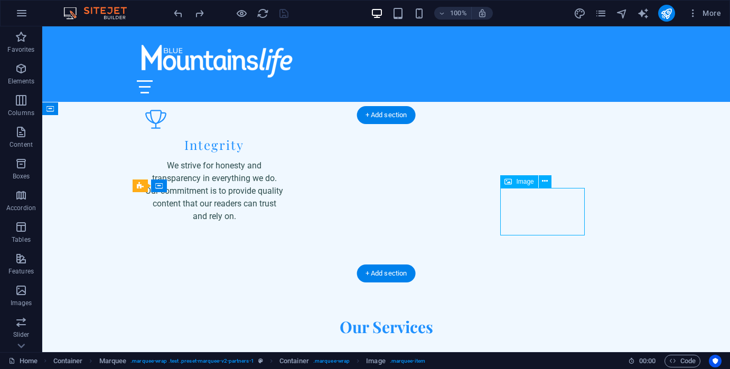
scroll to position [2411, 0]
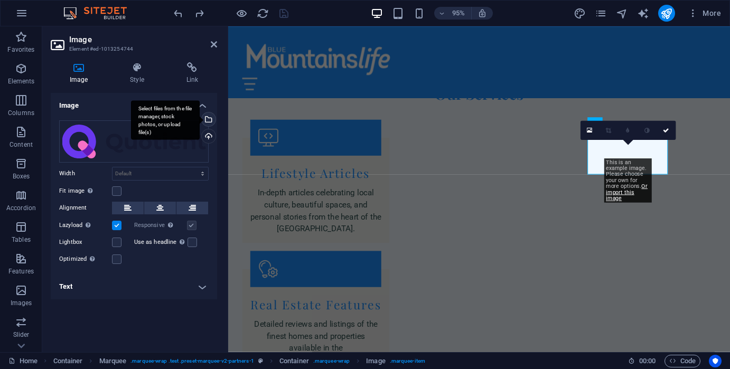
click at [209, 119] on div "Select files from the file manager, stock photos, or upload file(s)" at bounding box center [208, 120] width 16 height 16
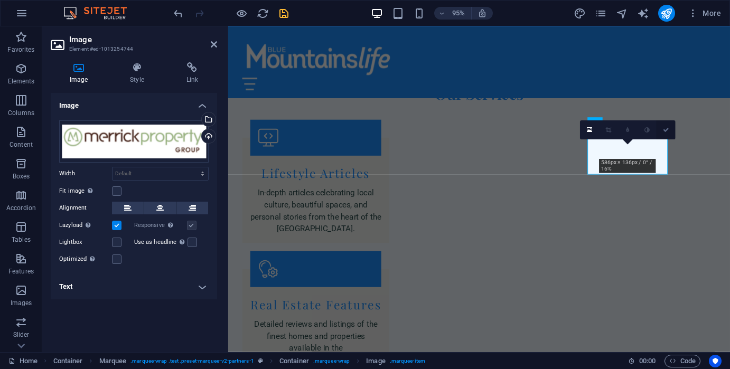
click at [669, 127] on link at bounding box center [665, 129] width 19 height 19
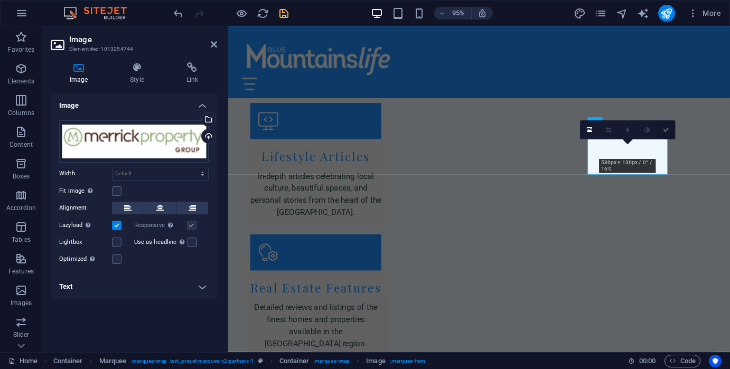
scroll to position [2394, 0]
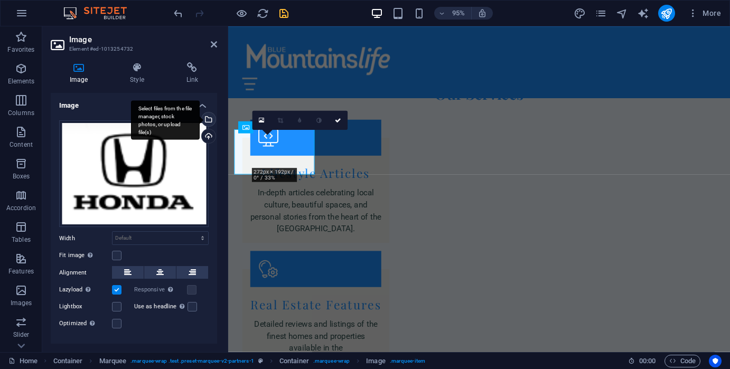
click at [207, 118] on div "Select files from the file manager, stock photos, or upload file(s)" at bounding box center [208, 120] width 16 height 16
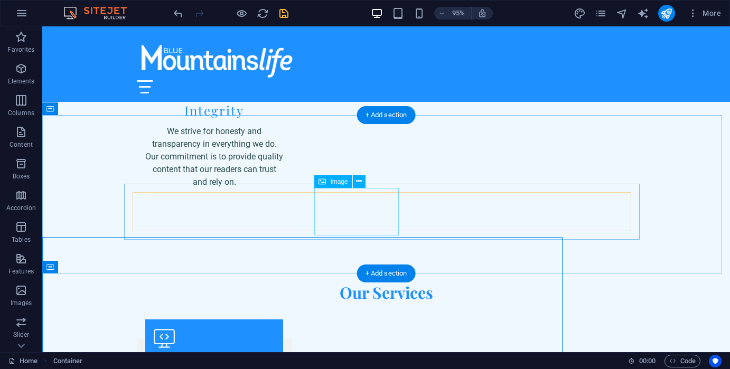
scroll to position [2394, 0]
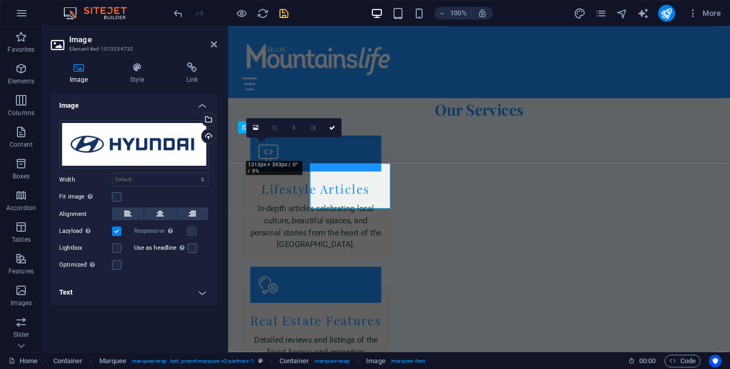
scroll to position [2411, 0]
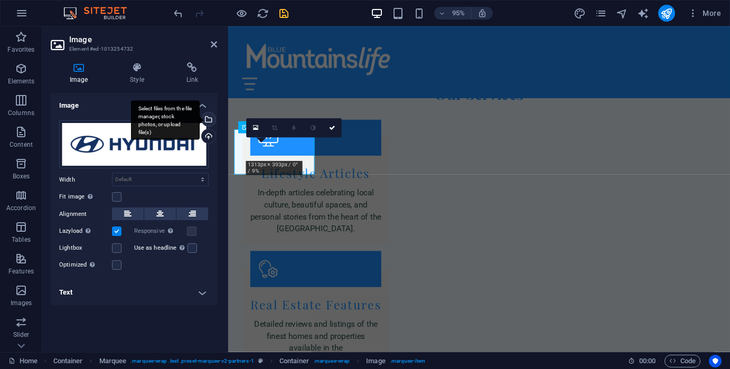
click at [210, 118] on div "Select files from the file manager, stock photos, or upload file(s)" at bounding box center [208, 120] width 16 height 16
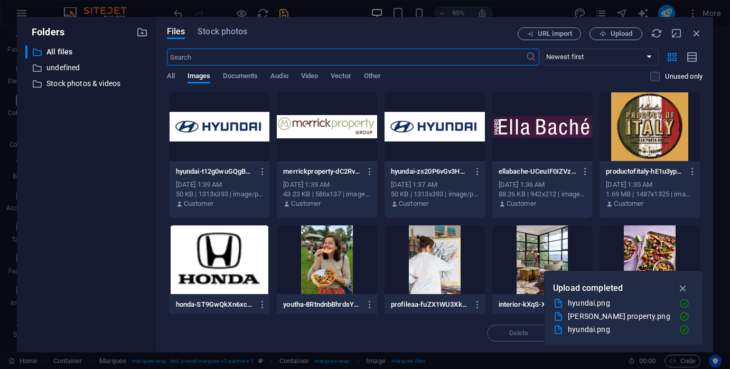
scroll to position [2792, 0]
click at [262, 306] on icon "button" at bounding box center [263, 305] width 10 height 10
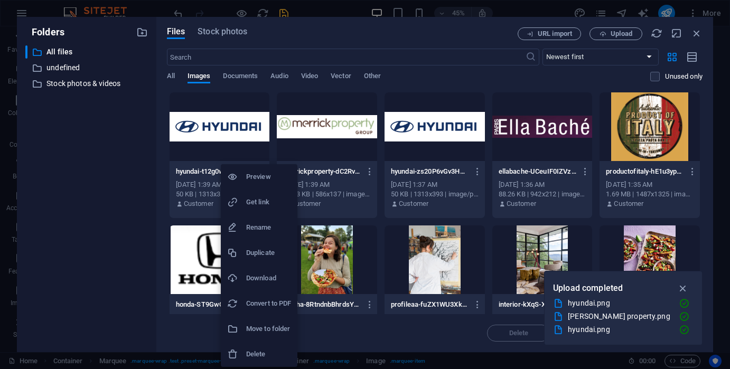
click at [253, 348] on h6 "Delete" at bounding box center [268, 354] width 45 height 13
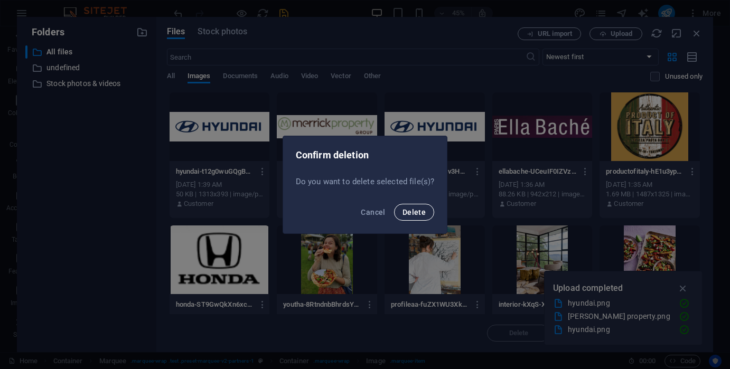
click at [411, 213] on span "Delete" at bounding box center [413, 212] width 23 height 8
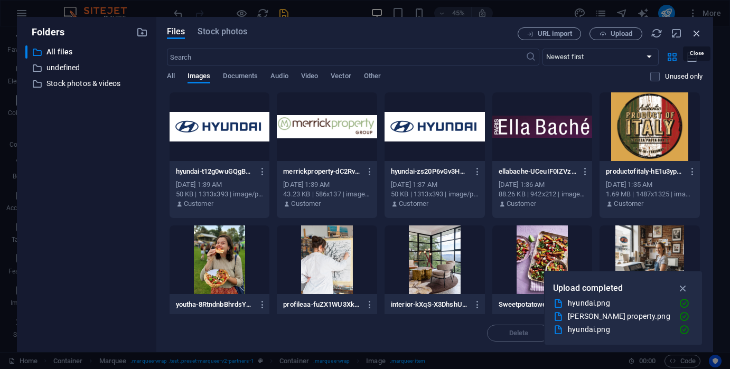
click at [696, 34] on icon "button" at bounding box center [697, 33] width 12 height 12
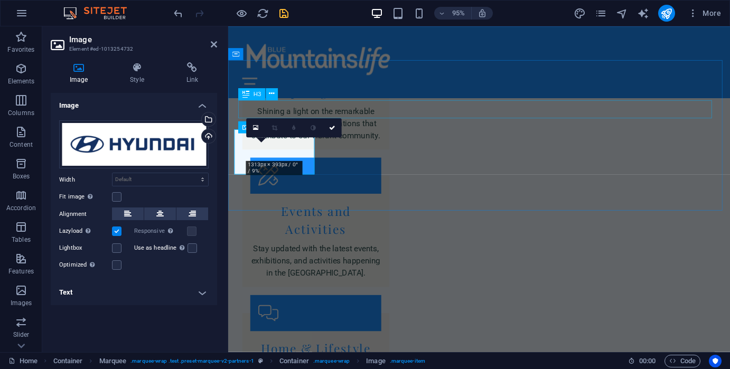
scroll to position [2411, 0]
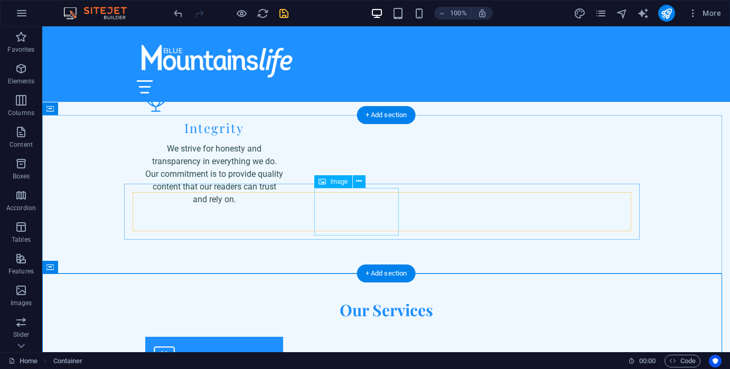
scroll to position [2394, 0]
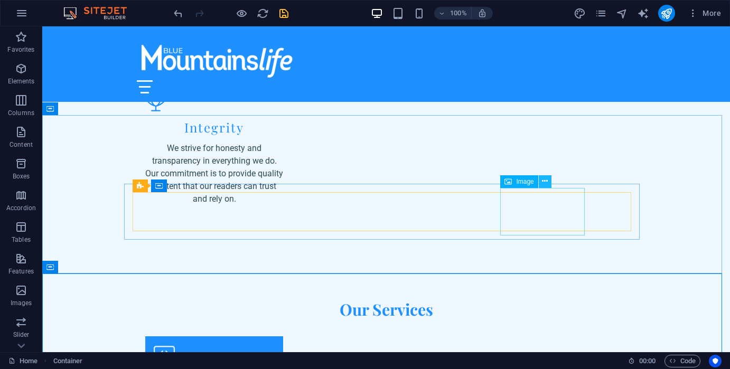
click at [545, 180] on icon at bounding box center [545, 181] width 6 height 11
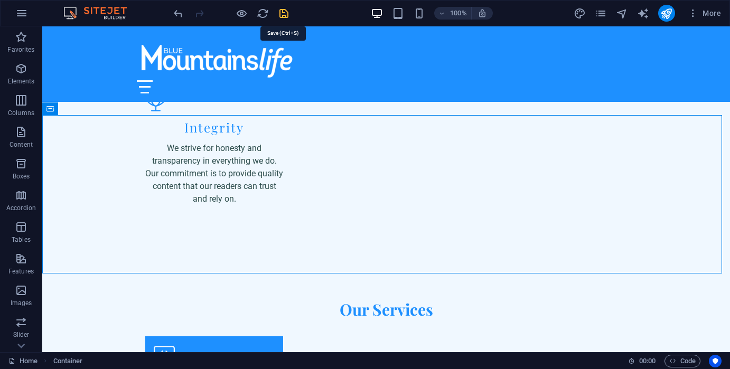
click at [283, 10] on icon "save" at bounding box center [284, 13] width 12 height 12
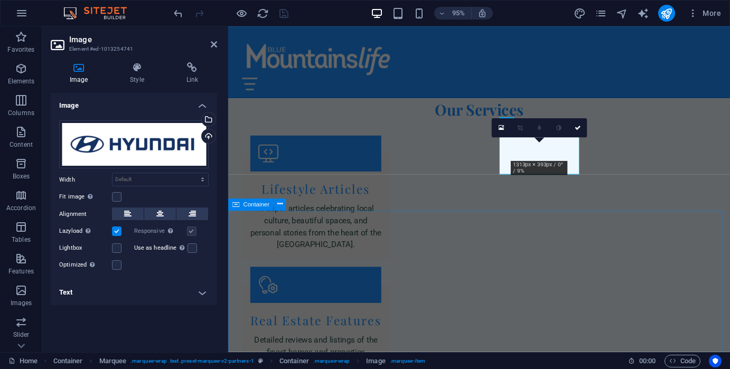
scroll to position [2411, 0]
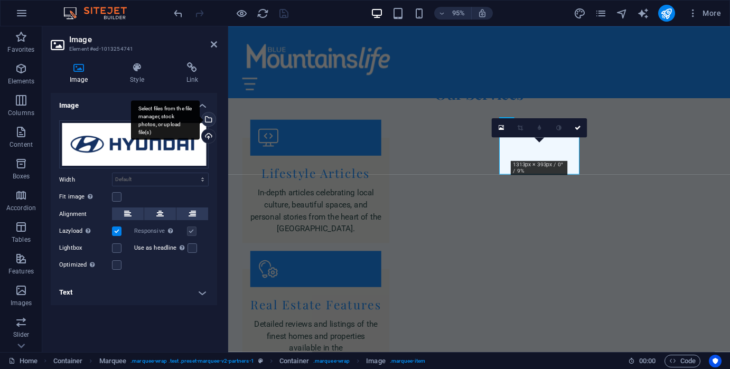
click at [200, 118] on div "Select files from the file manager, stock photos, or upload file(s)" at bounding box center [165, 120] width 69 height 40
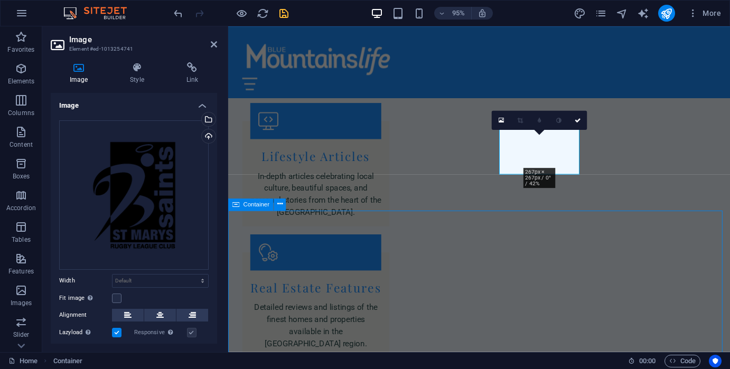
scroll to position [2394, 0]
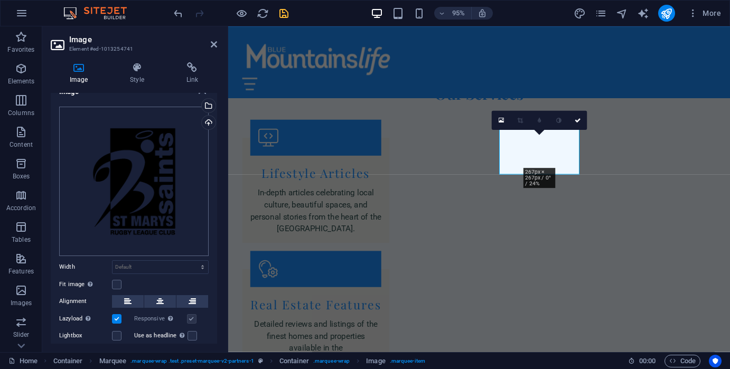
scroll to position [0, 0]
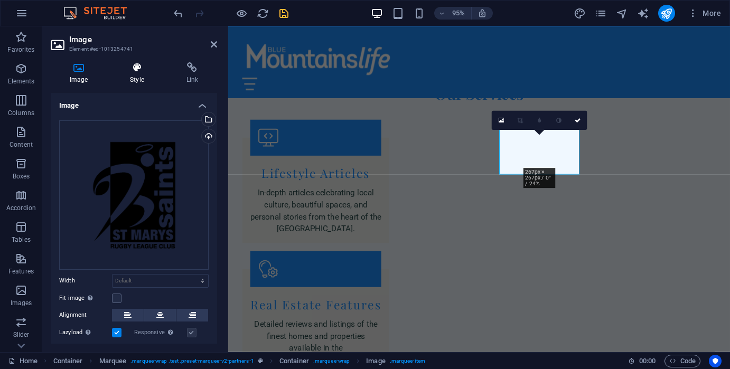
click at [141, 82] on h4 "Style" at bounding box center [139, 73] width 56 height 22
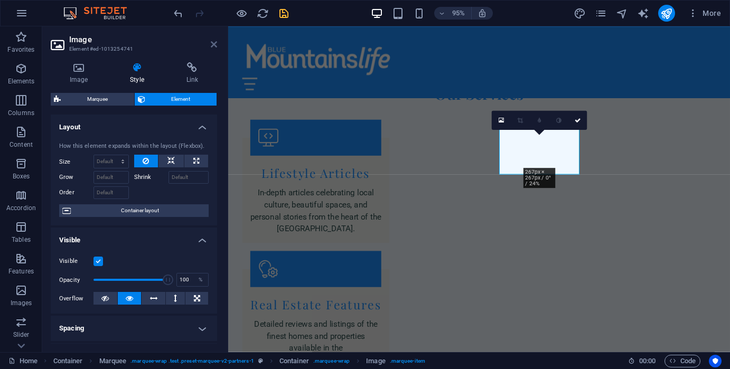
click at [215, 46] on icon at bounding box center [214, 44] width 6 height 8
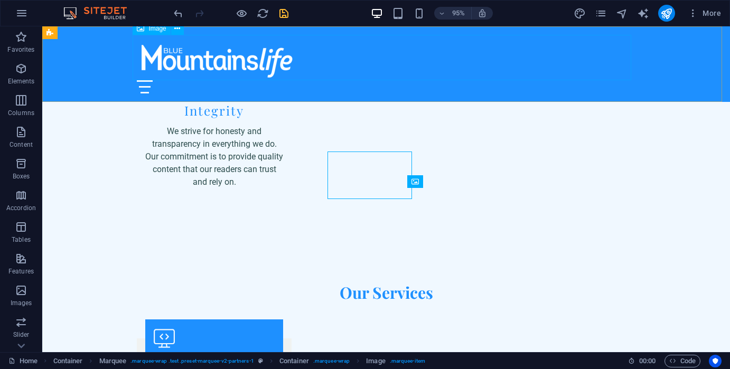
scroll to position [2394, 0]
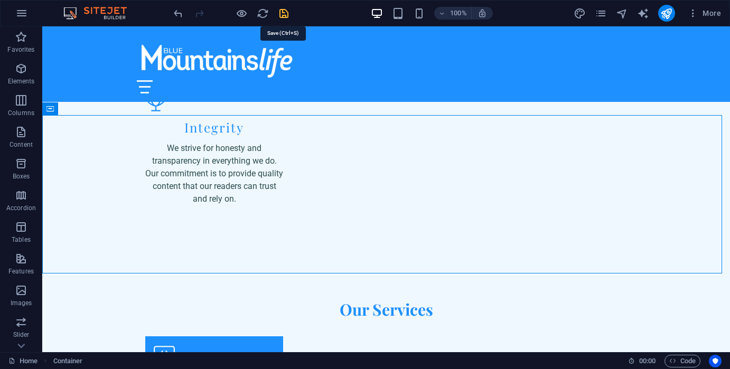
click at [281, 12] on icon "save" at bounding box center [284, 13] width 12 height 12
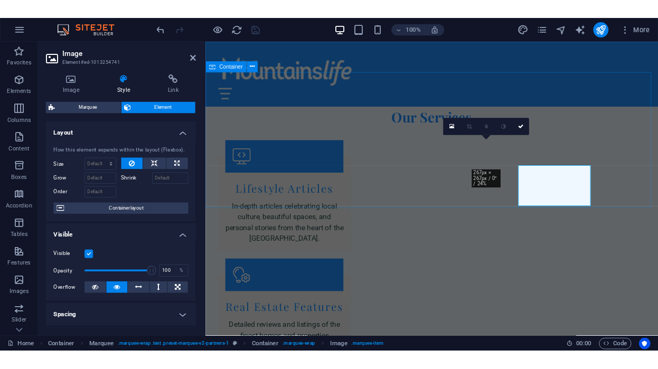
scroll to position [2411, 0]
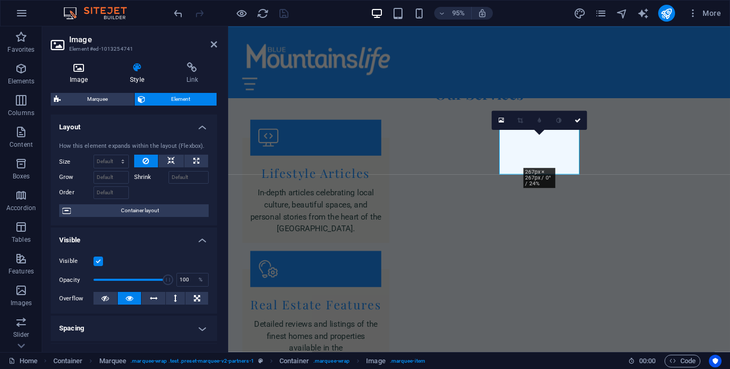
click at [80, 78] on h4 "Image" at bounding box center [81, 73] width 60 height 22
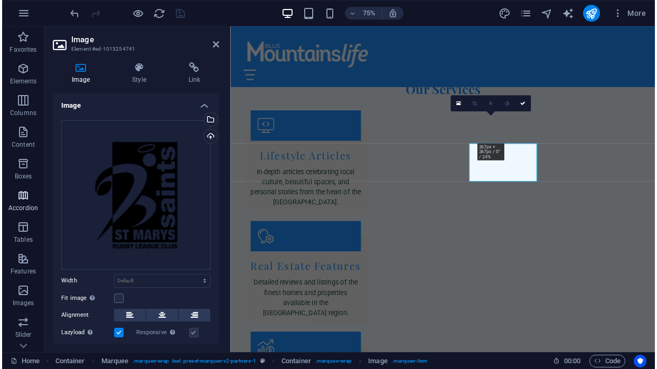
scroll to position [2475, 0]
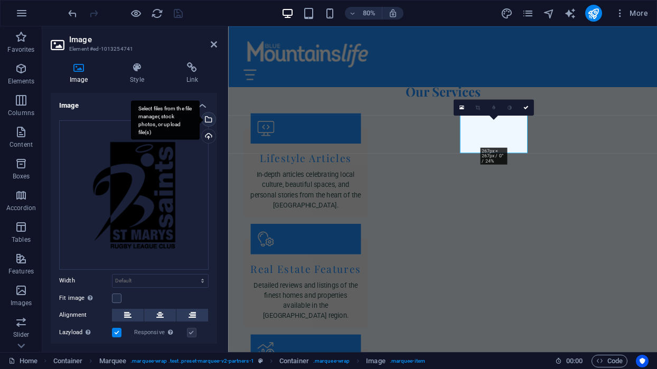
click at [200, 120] on div "Select files from the file manager, stock photos, or upload file(s)" at bounding box center [165, 120] width 69 height 40
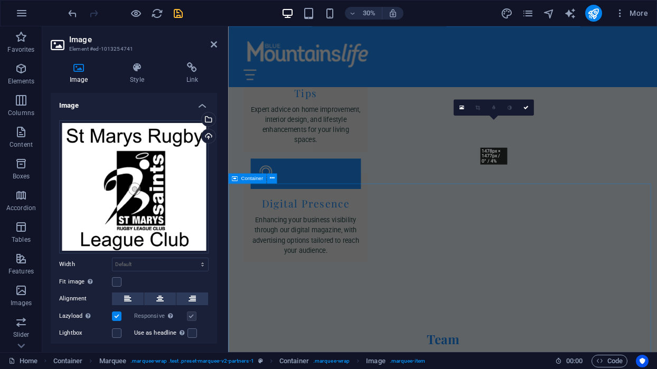
scroll to position [2462, 0]
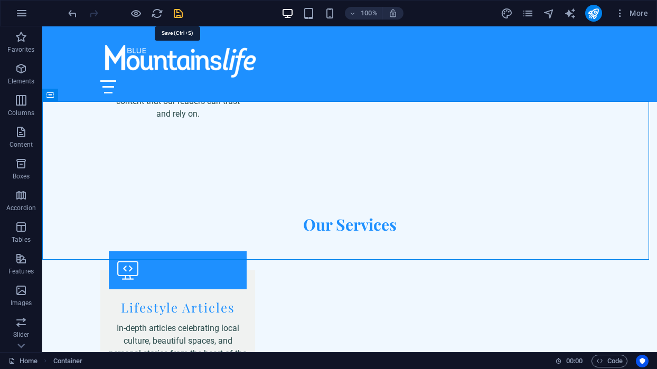
scroll to position [2381, 0]
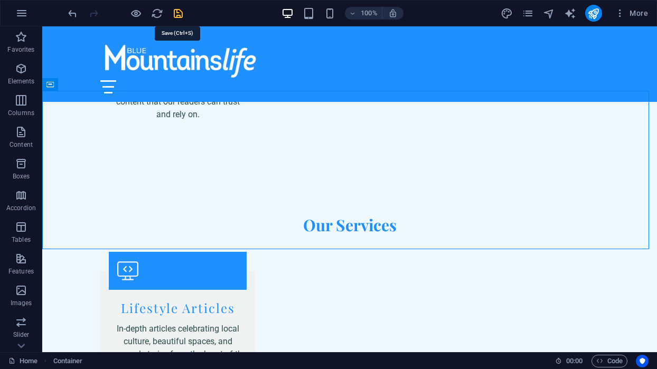
click at [177, 15] on icon "save" at bounding box center [178, 13] width 12 height 12
checkbox input "false"
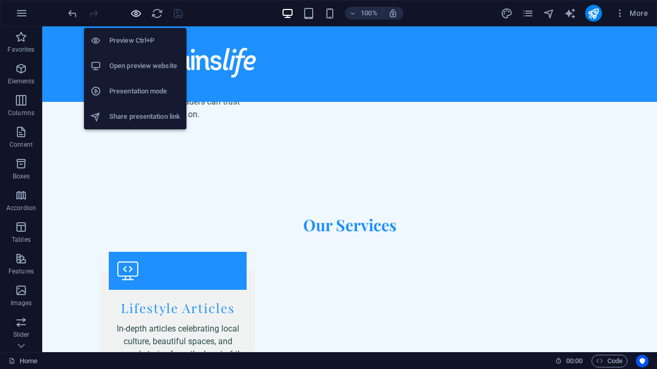
click at [136, 12] on icon "button" at bounding box center [136, 13] width 12 height 12
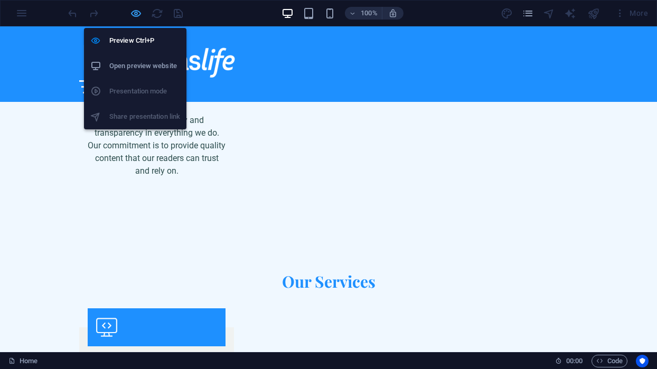
click at [136, 12] on icon "button" at bounding box center [136, 13] width 12 height 12
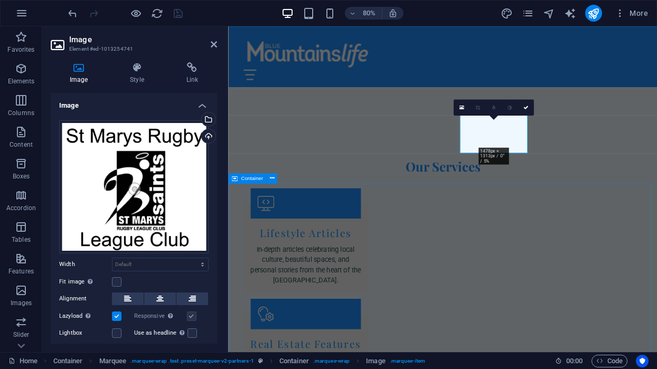
scroll to position [2462, 0]
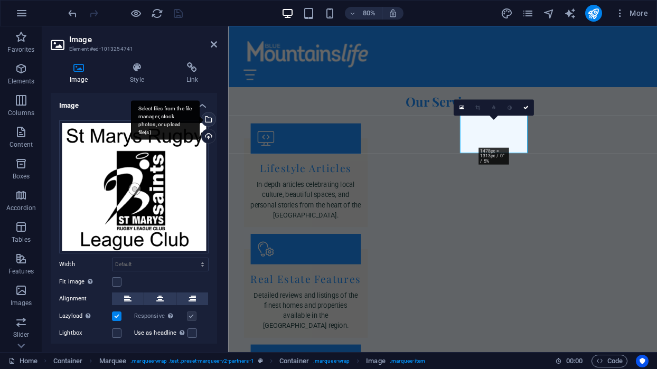
click at [200, 117] on div "Select files from the file manager, stock photos, or upload file(s)" at bounding box center [165, 120] width 69 height 40
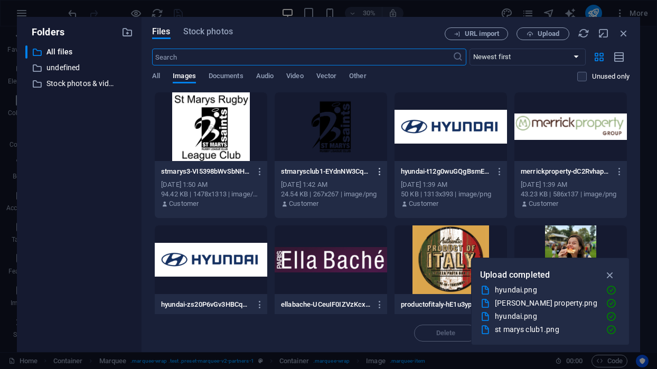
scroll to position [3154, 0]
click at [378, 173] on icon "button" at bounding box center [380, 172] width 10 height 10
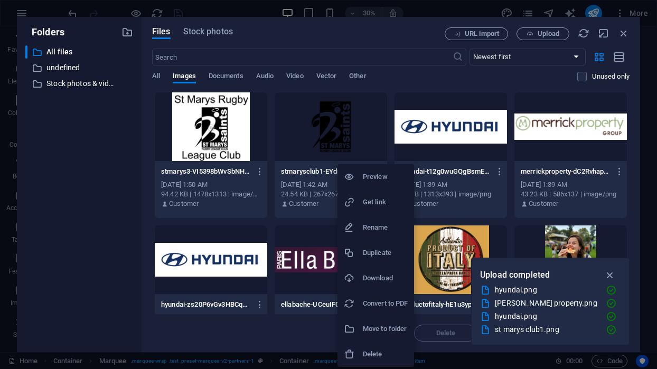
click at [372, 358] on h6 "Delete" at bounding box center [385, 354] width 45 height 13
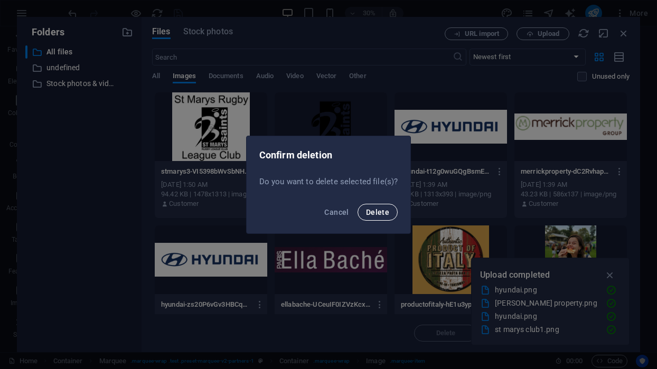
click at [380, 214] on span "Delete" at bounding box center [377, 212] width 23 height 8
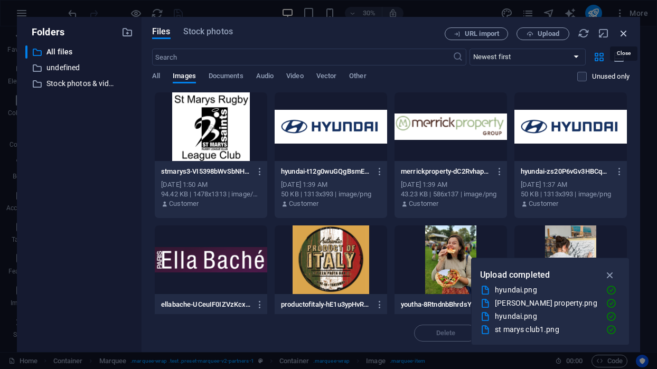
click at [625, 30] on icon "button" at bounding box center [624, 33] width 12 height 12
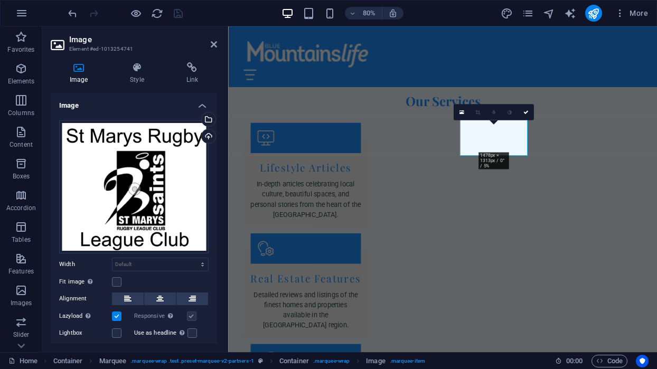
scroll to position [2462, 0]
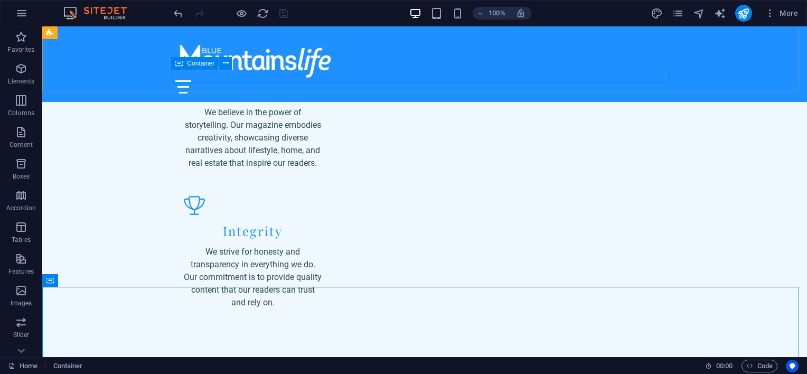
scroll to position [2399, 0]
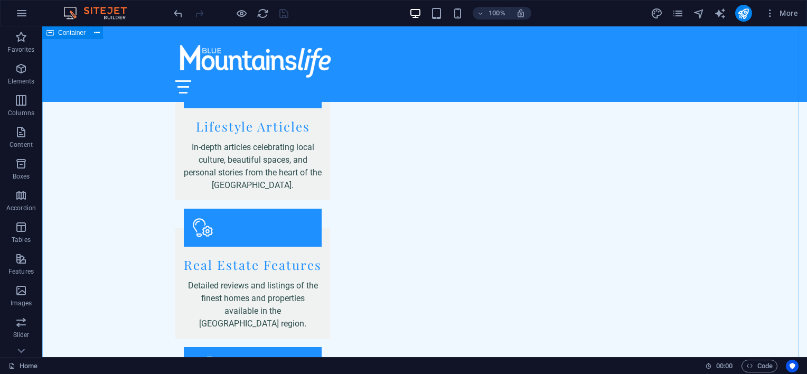
scroll to position [2768, 0]
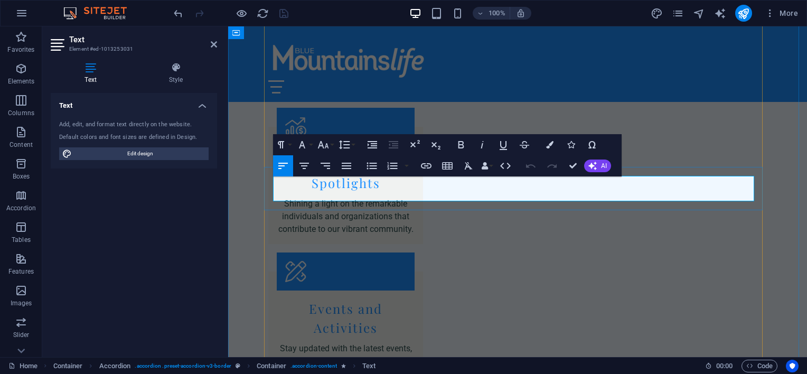
scroll to position [2693, 0]
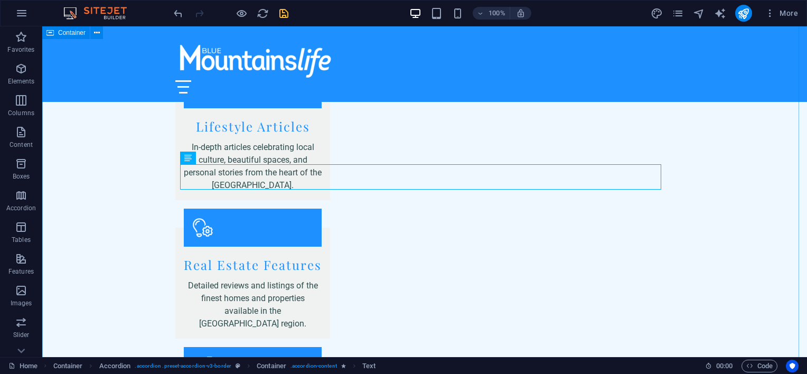
scroll to position [2768, 0]
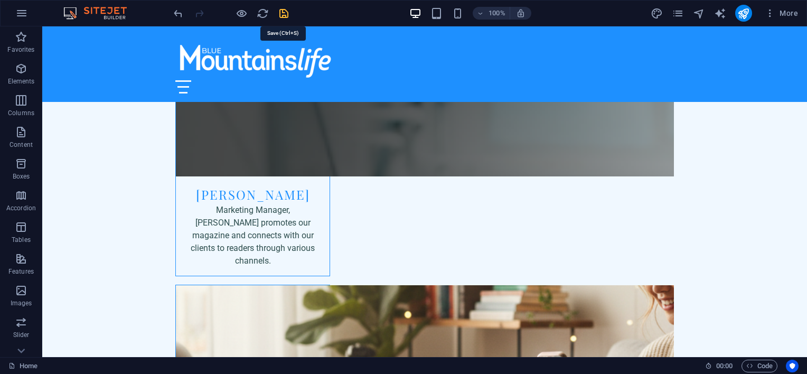
scroll to position [4455, 0]
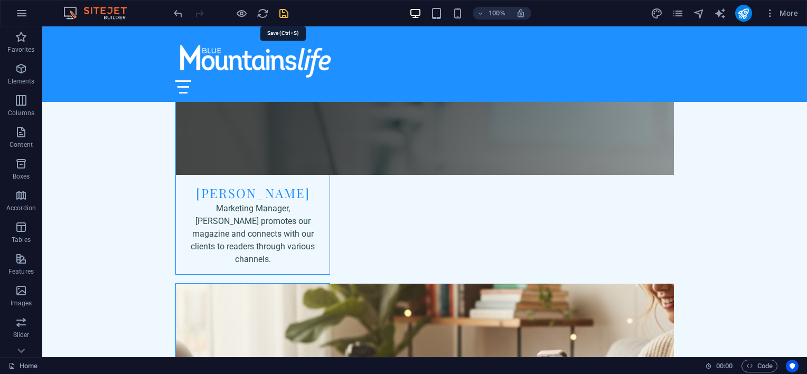
click at [282, 11] on icon "save" at bounding box center [284, 13] width 12 height 12
checkbox input "false"
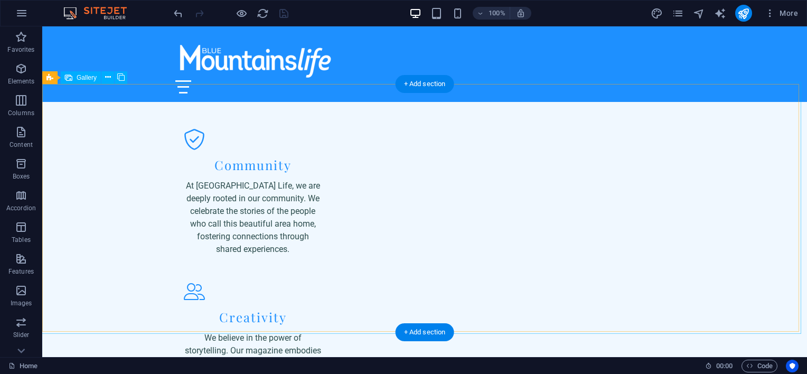
scroll to position [2331, 0]
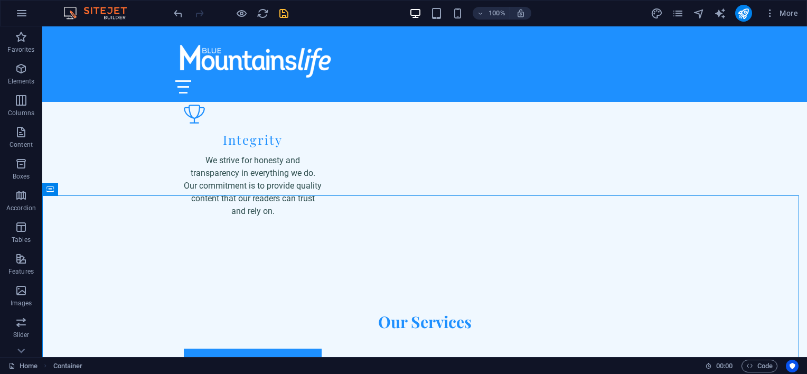
click at [289, 11] on span "save" at bounding box center [283, 13] width 13 height 12
checkbox input "false"
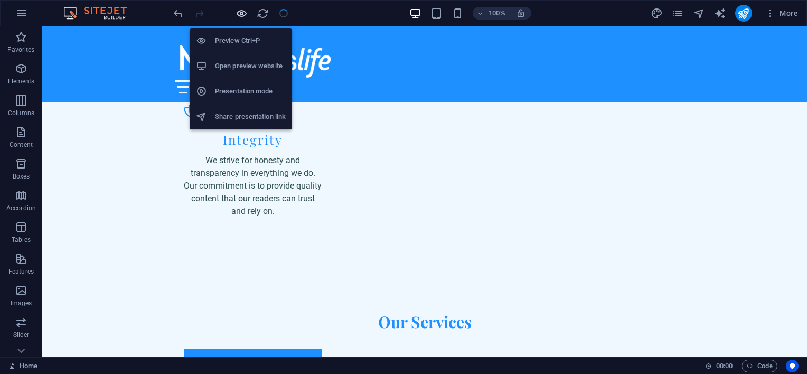
click at [243, 17] on icon "button" at bounding box center [241, 13] width 12 height 12
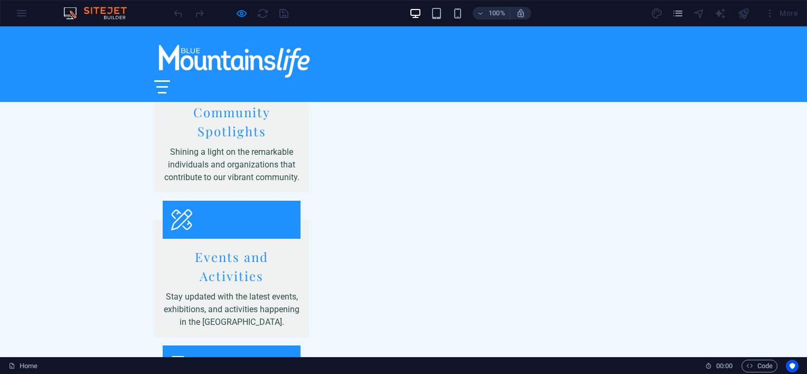
scroll to position [3168, 0]
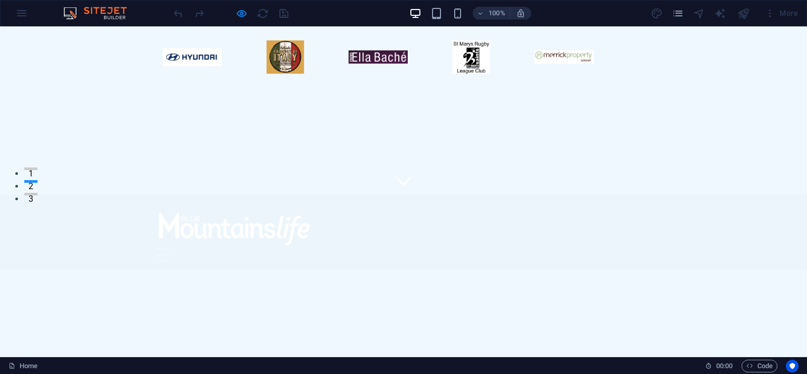
scroll to position [0, 0]
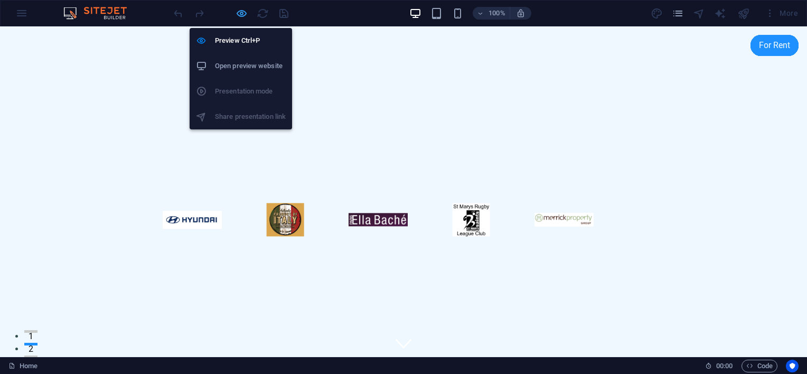
click at [241, 14] on icon "button" at bounding box center [241, 13] width 12 height 12
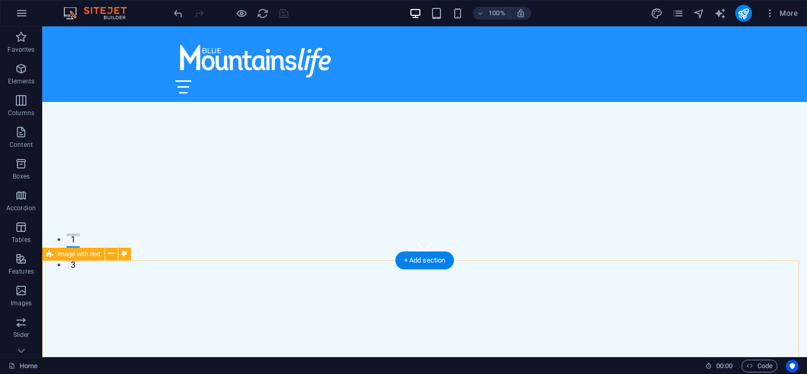
scroll to position [106, 0]
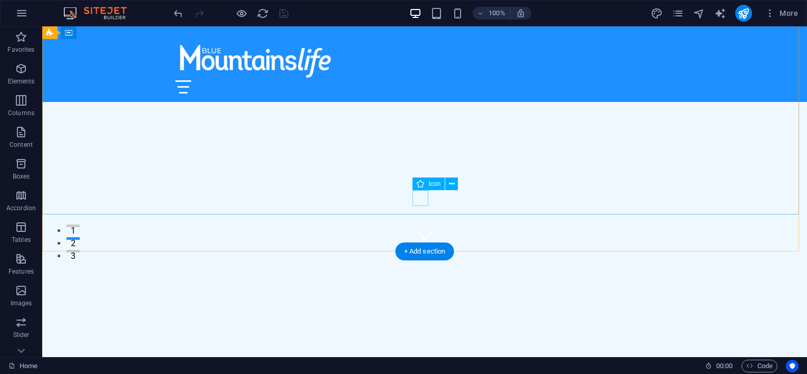
click at [421, 227] on figure at bounding box center [425, 235] width 16 height 16
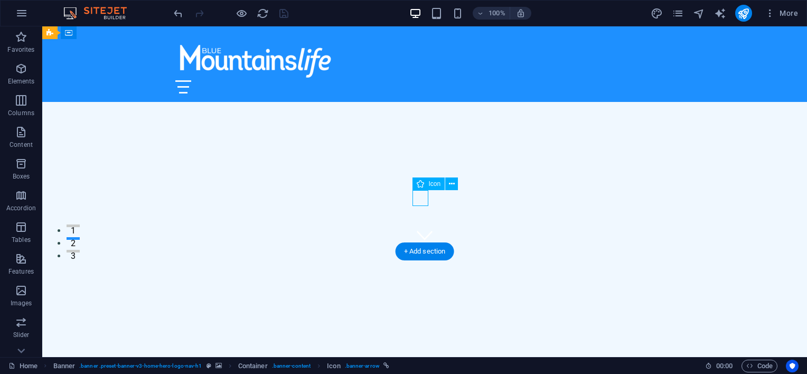
click at [421, 227] on figure at bounding box center [425, 235] width 16 height 16
click at [331, 251] on div "Explore The Heart Of The Blue Mountains - Unforgettable Living, Inspiring Stori…" at bounding box center [424, 357] width 764 height 213
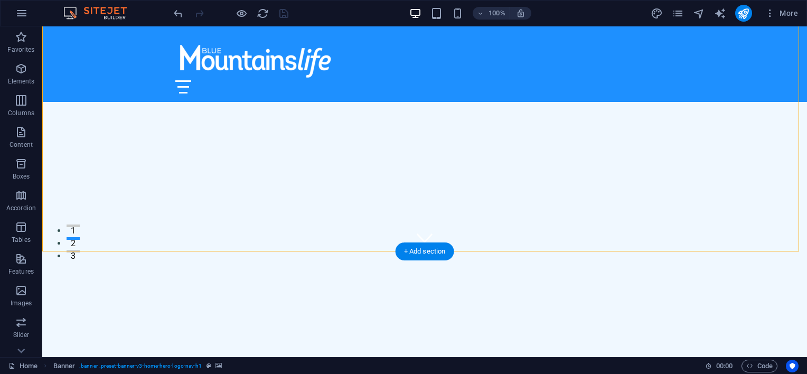
click at [85, 251] on div "Image with text" at bounding box center [73, 245] width 62 height 13
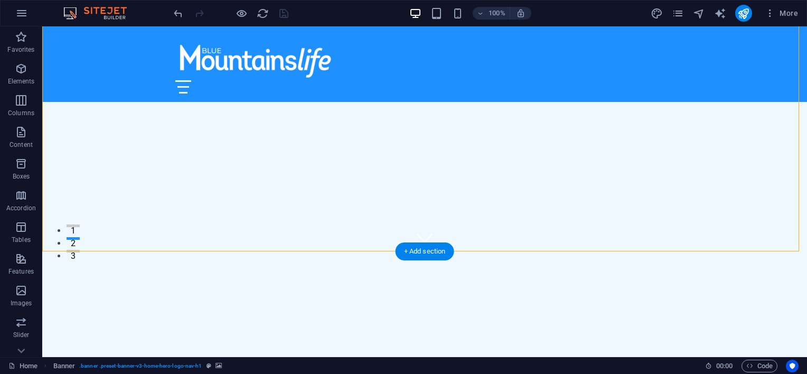
select select "vh"
select select "header"
select select "ms"
select select "s"
select select "progressive"
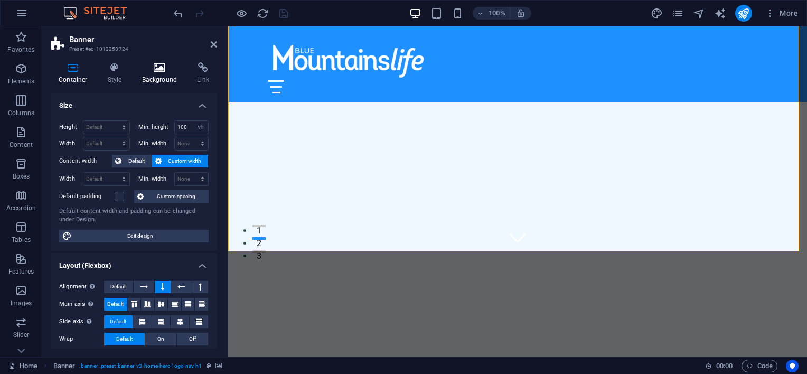
click at [155, 80] on h4 "Background" at bounding box center [161, 73] width 55 height 22
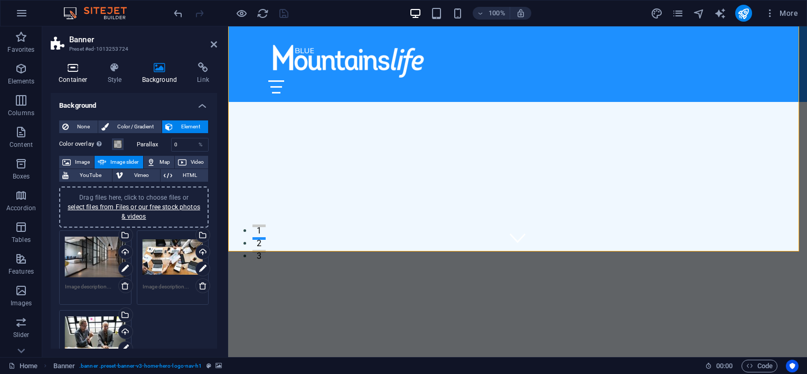
click at [76, 73] on h4 "Container" at bounding box center [75, 73] width 49 height 22
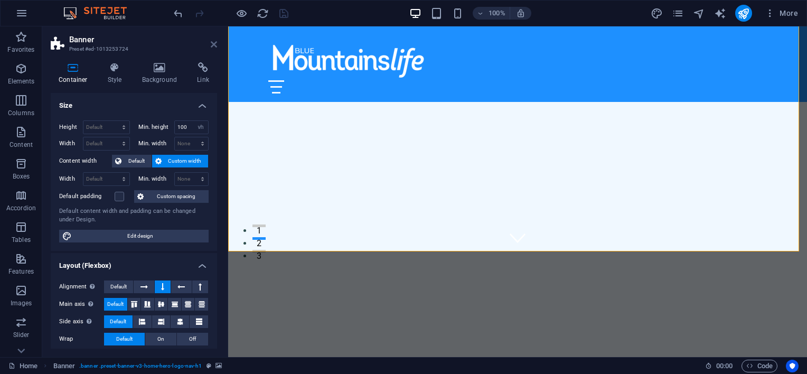
click at [212, 47] on icon at bounding box center [214, 44] width 6 height 8
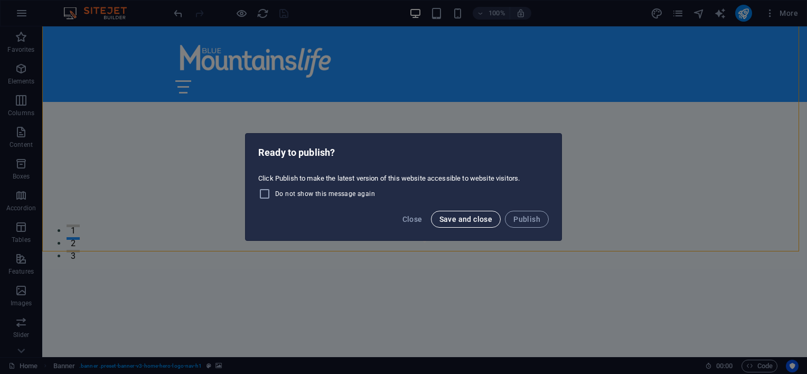
click at [471, 222] on span "Save and close" at bounding box center [465, 219] width 53 height 8
